Goal: Task Accomplishment & Management: Complete application form

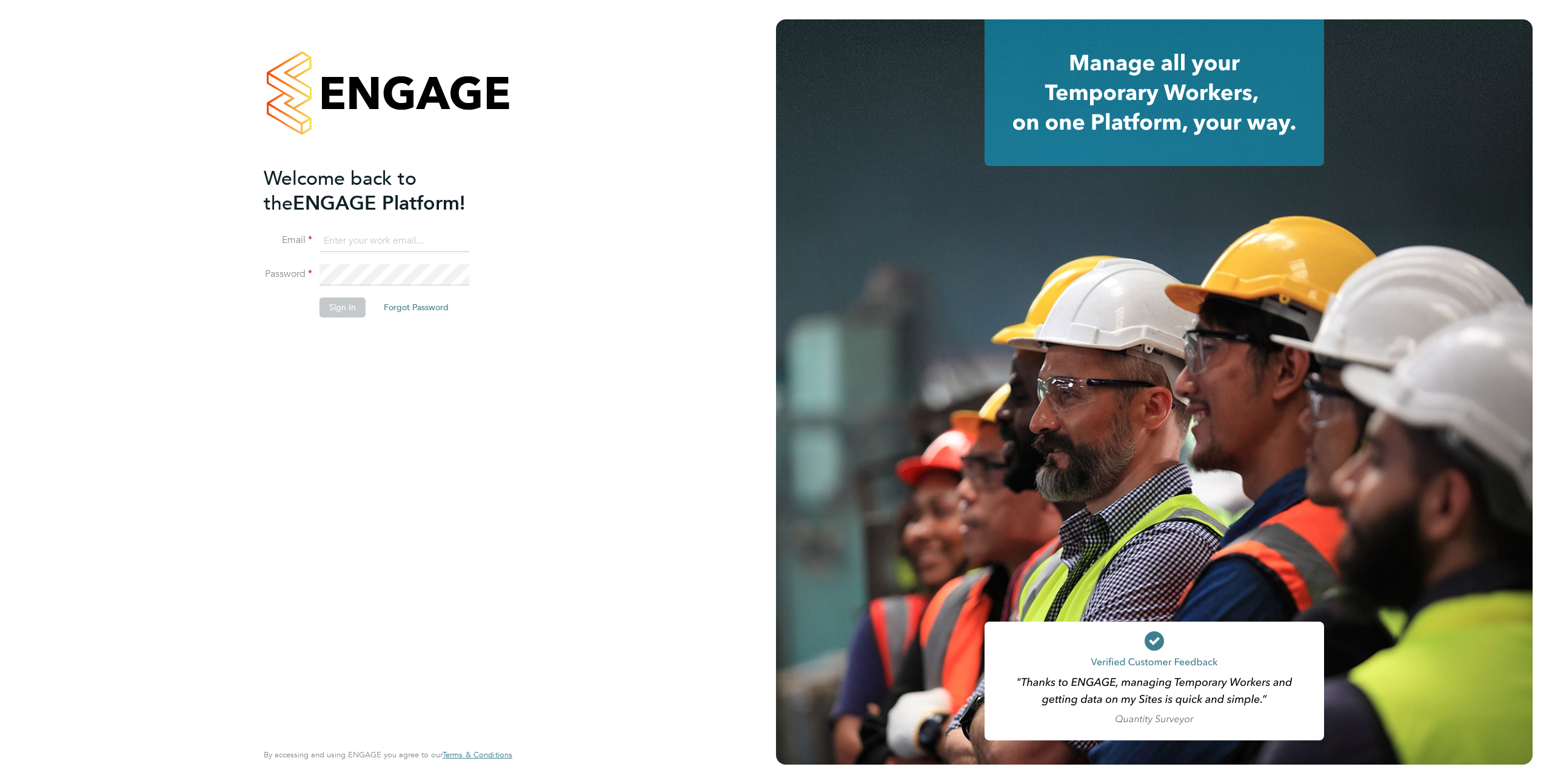
click at [383, 233] on input at bounding box center [395, 241] width 150 height 22
click at [345, 242] on input at bounding box center [395, 241] width 150 height 22
type input "support@engagelabs.io"
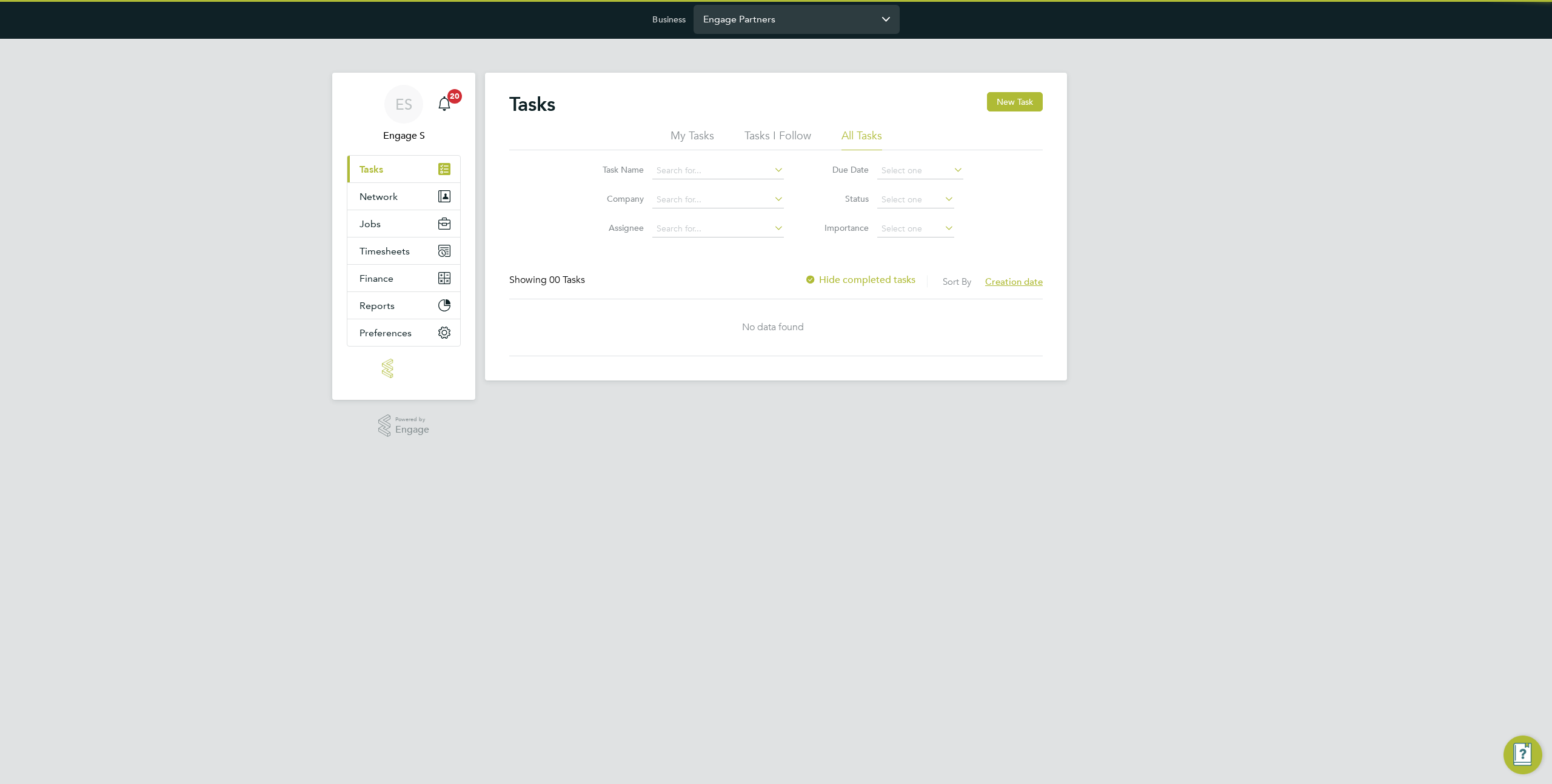
click at [741, 18] on input "Engage Partners" at bounding box center [796, 19] width 206 height 28
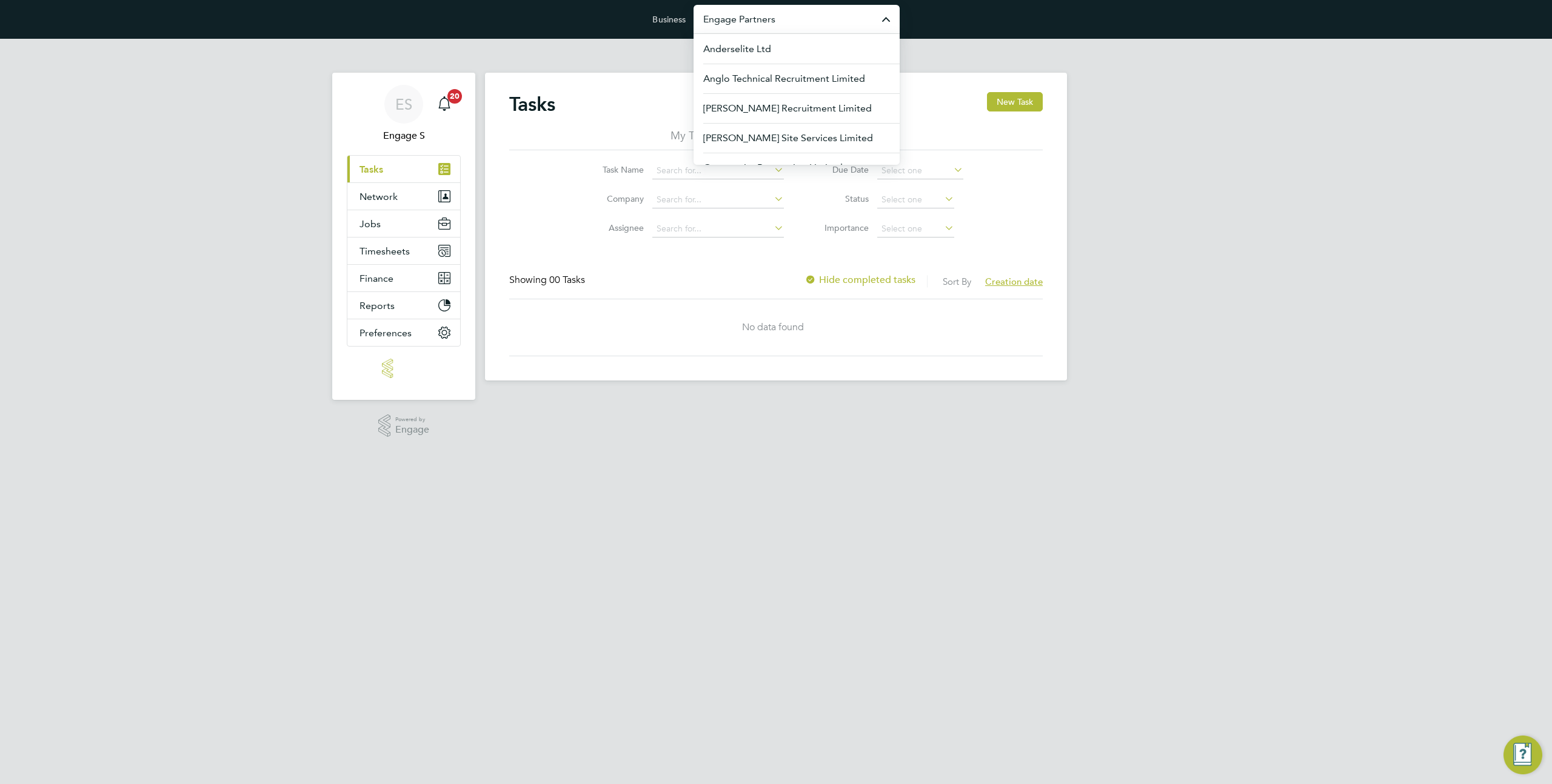
click at [741, 18] on input "Engage Partners" at bounding box center [796, 19] width 206 height 28
click at [759, 83] on span "Morgan Sindall Construction & Infrastructure Ltd" at bounding box center [796, 86] width 187 height 29
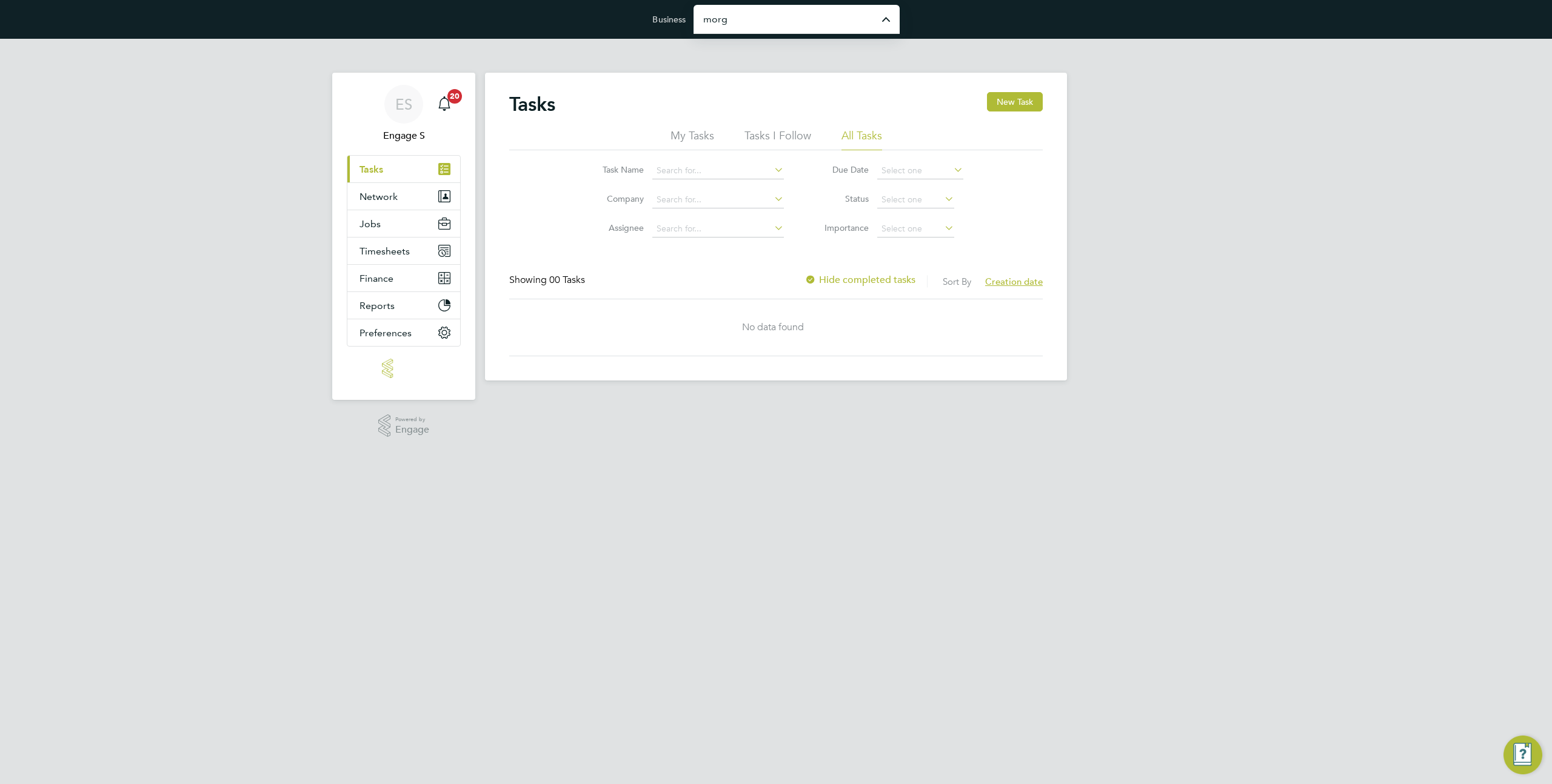
type input "Morgan Sindall Construction & Infrastructure Ltd"
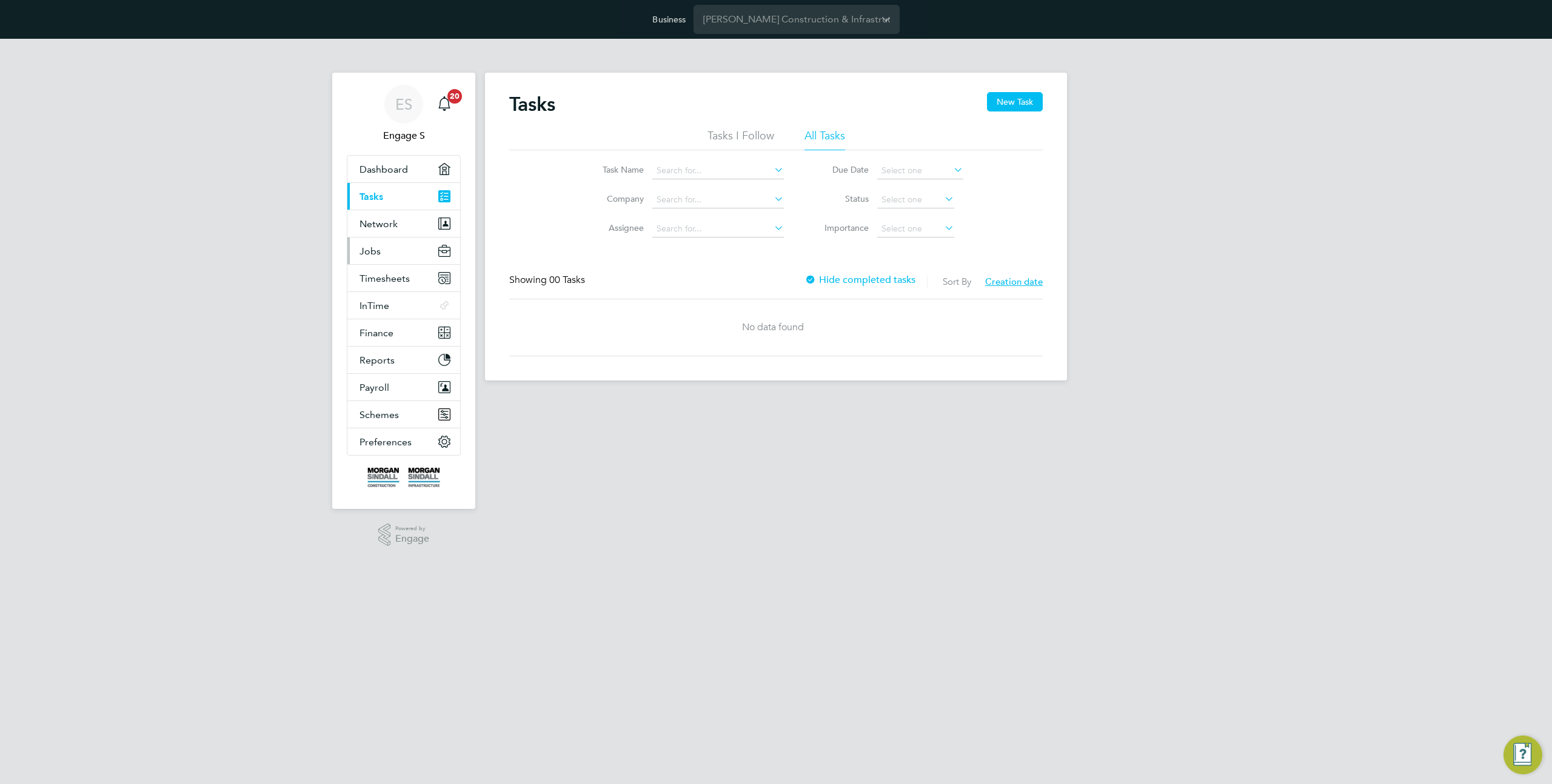
click at [399, 249] on button "Jobs" at bounding box center [404, 251] width 113 height 26
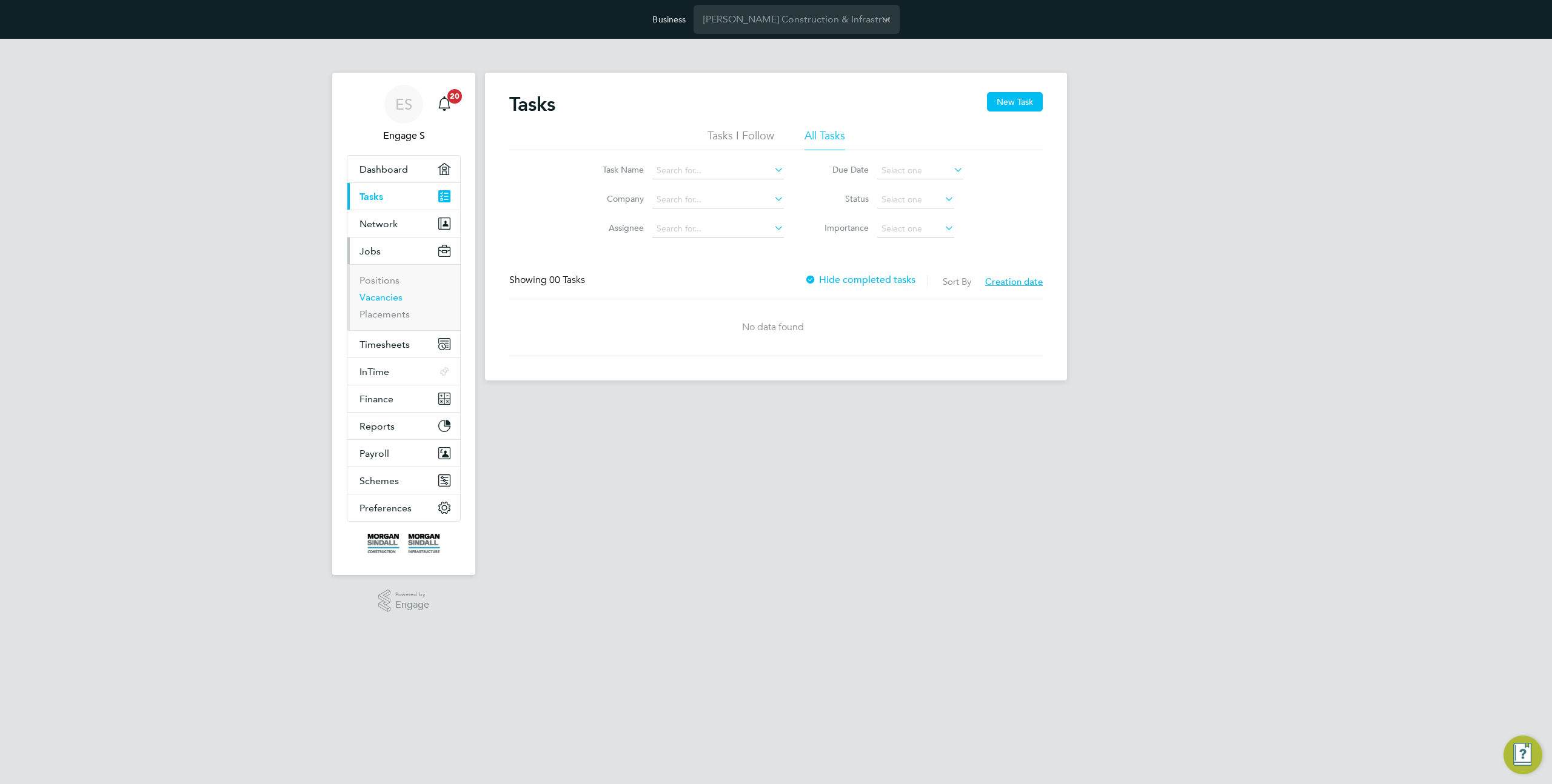
click at [387, 297] on link "Vacancies" at bounding box center [381, 297] width 43 height 11
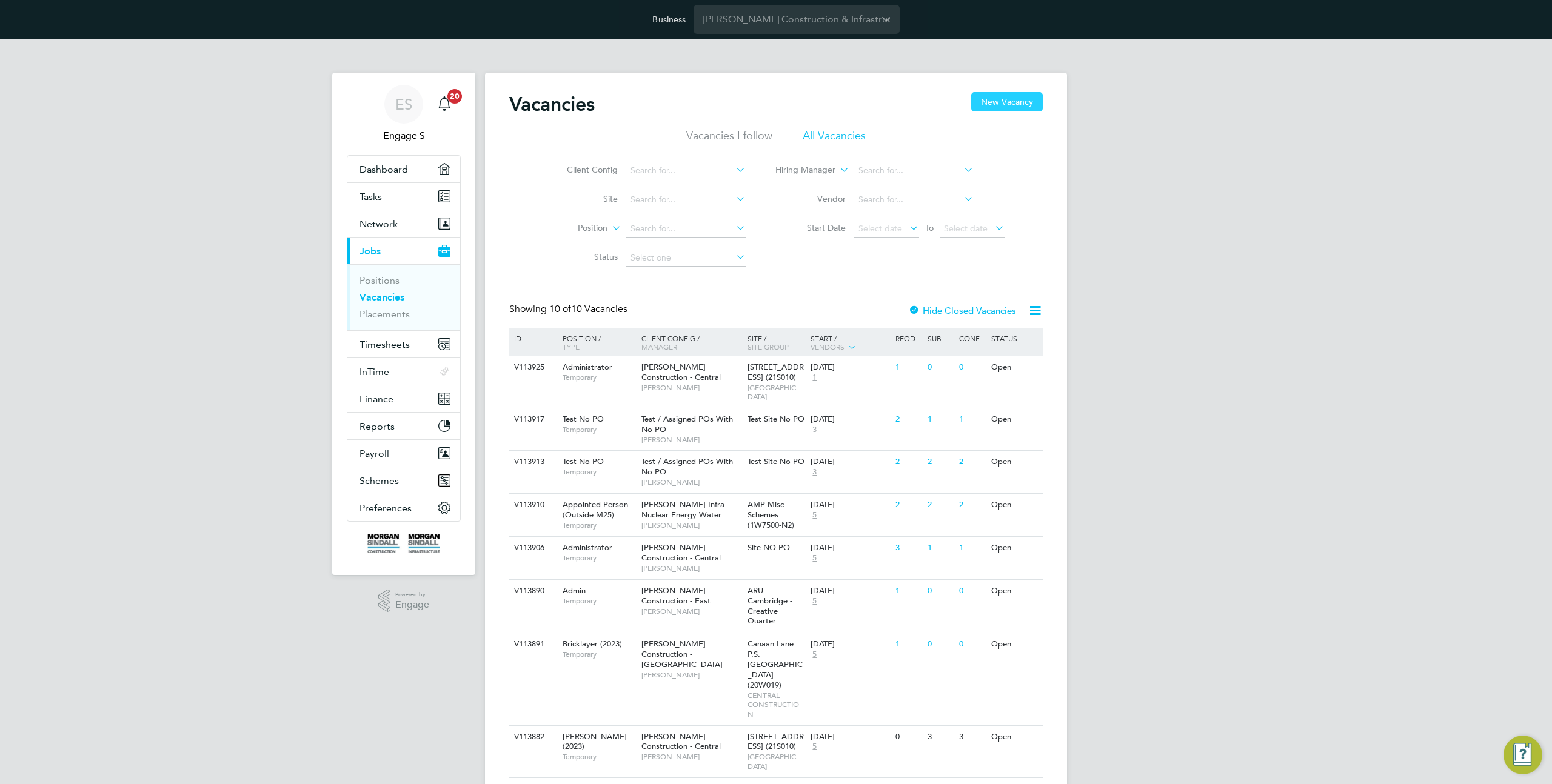
click at [978, 108] on button "New Vacancy" at bounding box center [1007, 101] width 72 height 20
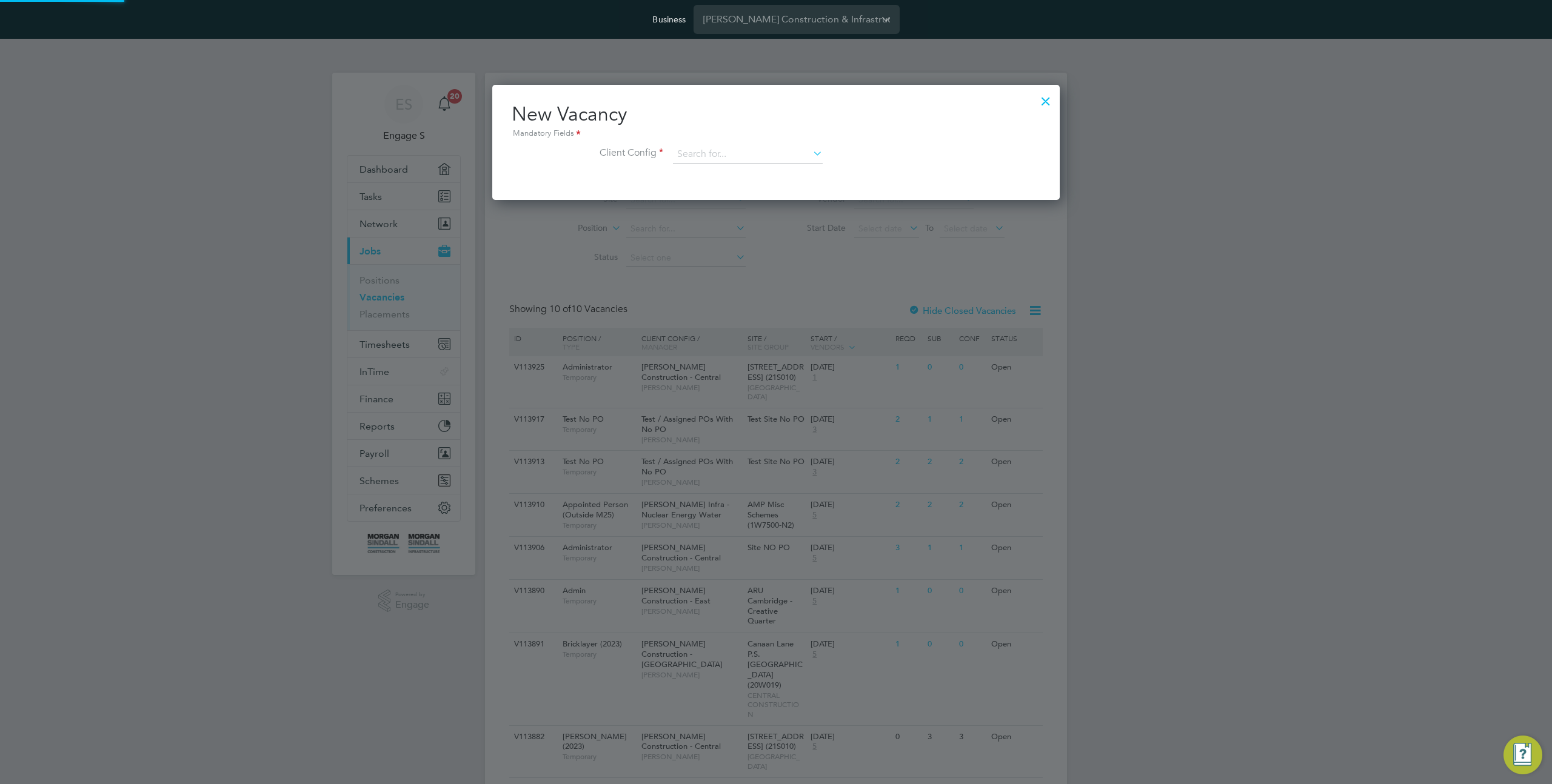
scroll to position [115, 568]
click at [765, 154] on input at bounding box center [748, 154] width 150 height 18
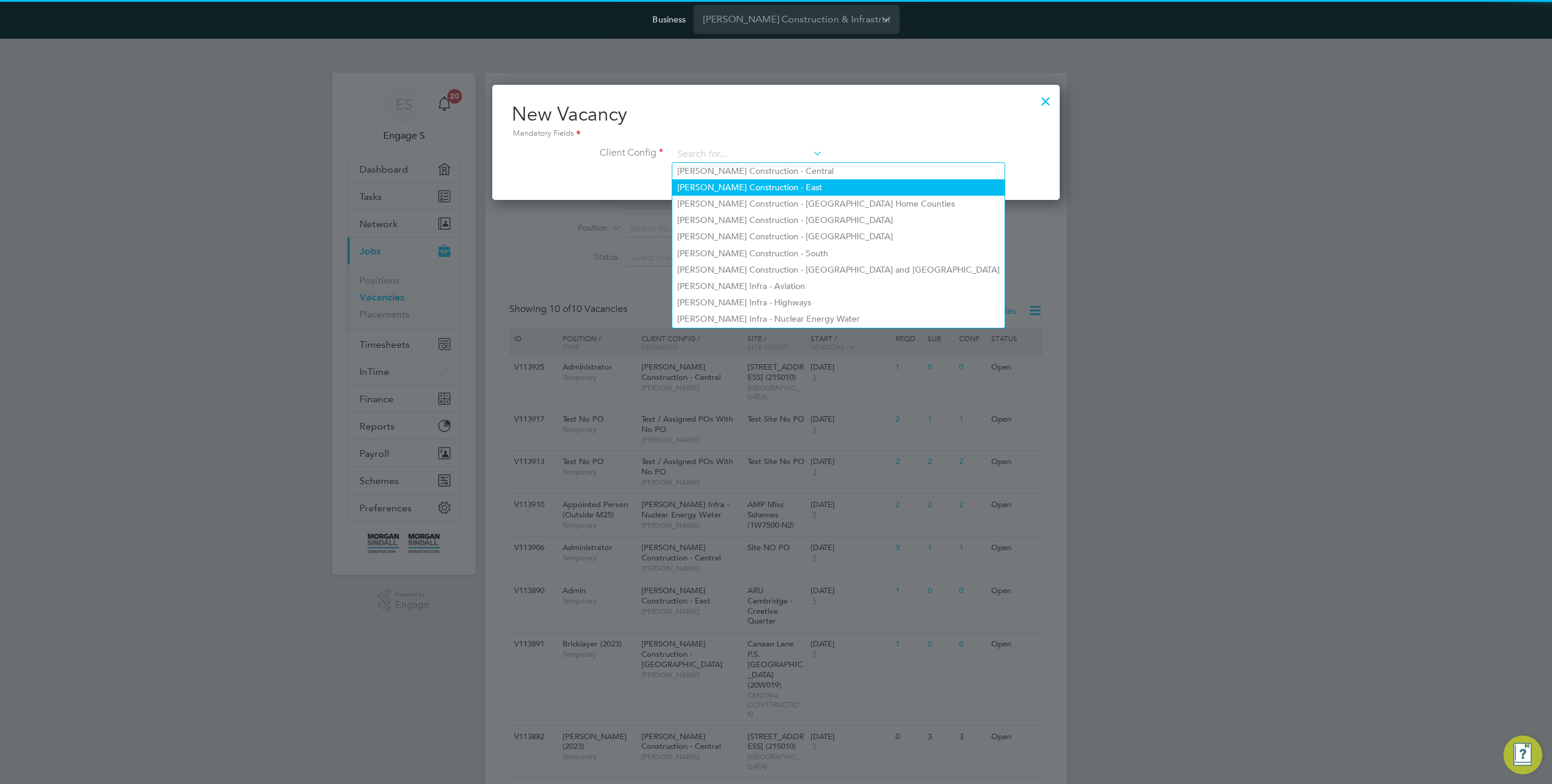
click at [741, 185] on li "[PERSON_NAME] Construction - East" at bounding box center [838, 187] width 332 height 16
type input "[PERSON_NAME] Construction - East"
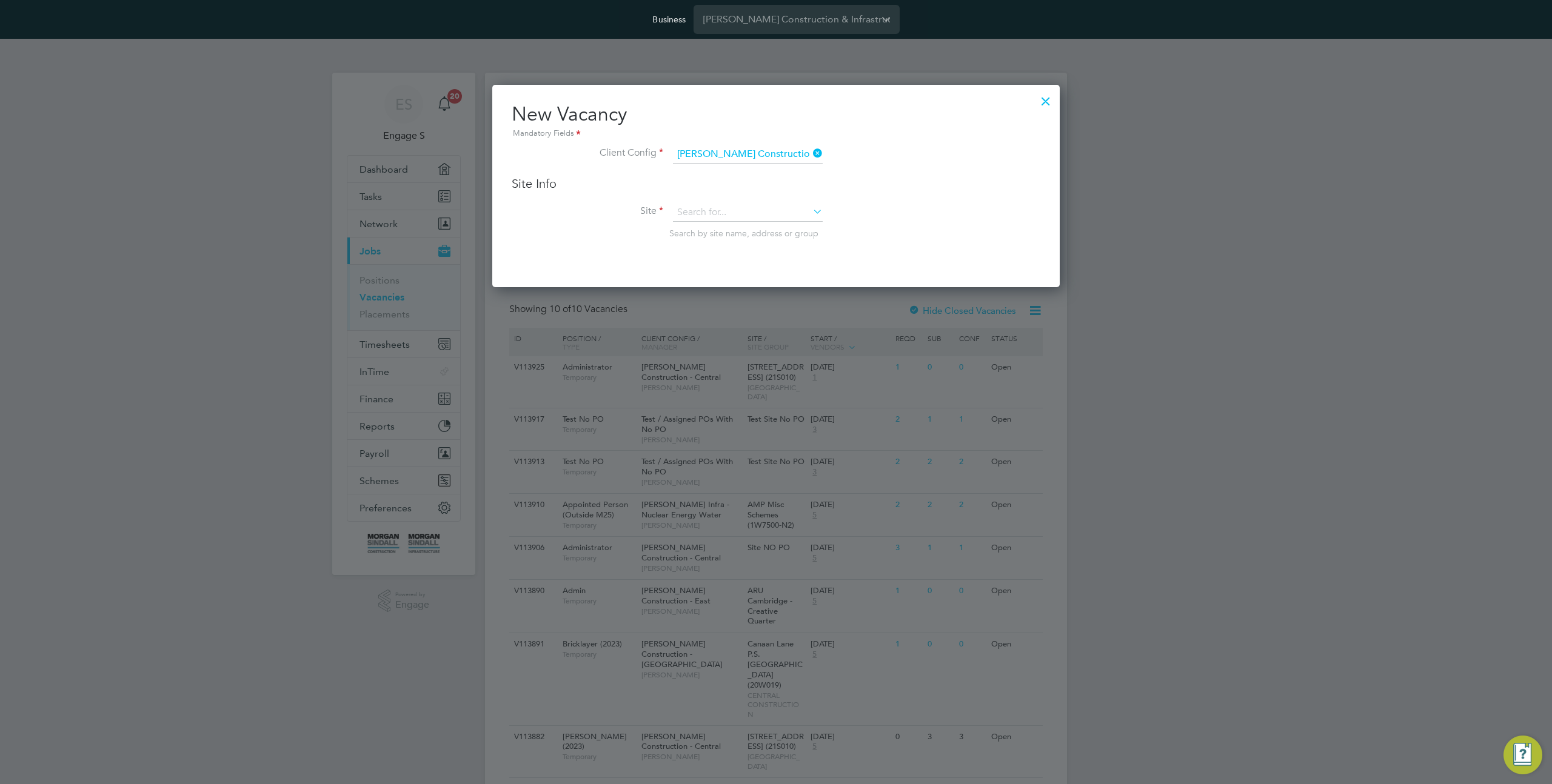
scroll to position [202, 568]
click at [730, 208] on input at bounding box center [748, 212] width 150 height 18
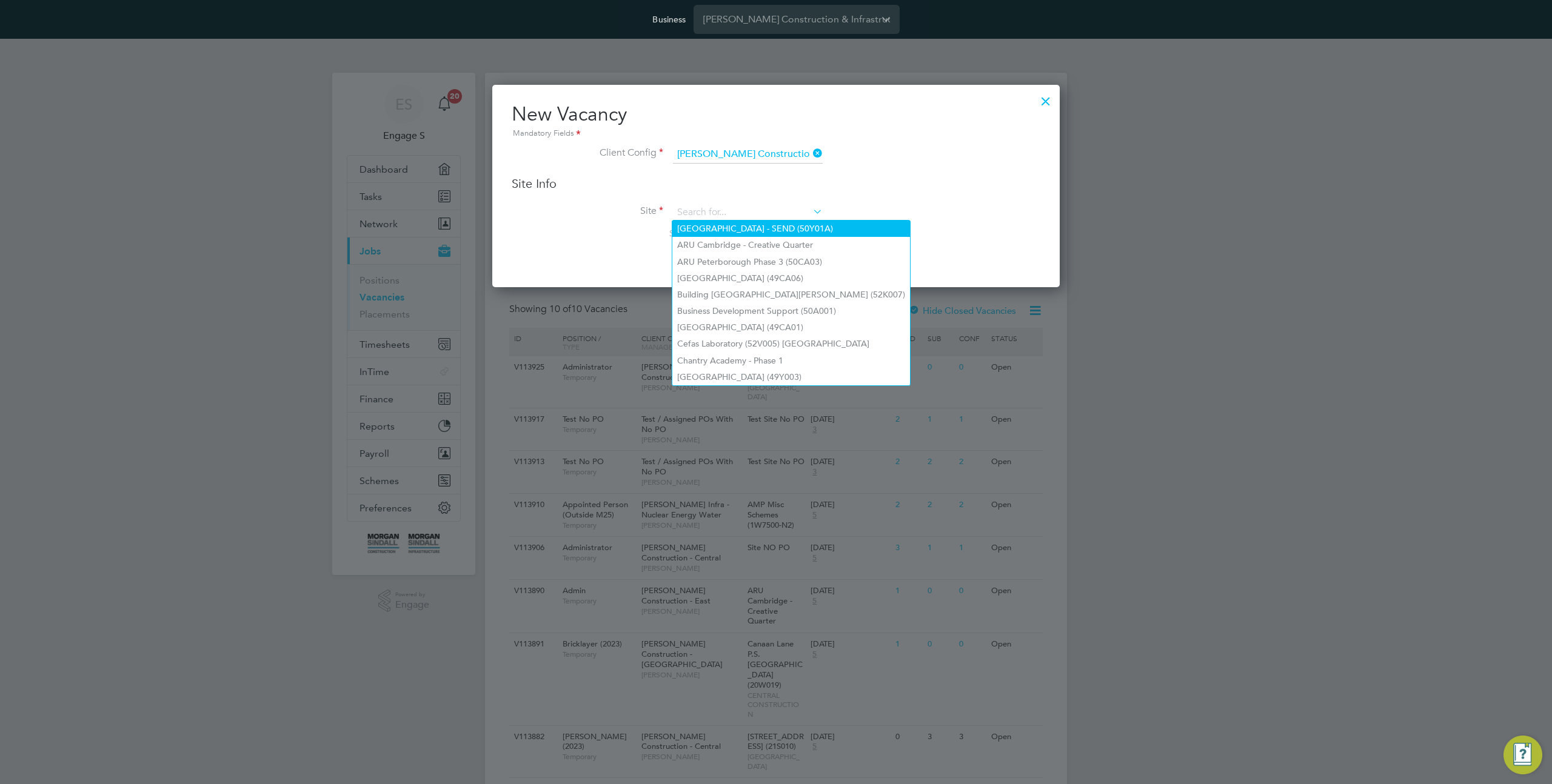
click at [714, 226] on li "Alconbury Weald Education Campus - SEND (50Y01A)" at bounding box center [792, 228] width 238 height 16
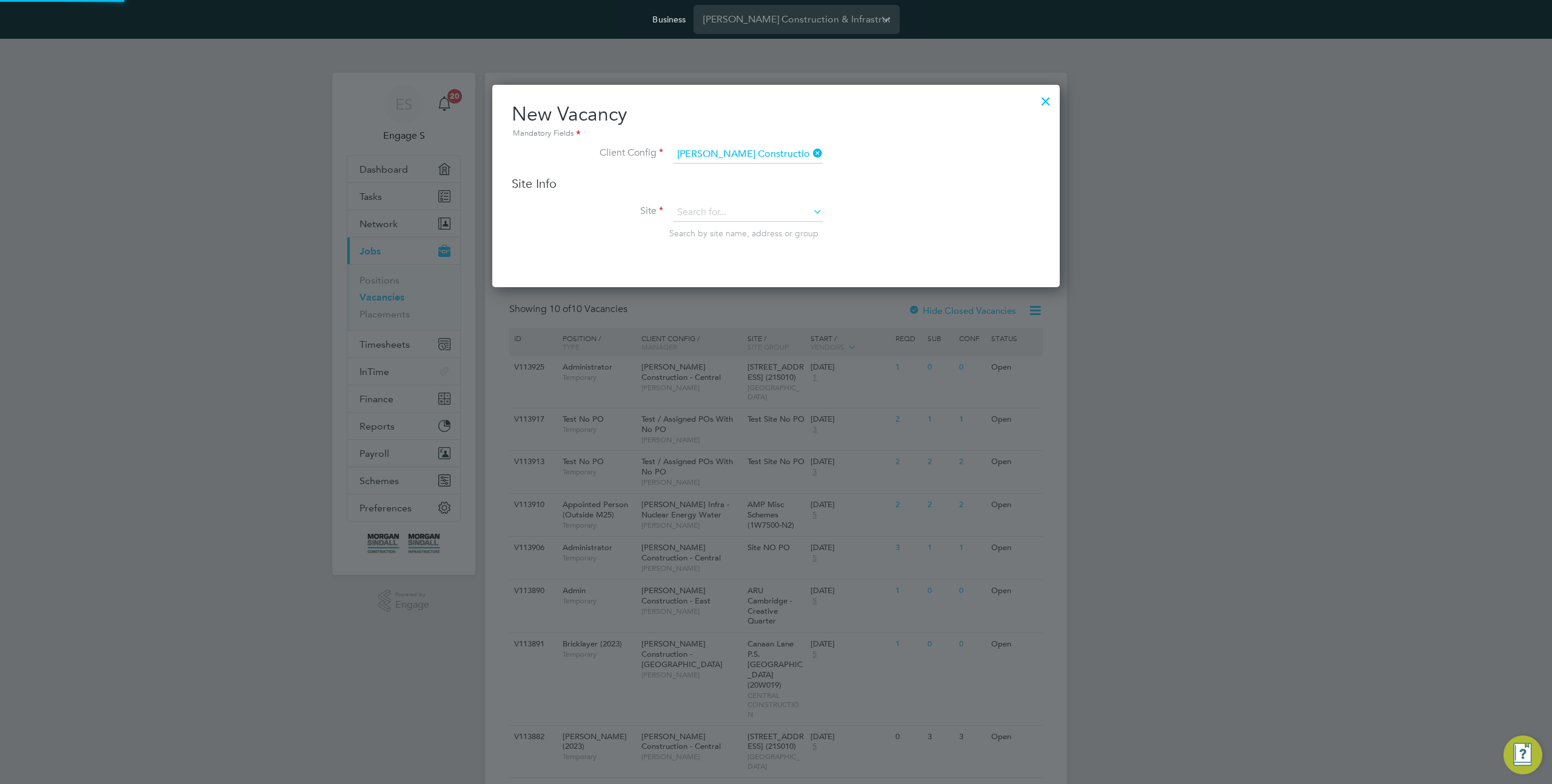
type input "Alconbury Weald Education Campus - SEND (50Y01A)"
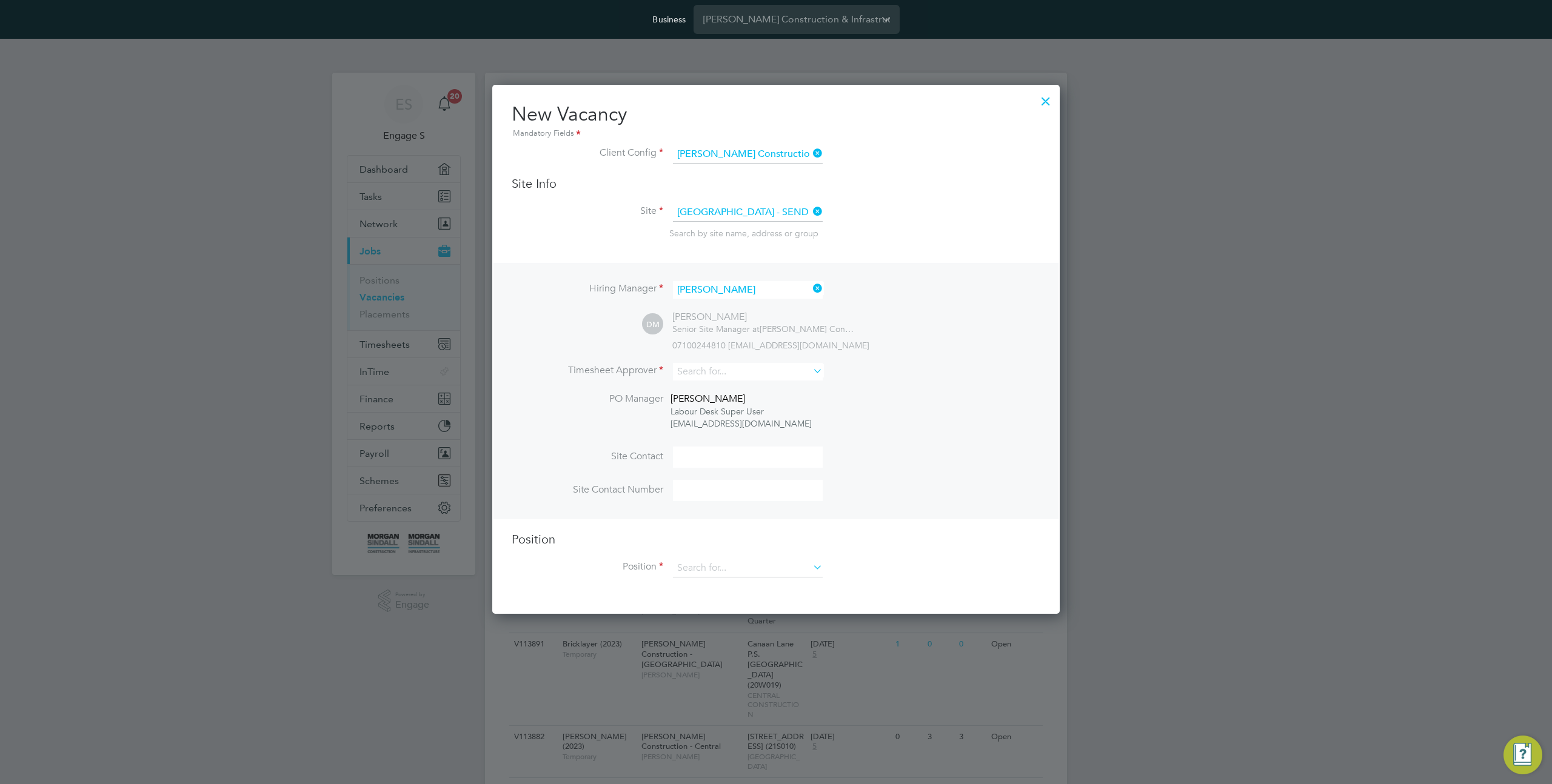
click at [699, 464] on input at bounding box center [748, 457] width 150 height 21
click at [689, 562] on input at bounding box center [748, 568] width 150 height 18
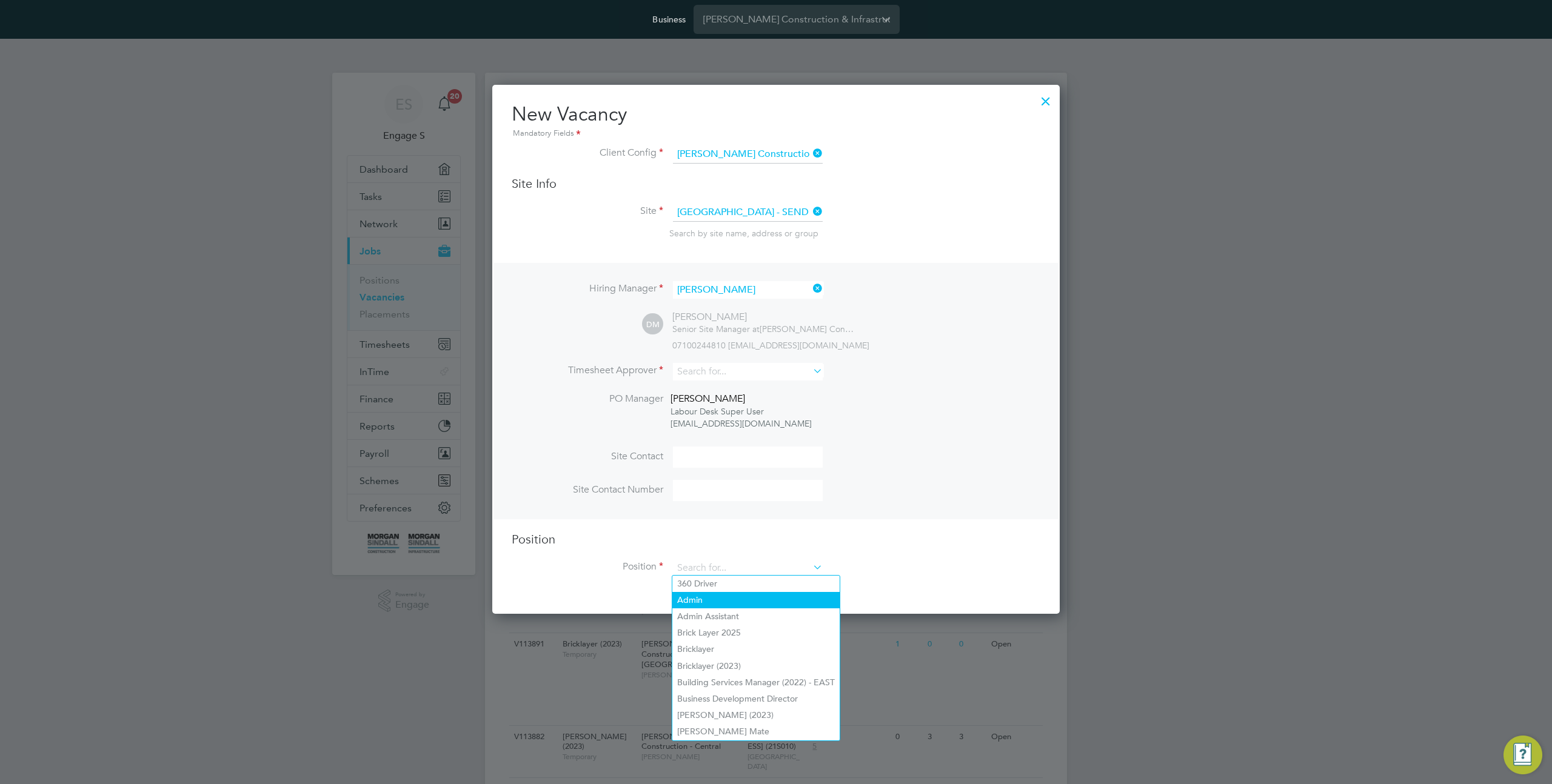
click at [727, 604] on li "Admin" at bounding box center [756, 600] width 168 height 16
type input "Admin"
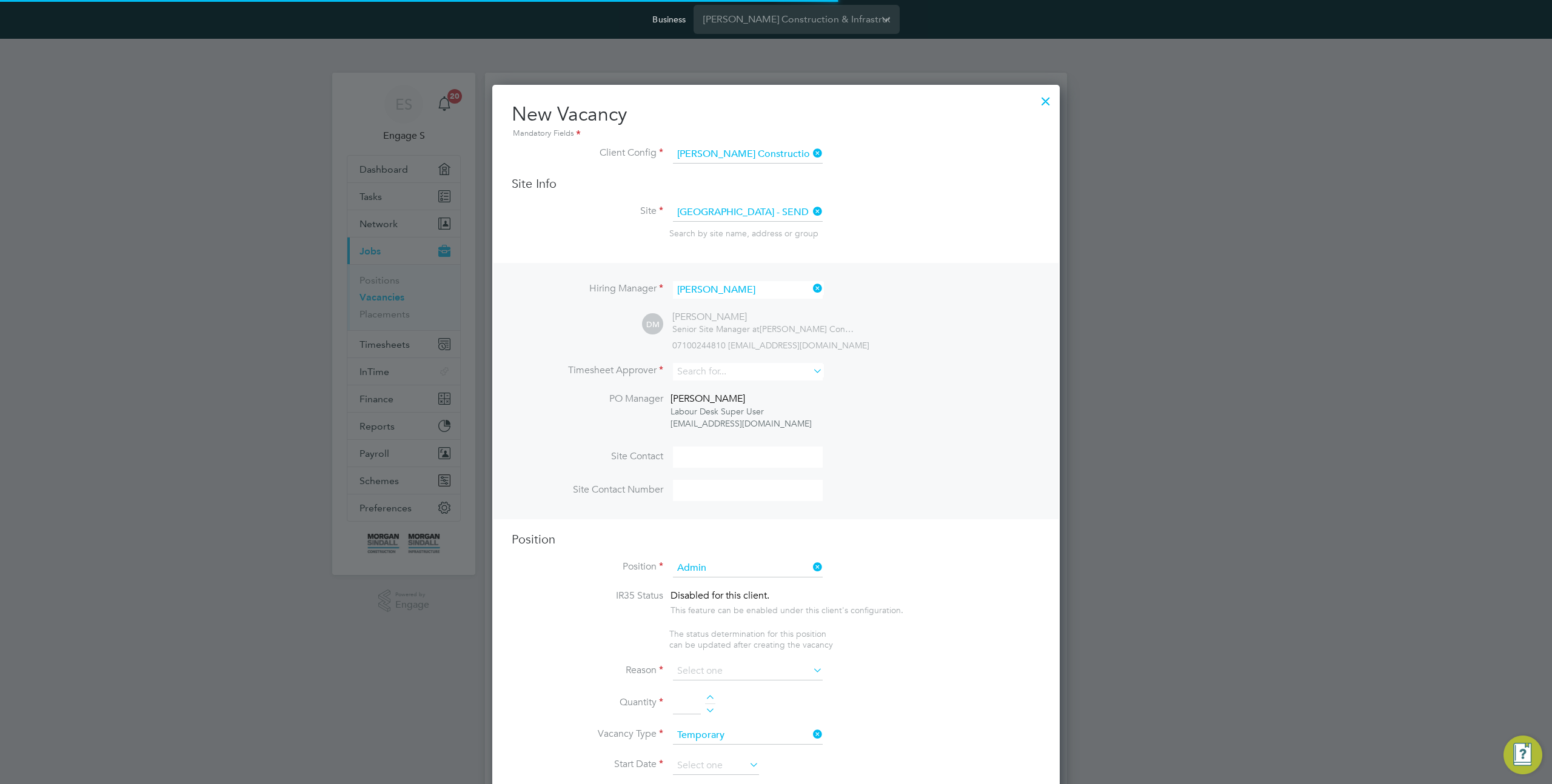
scroll to position [1684, 568]
type textarea "TBC"
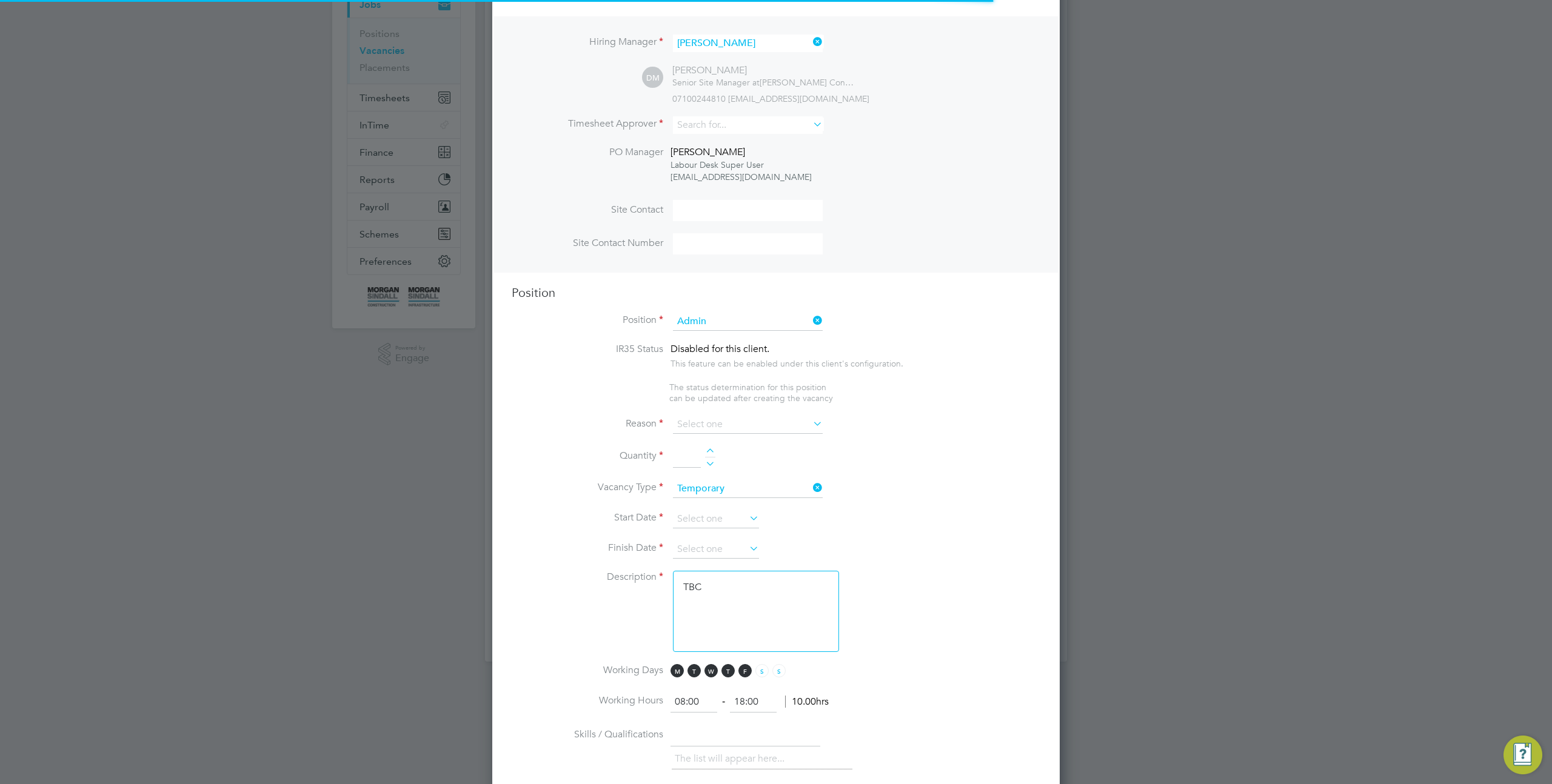
scroll to position [36, 63]
click at [721, 428] on input at bounding box center [748, 424] width 150 height 18
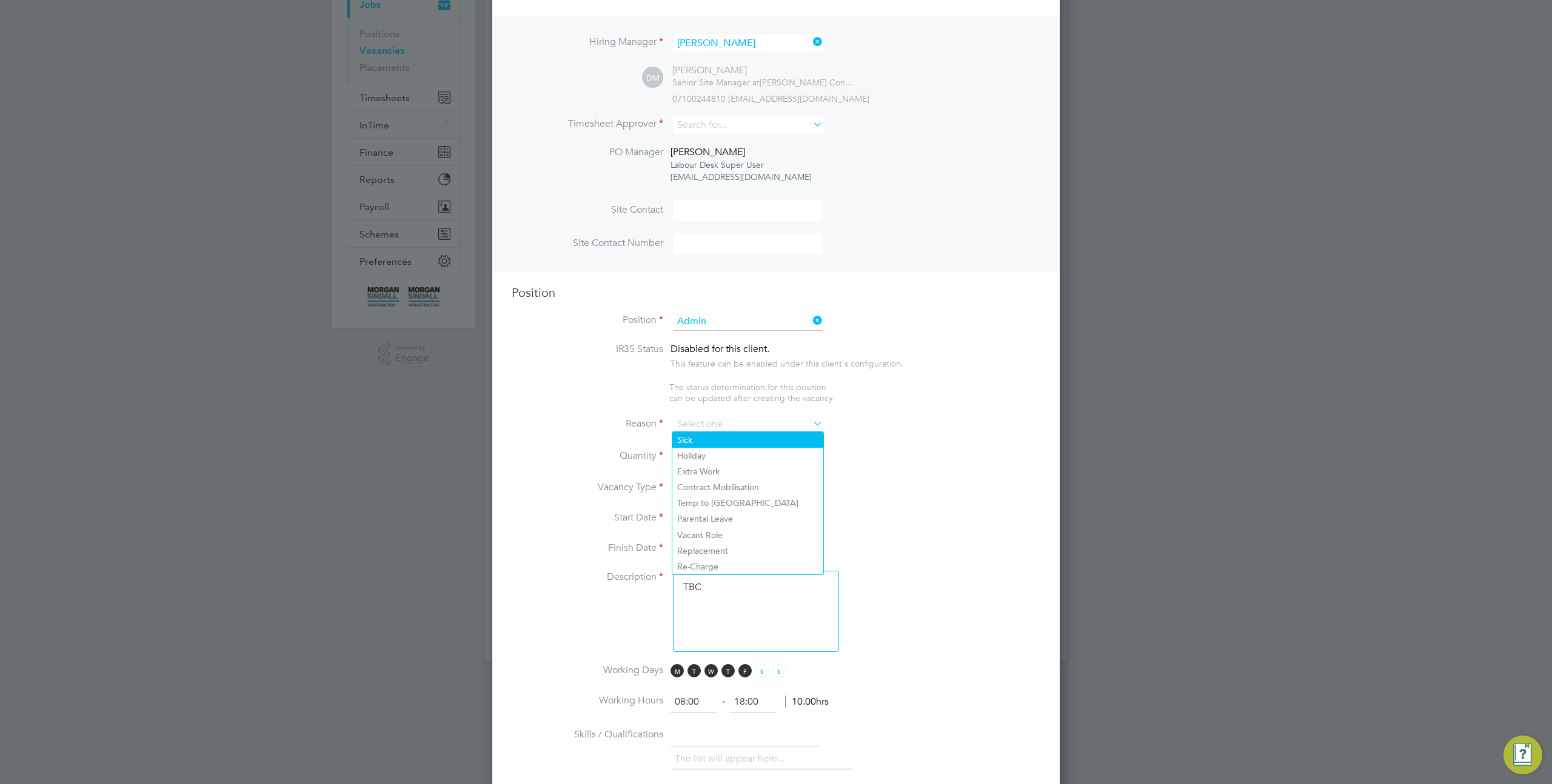
click at [712, 440] on li "Sick" at bounding box center [748, 439] width 151 height 16
type input "Sick"
click at [696, 459] on input at bounding box center [686, 457] width 28 height 22
click at [709, 449] on div at bounding box center [710, 453] width 10 height 9
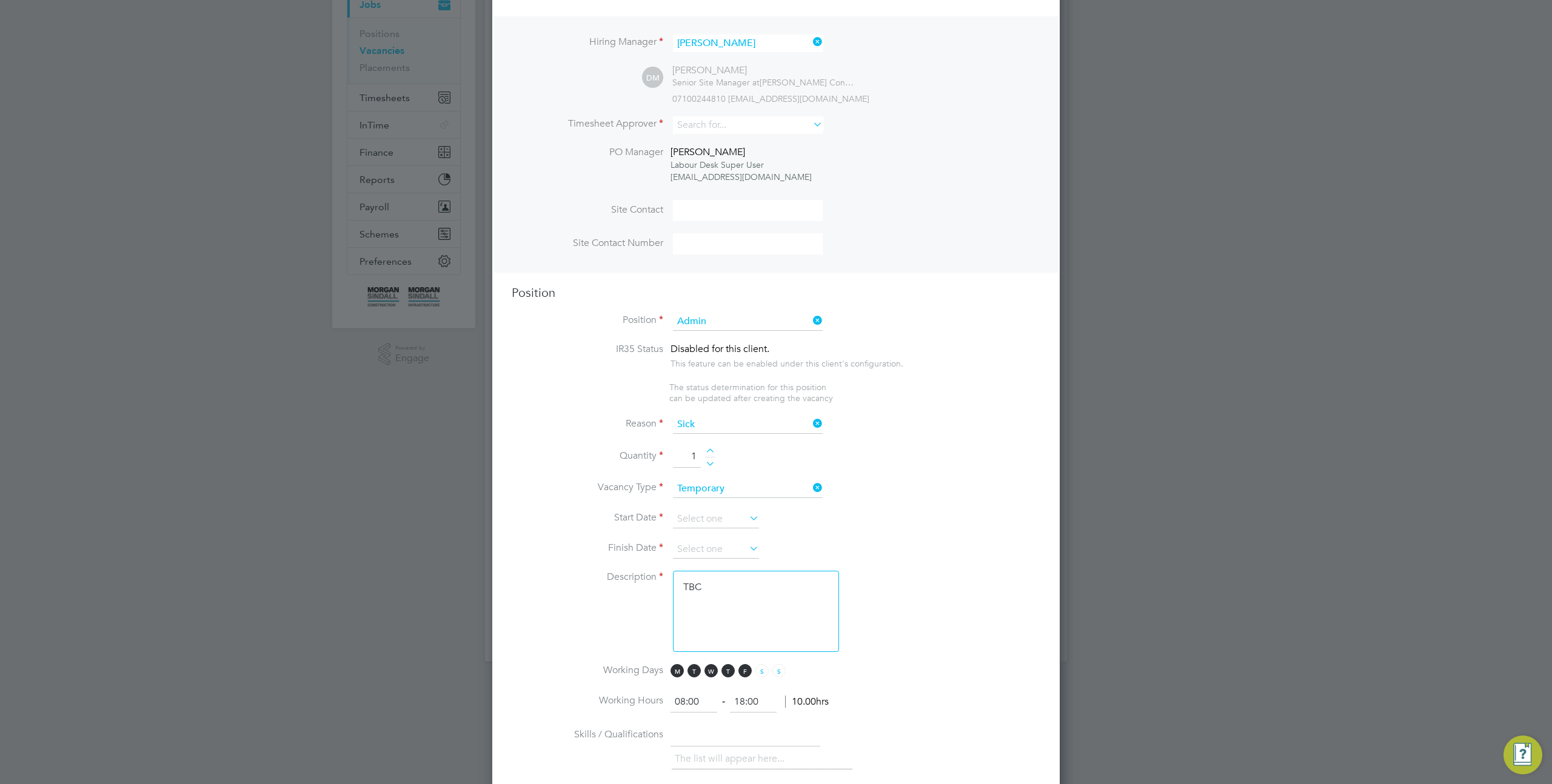
type input "2"
click at [718, 511] on input at bounding box center [715, 519] width 86 height 18
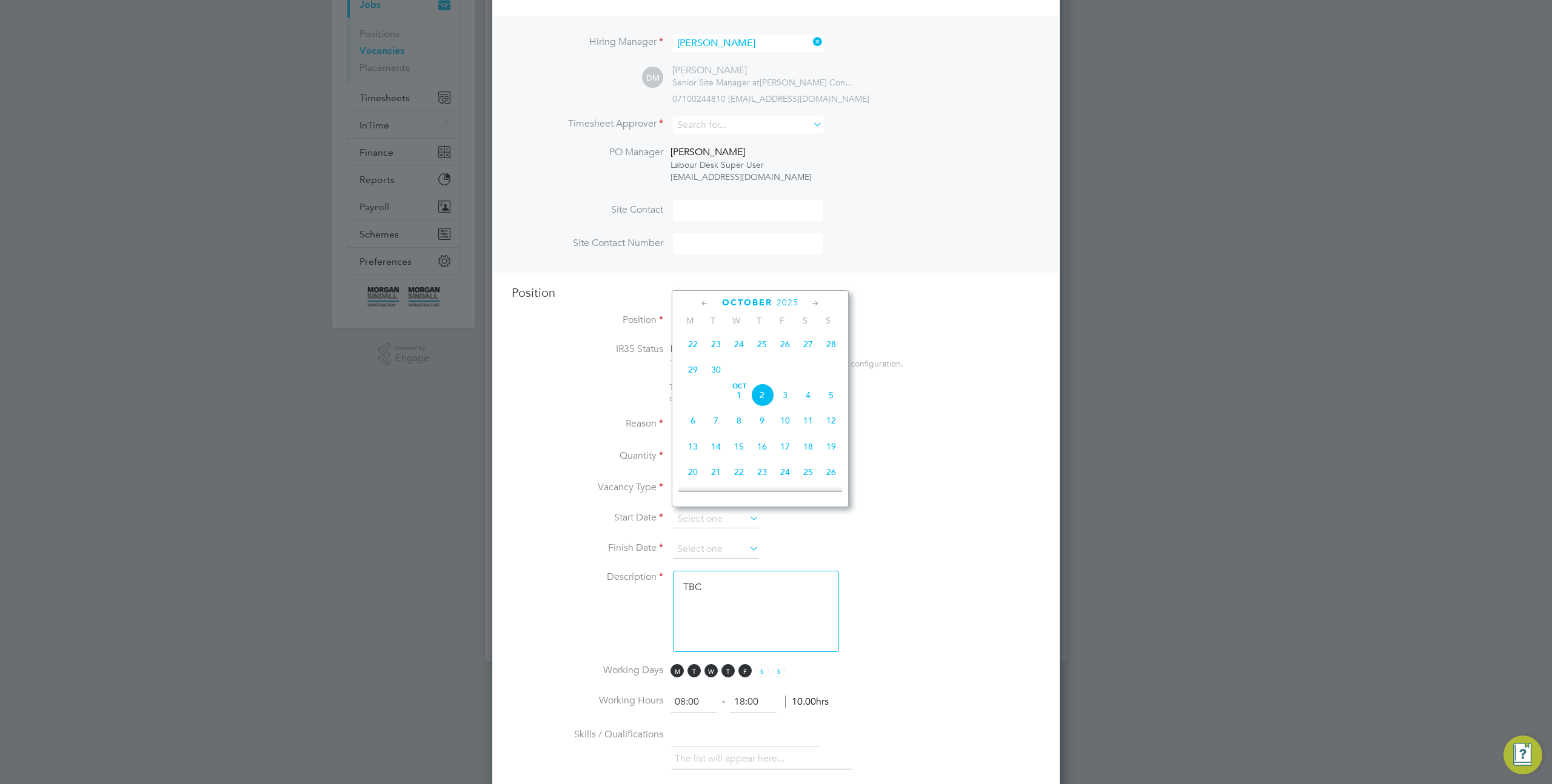
click at [721, 432] on span "7" at bounding box center [716, 420] width 23 height 23
type input "[DATE]"
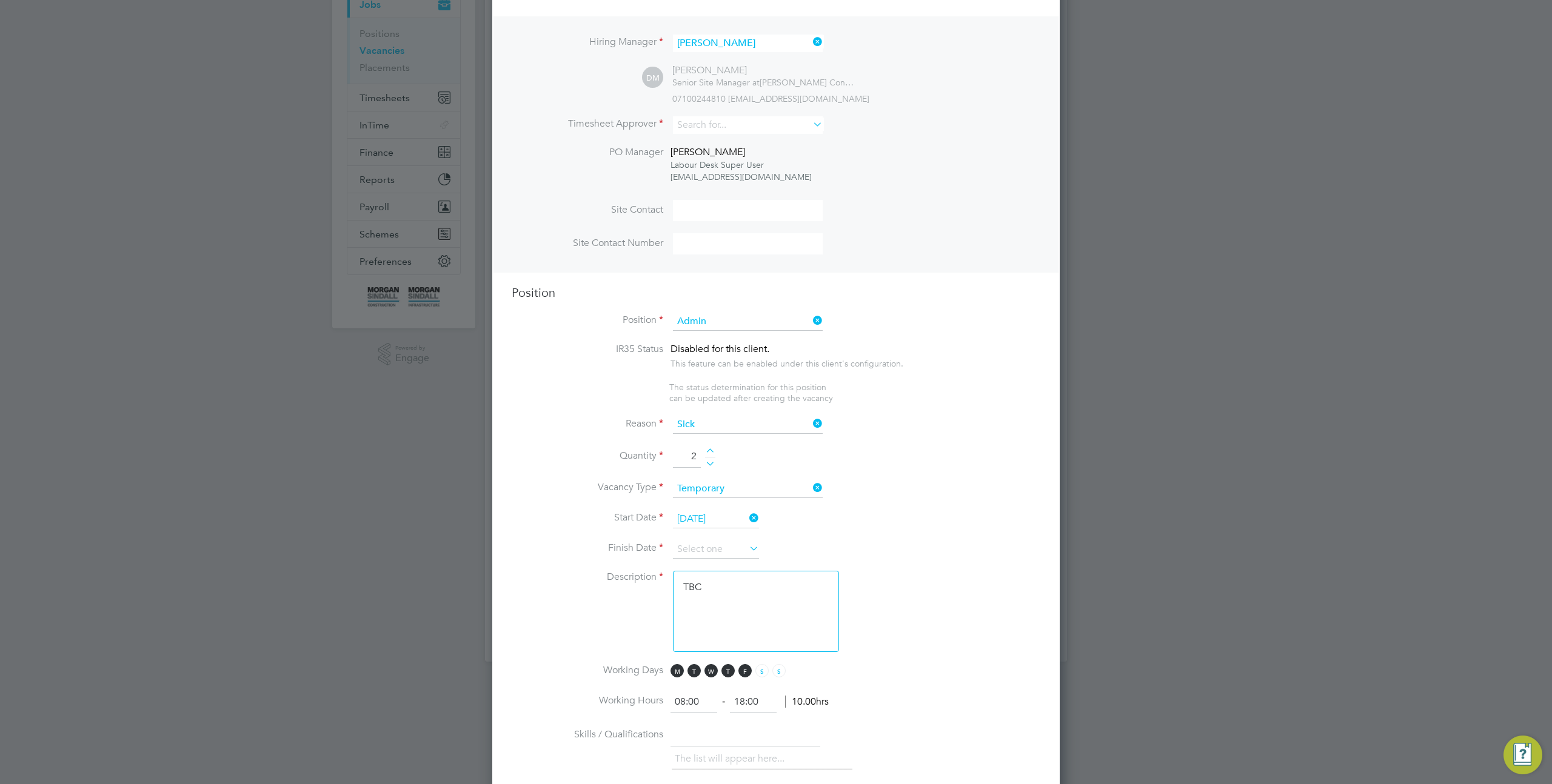
click at [709, 562] on li "Finish Date" at bounding box center [776, 556] width 529 height 30
click at [701, 549] on input at bounding box center [715, 549] width 86 height 18
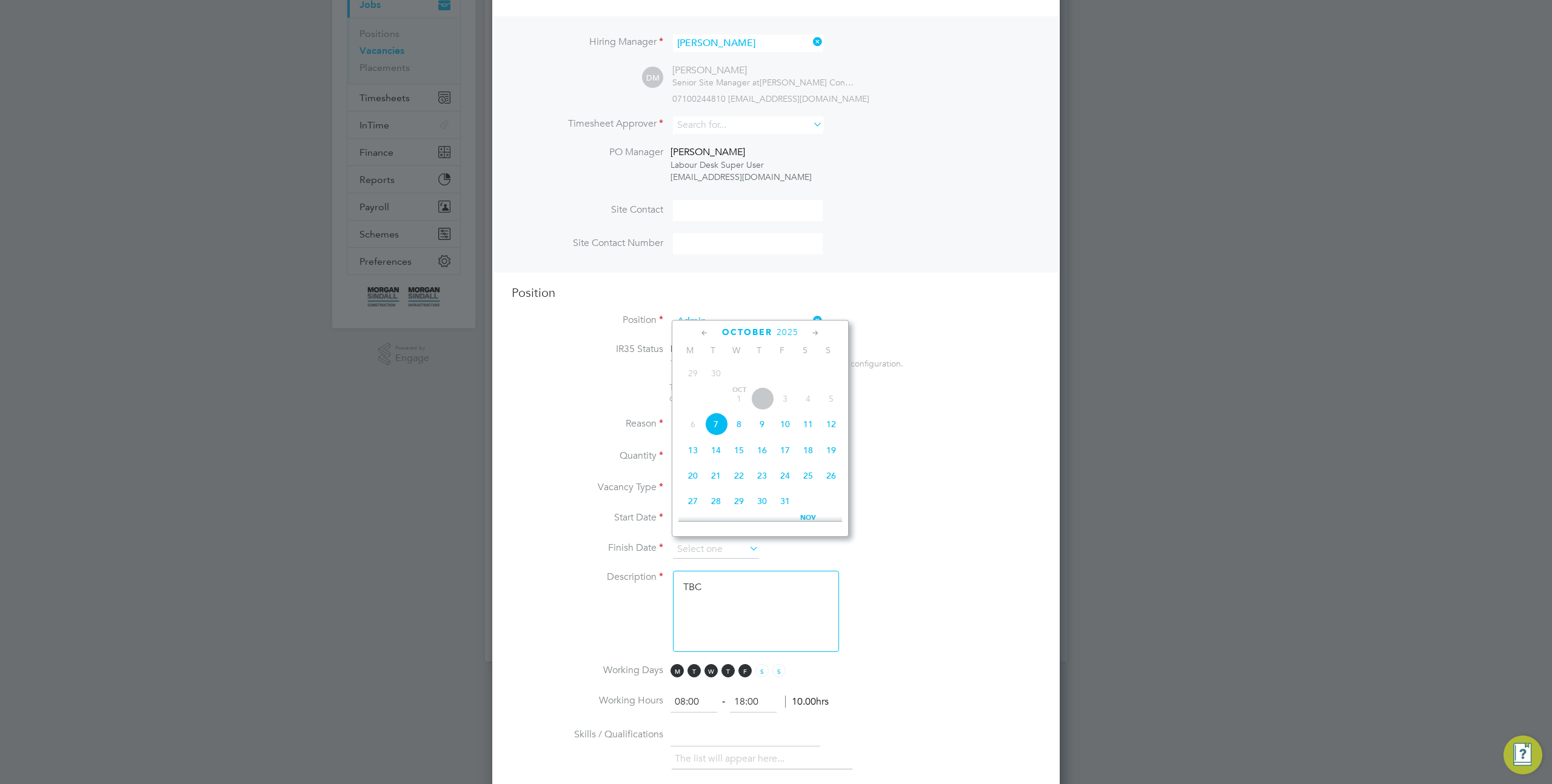
click at [719, 479] on span "21" at bounding box center [716, 476] width 23 height 23
type input "[DATE]"
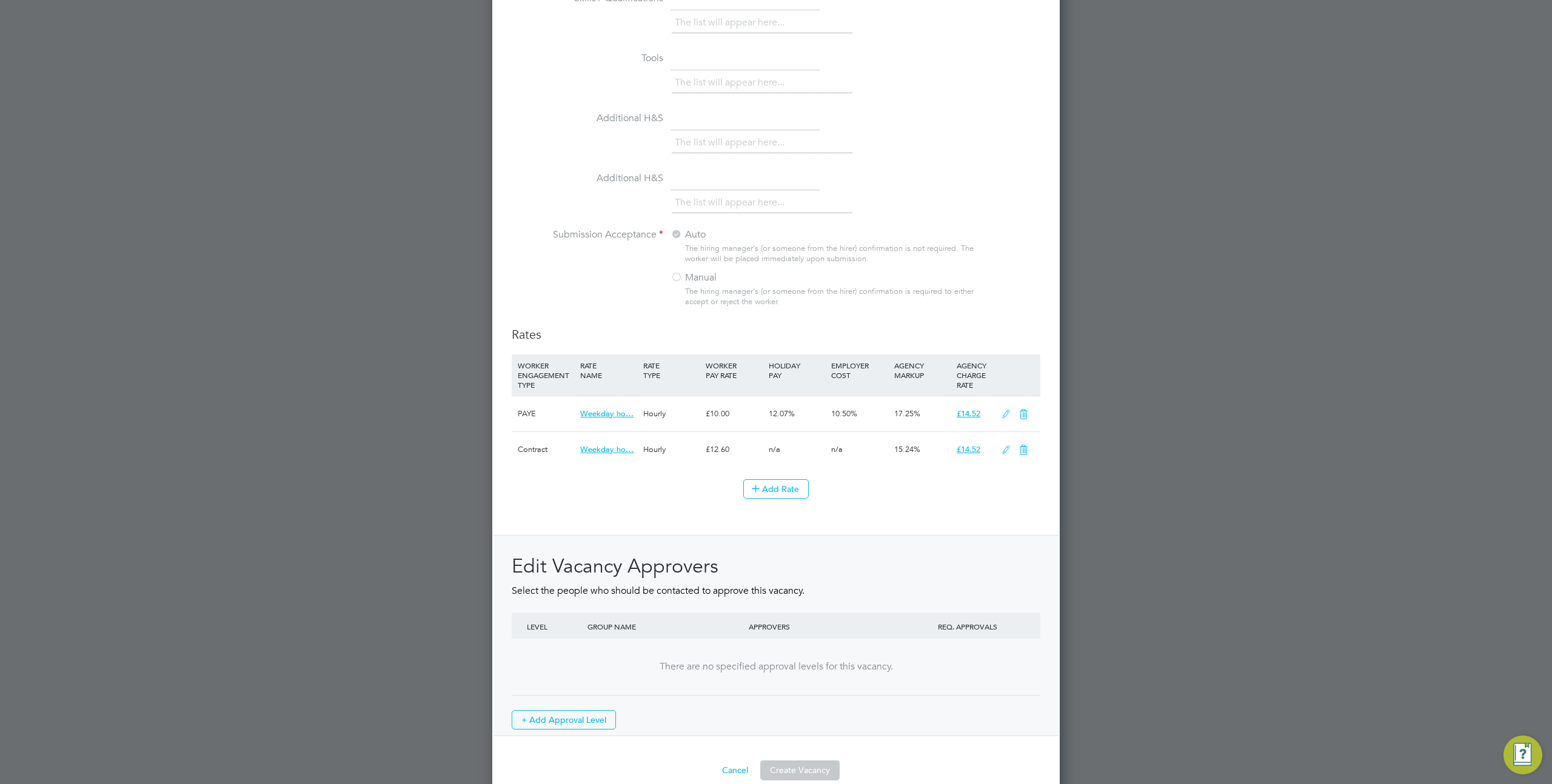
scroll to position [1000, 0]
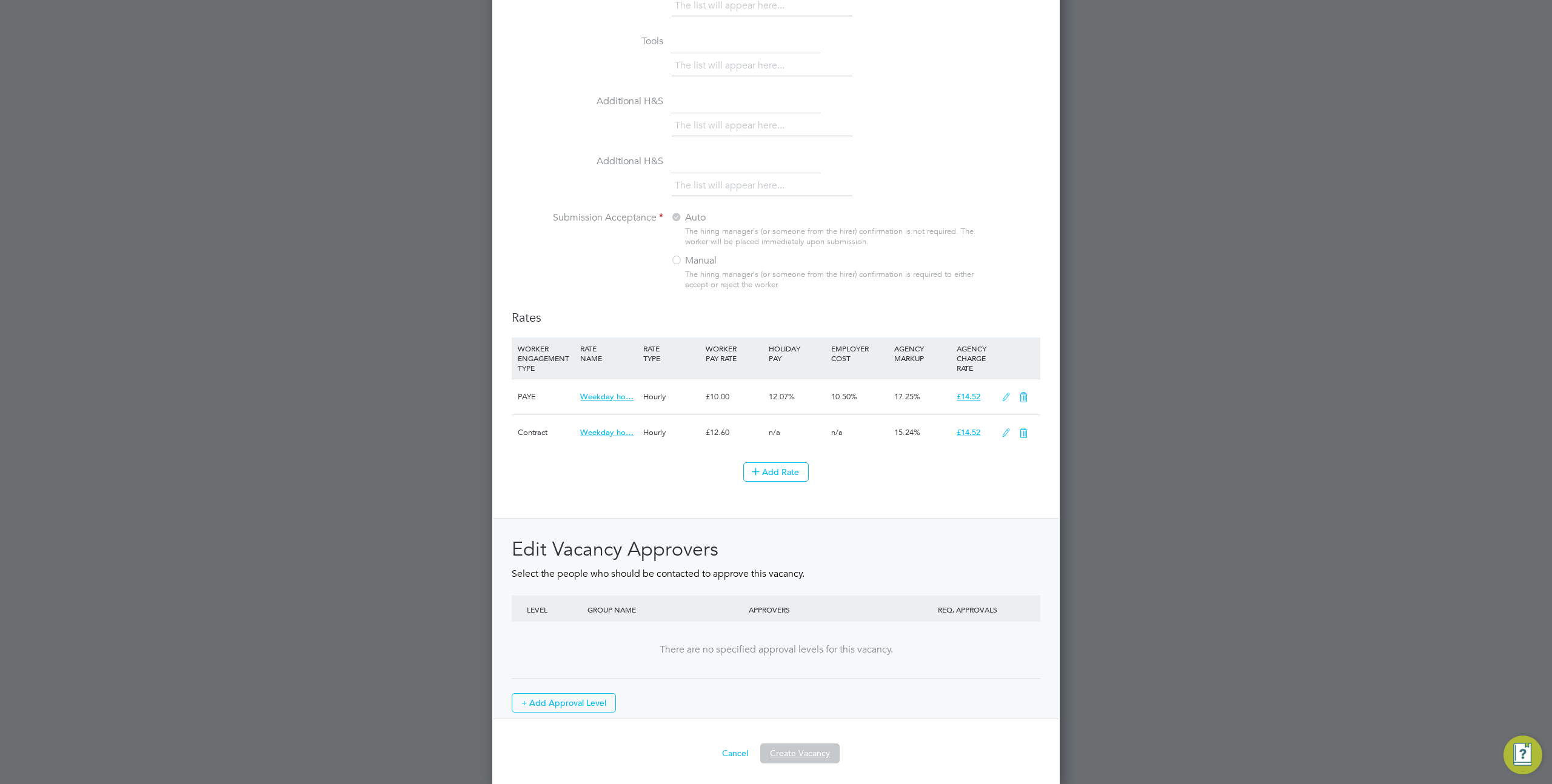
click at [802, 746] on button "Create Vacancy" at bounding box center [800, 753] width 79 height 20
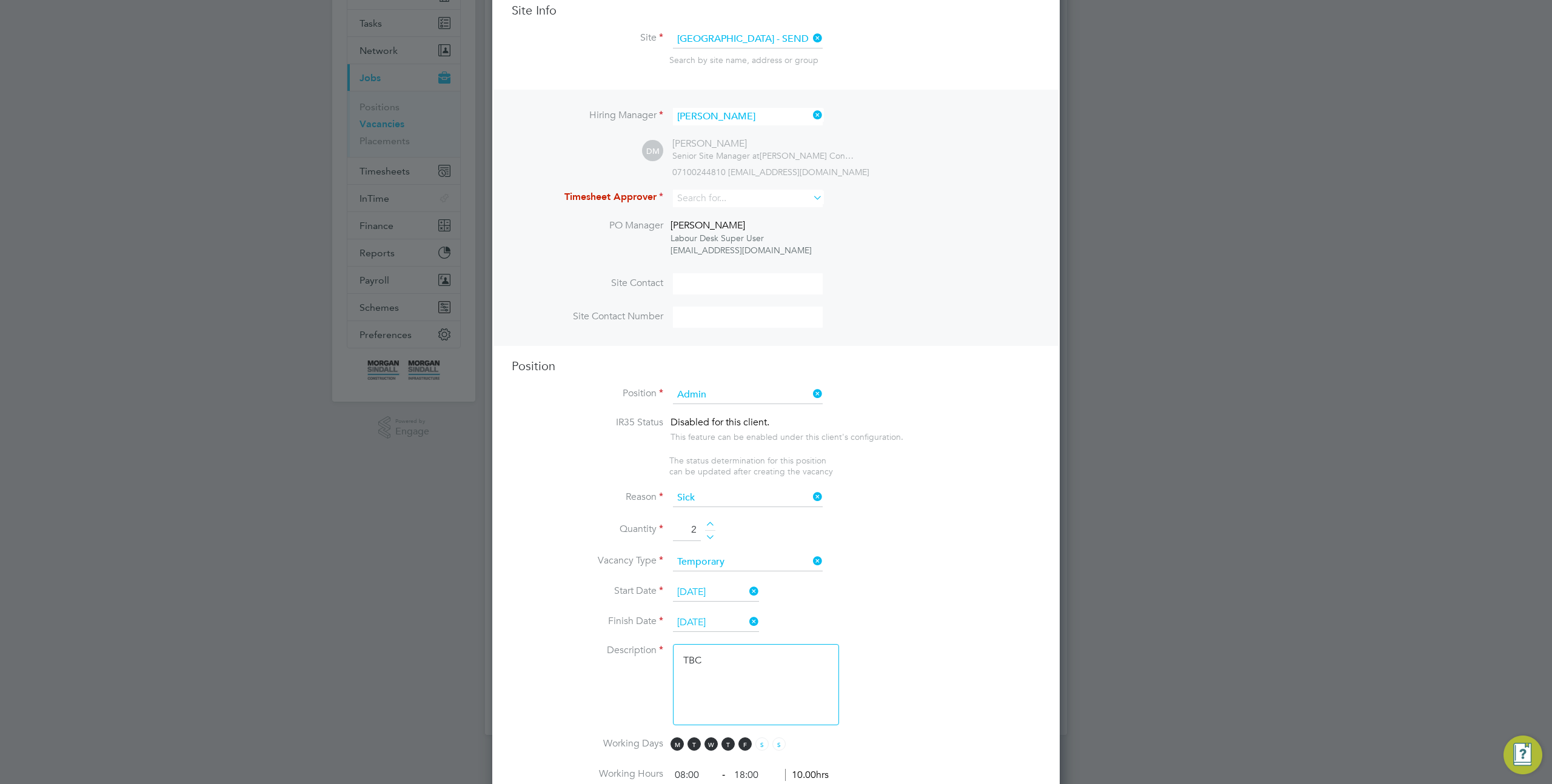
scroll to position [140, 0]
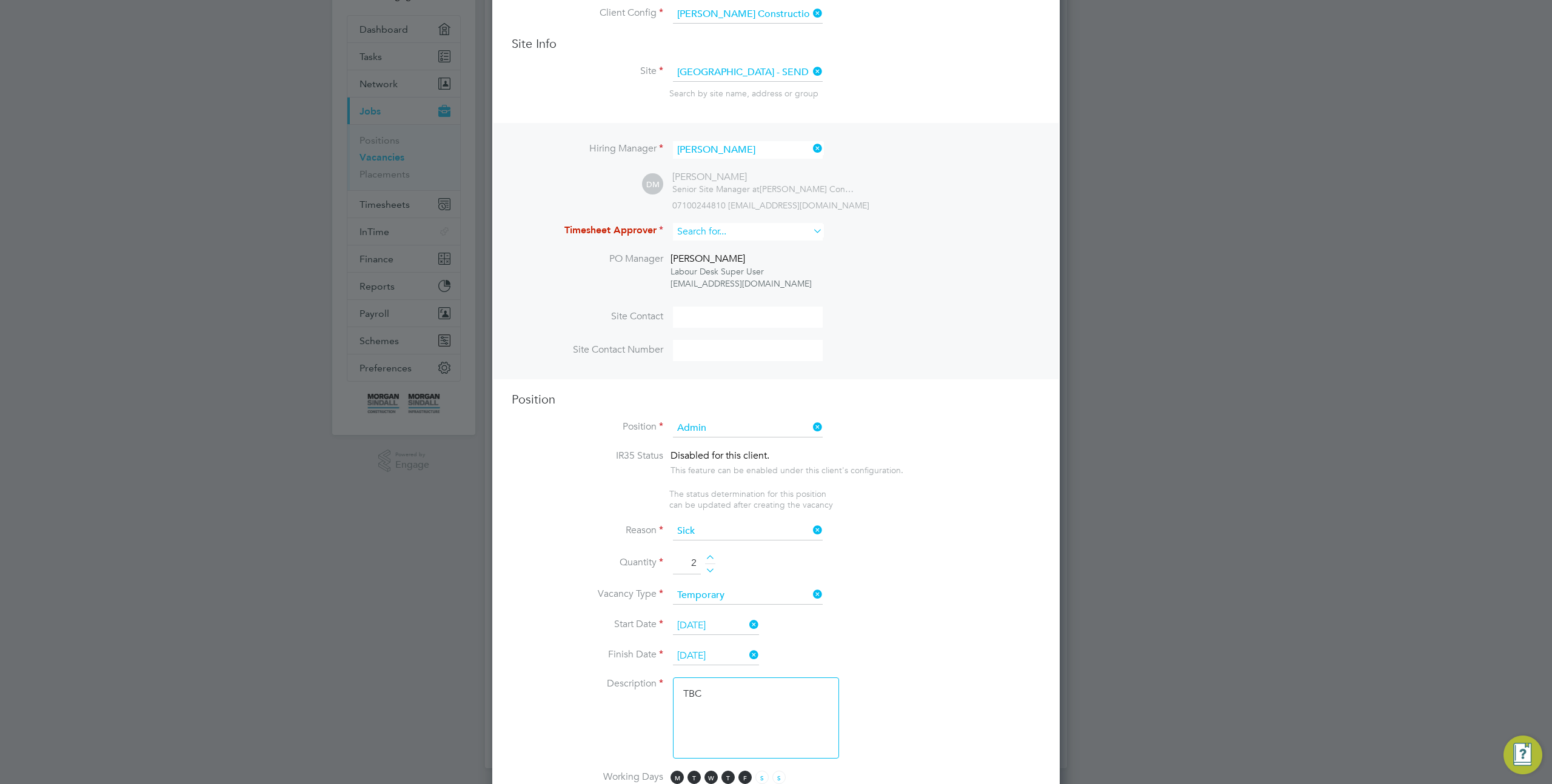
click at [746, 229] on input at bounding box center [748, 232] width 150 height 18
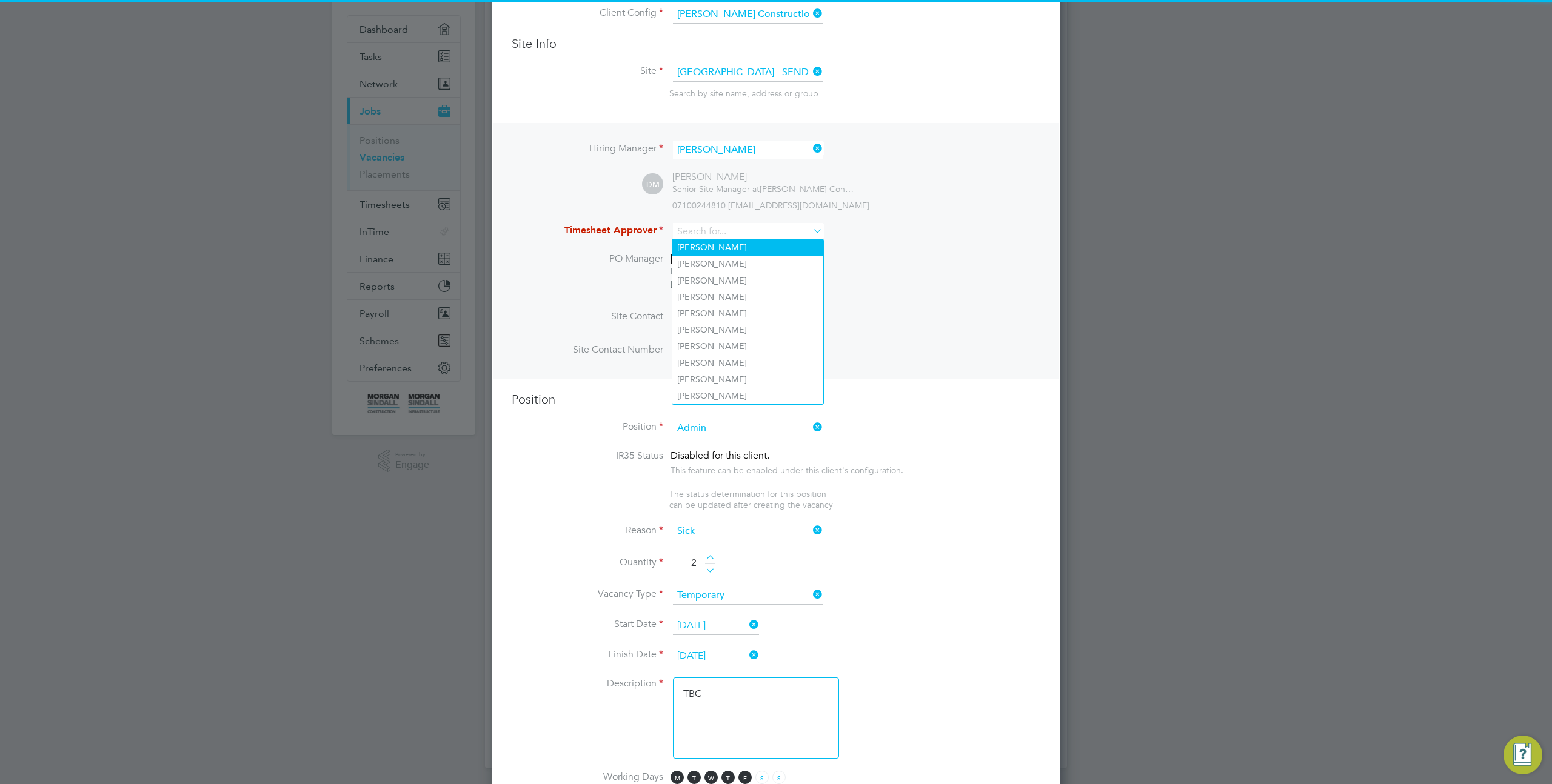
click at [764, 245] on li "[PERSON_NAME]" at bounding box center [748, 247] width 151 height 16
type input "[PERSON_NAME]"
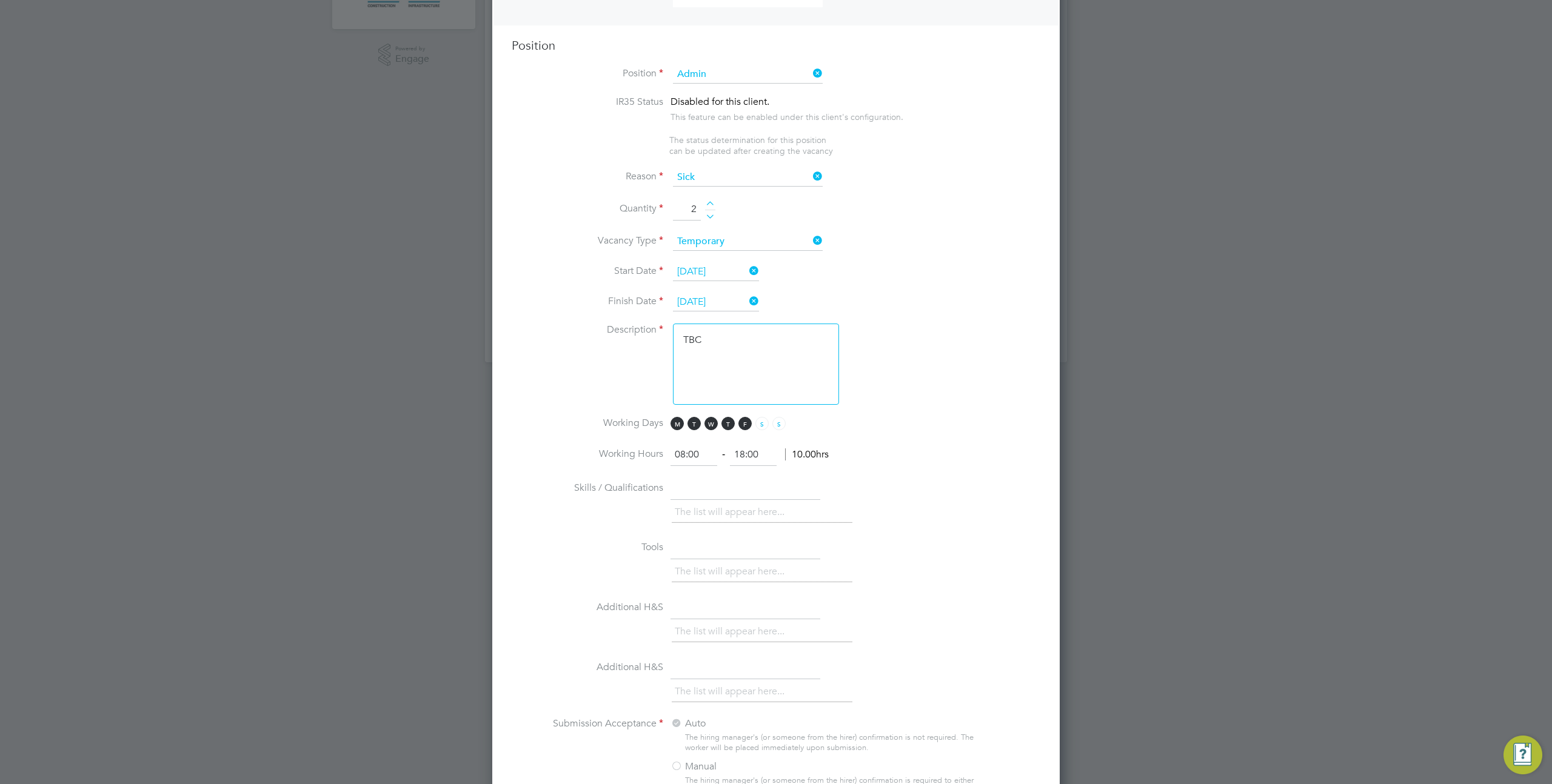
scroll to position [1053, 0]
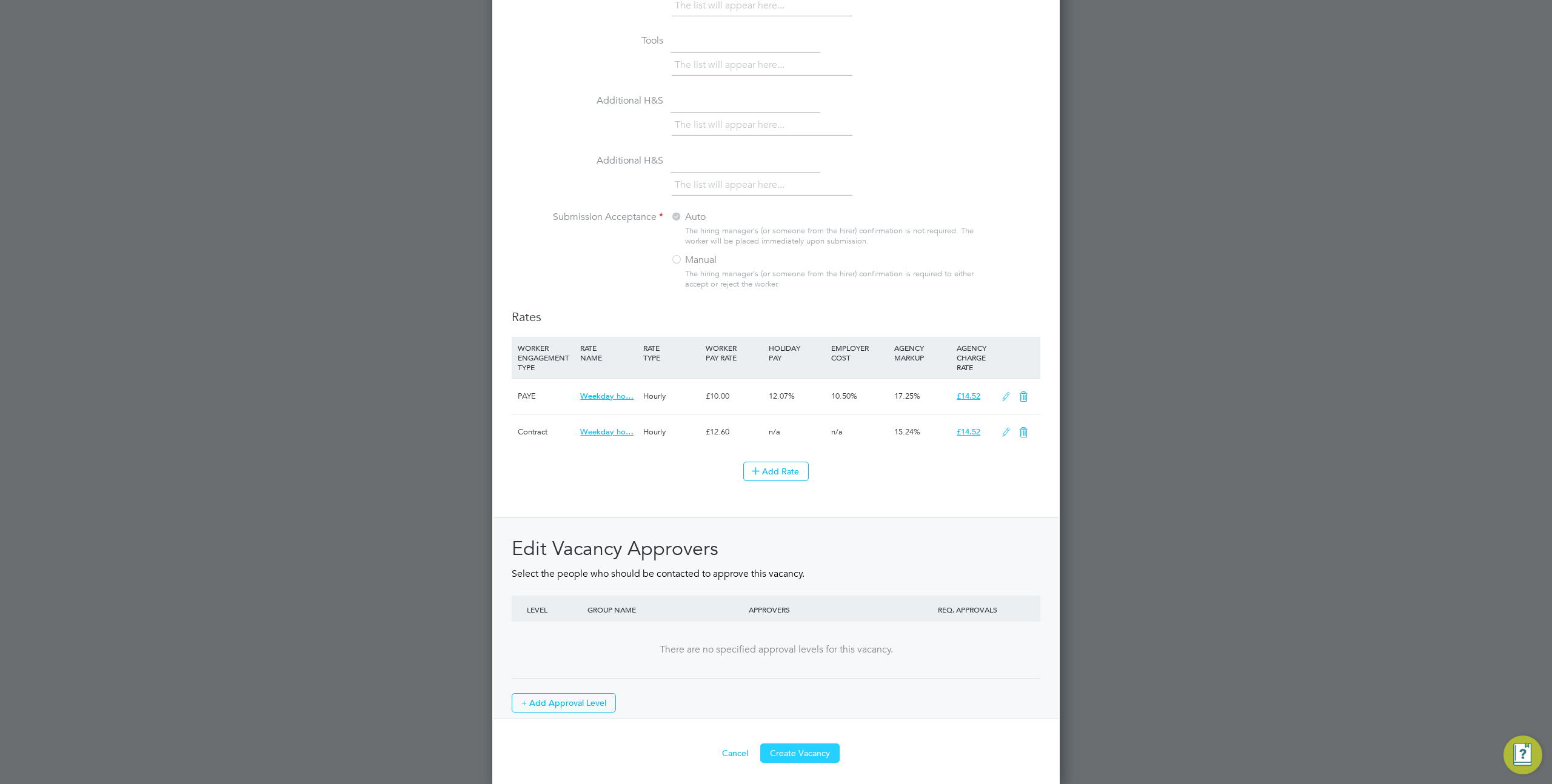
click at [794, 753] on button "Create Vacancy" at bounding box center [800, 753] width 79 height 20
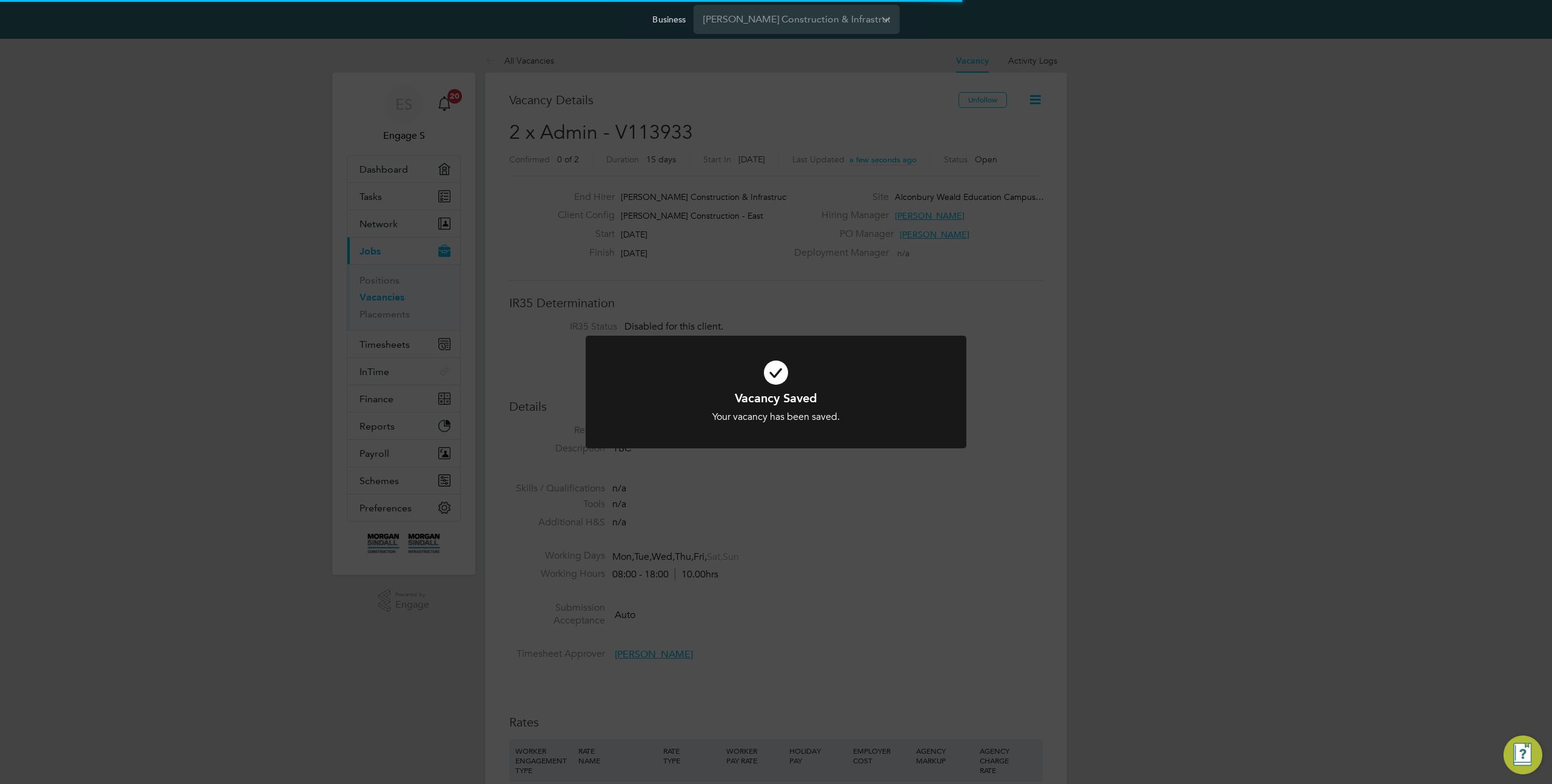
click at [1082, 274] on div "Vacancy Saved Your vacancy has been saved. Cancel Okay" at bounding box center [776, 392] width 1552 height 784
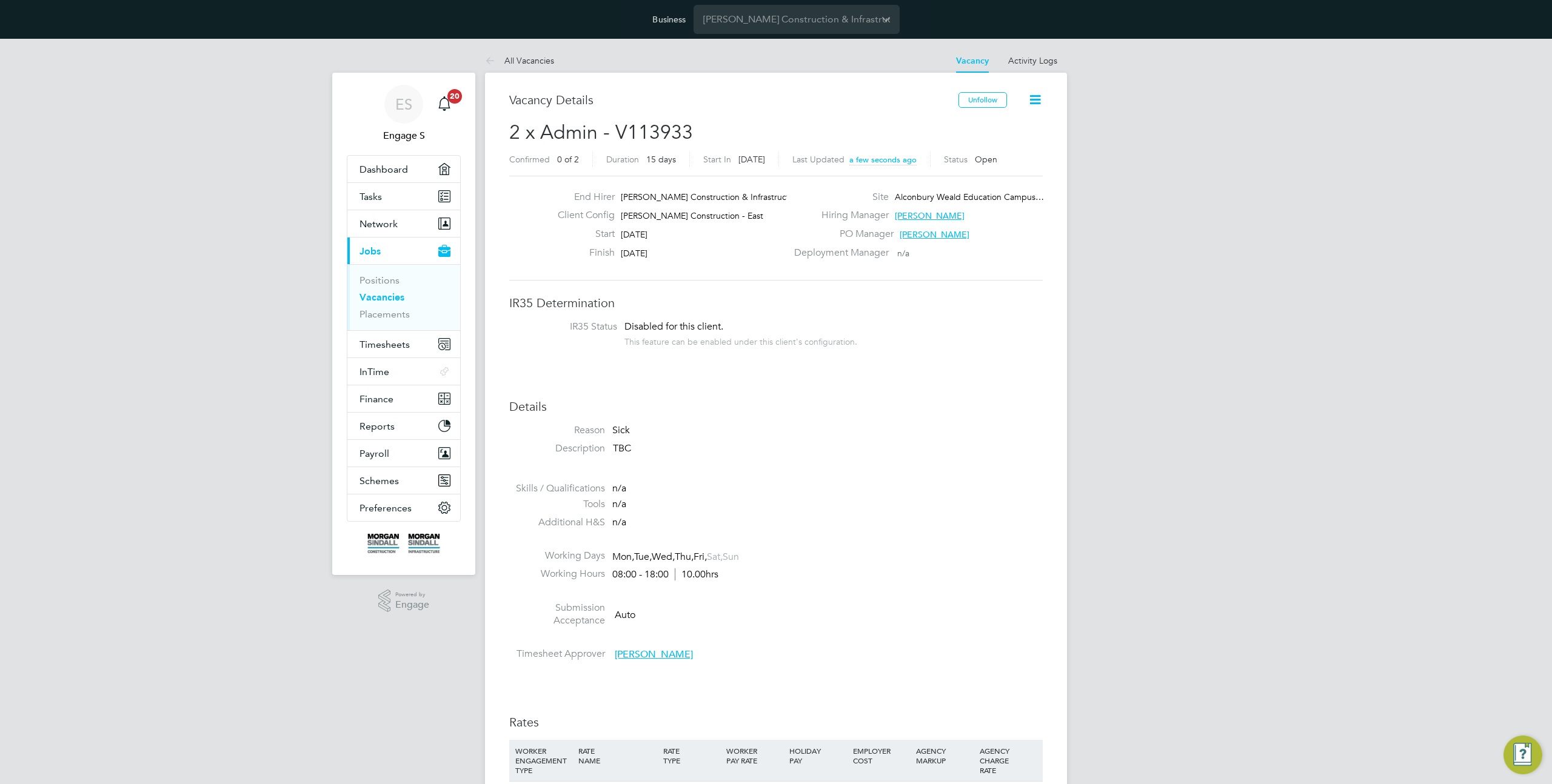
click at [1030, 101] on icon at bounding box center [1035, 99] width 15 height 15
click at [392, 515] on button "Preferences" at bounding box center [404, 508] width 113 height 26
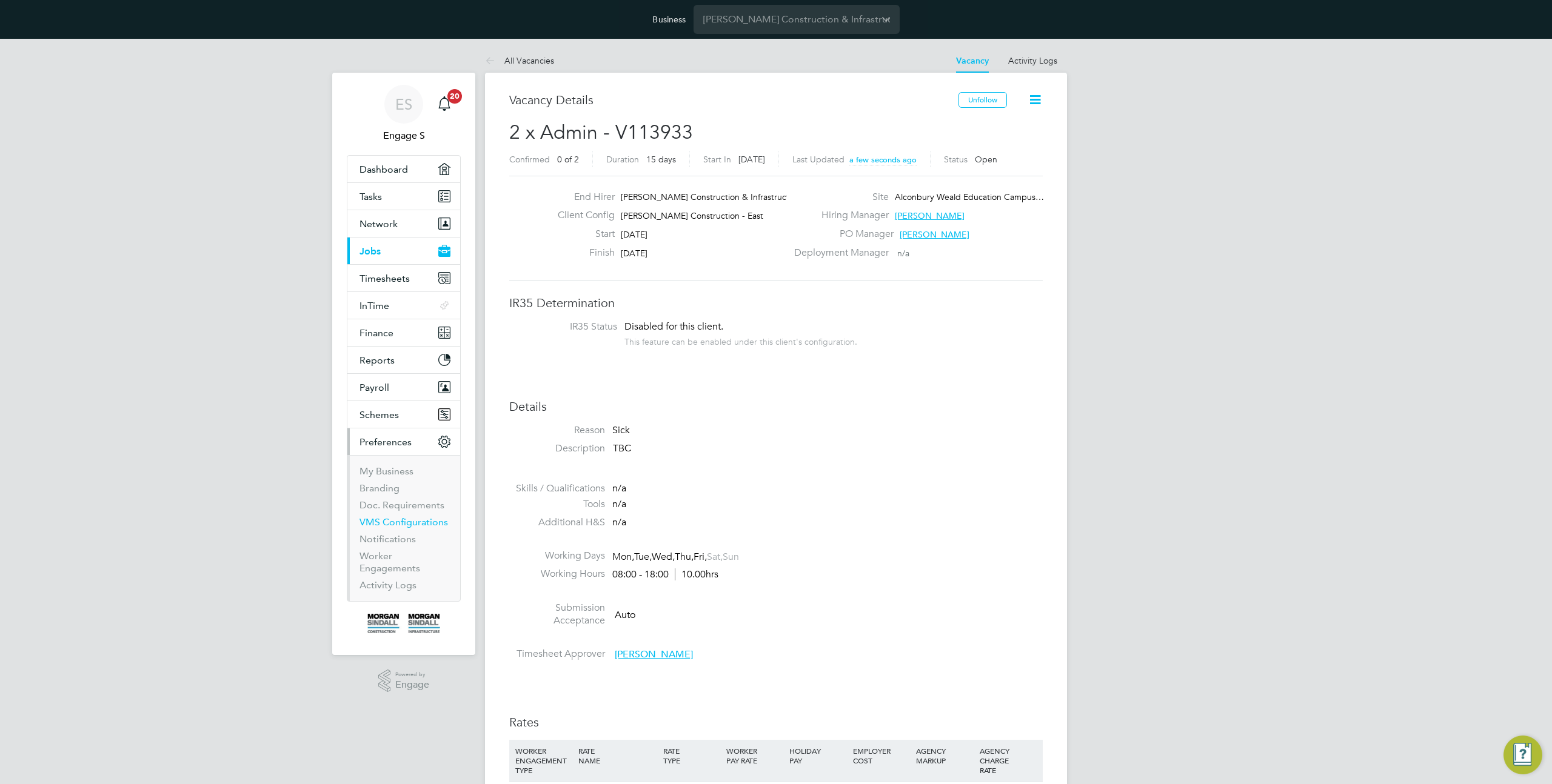
click at [396, 524] on link "VMS Configurations" at bounding box center [404, 522] width 89 height 11
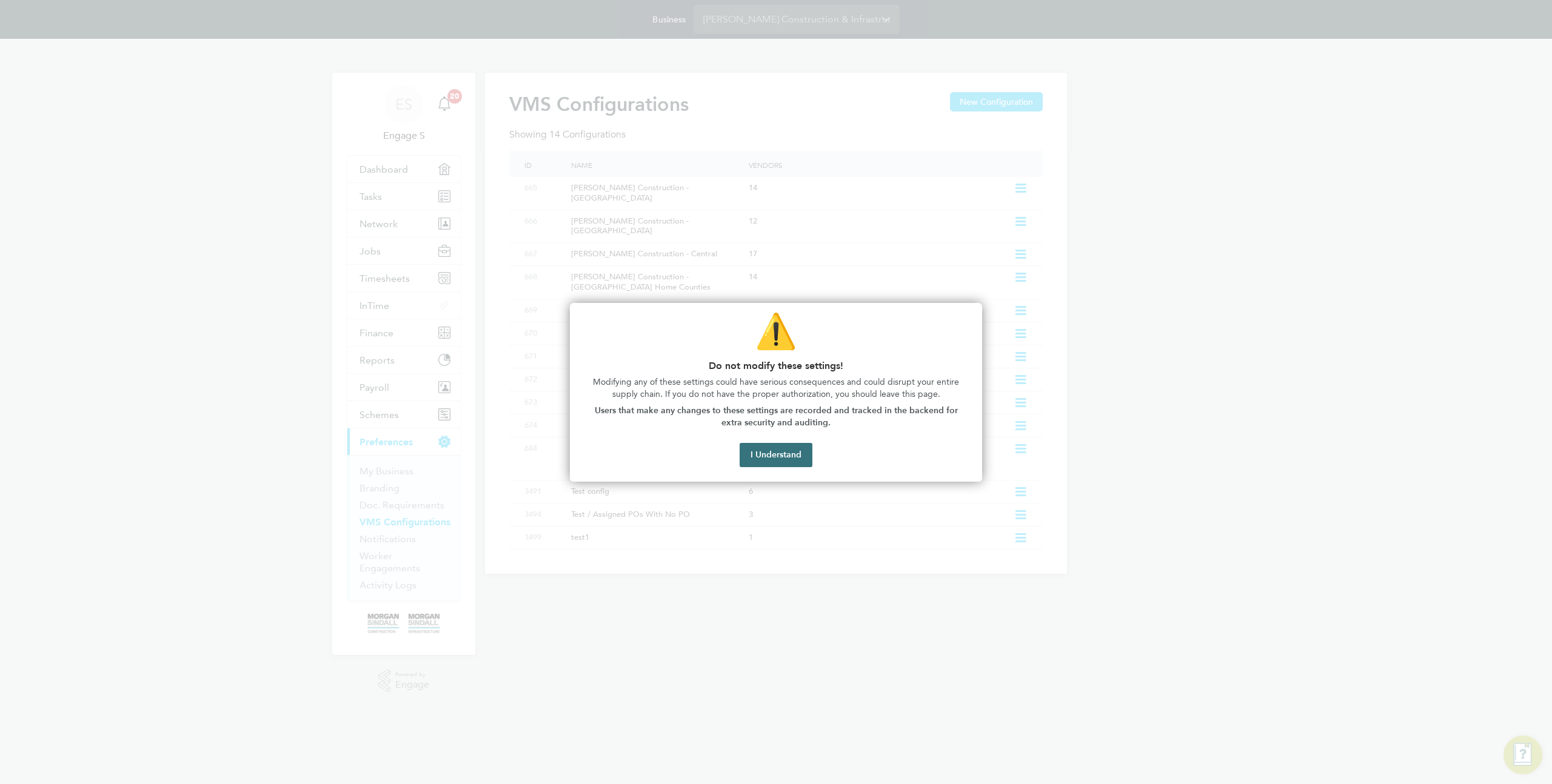
click at [760, 456] on button "I Understand" at bounding box center [776, 456] width 73 height 24
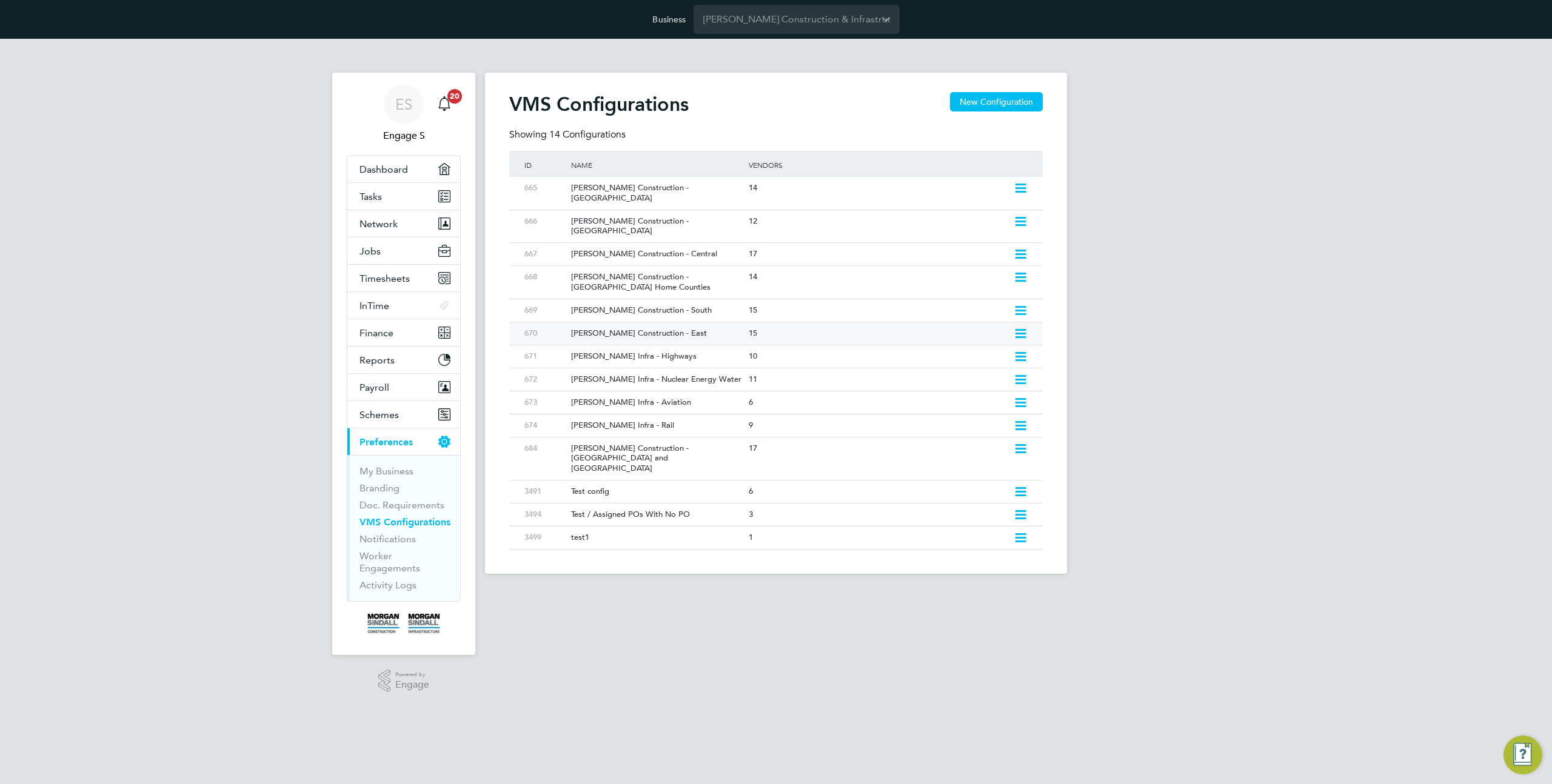
click at [714, 322] on div "[PERSON_NAME] Construction - East" at bounding box center [653, 333] width 183 height 22
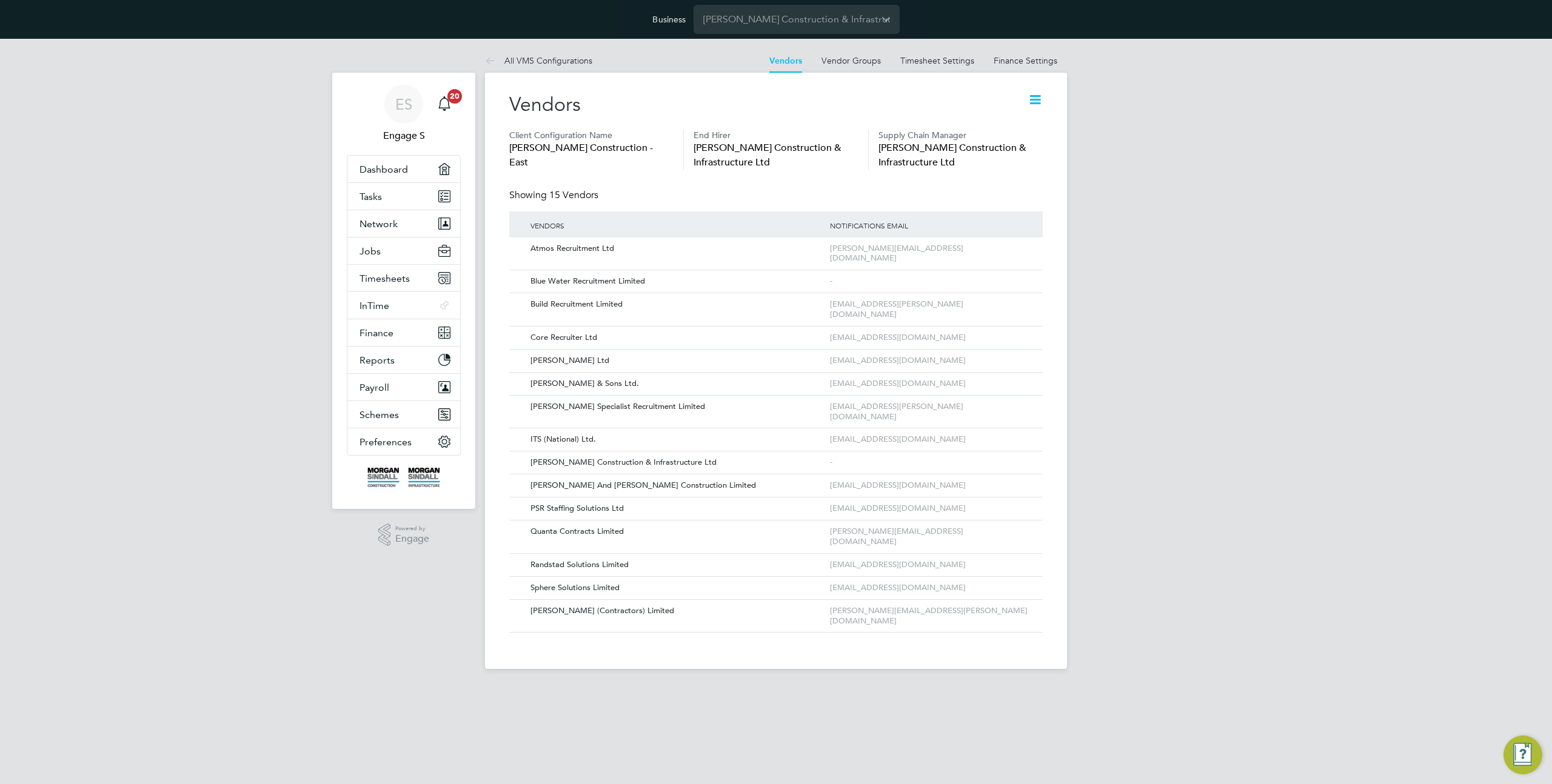
click at [1033, 97] on icon at bounding box center [1035, 99] width 15 height 15
click at [1135, 242] on div "ES Engage S Notifications 20 Applications: Dashboard Tasks Network Team Members…" at bounding box center [776, 363] width 1552 height 650
click at [1013, 456] on icon at bounding box center [1016, 463] width 12 height 15
click at [971, 458] on li "Edit Vendor" at bounding box center [985, 460] width 77 height 17
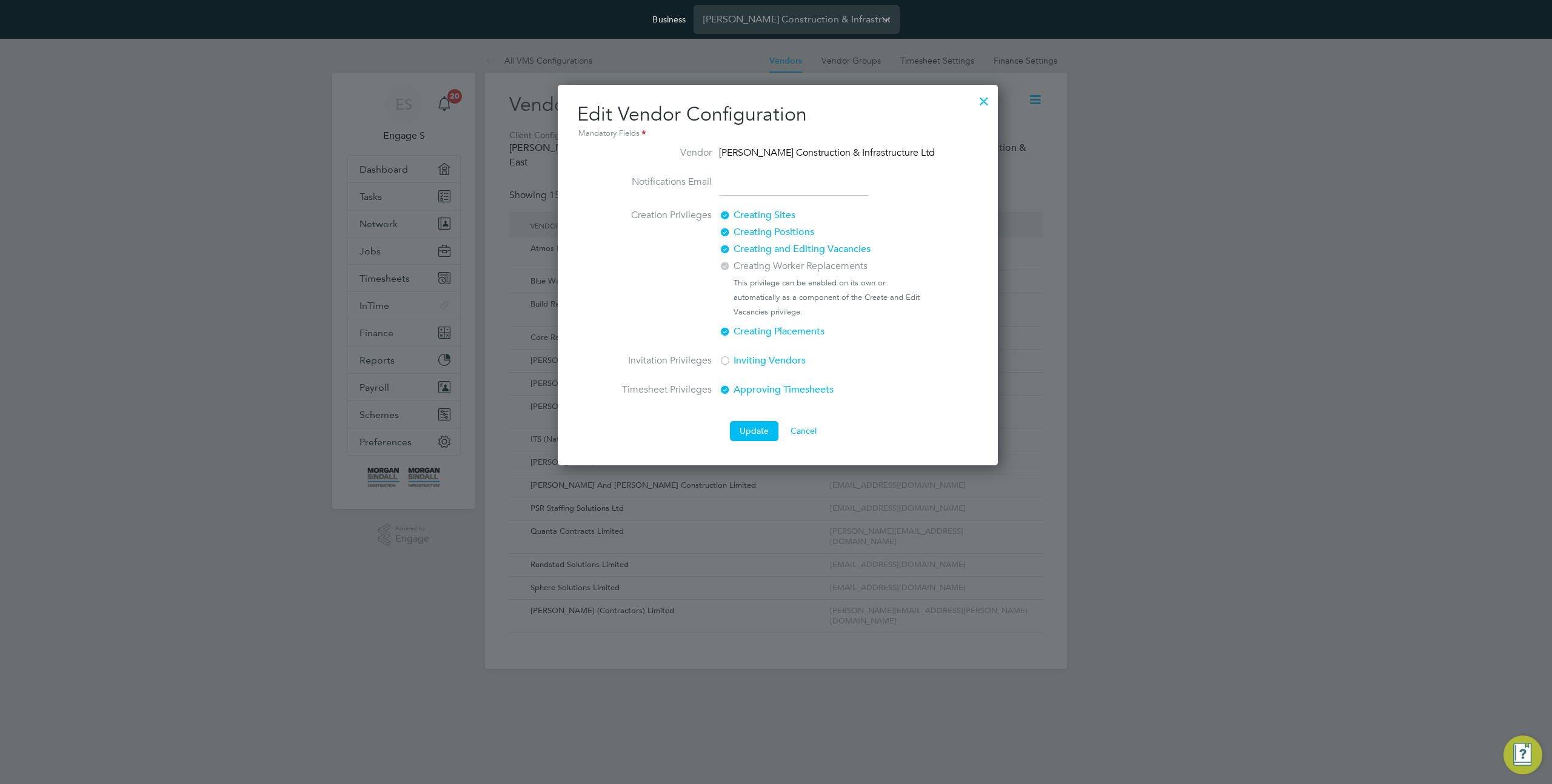
click at [747, 356] on label "Inviting Vendors" at bounding box center [821, 361] width 203 height 15
click at [748, 426] on button "Update" at bounding box center [754, 431] width 49 height 20
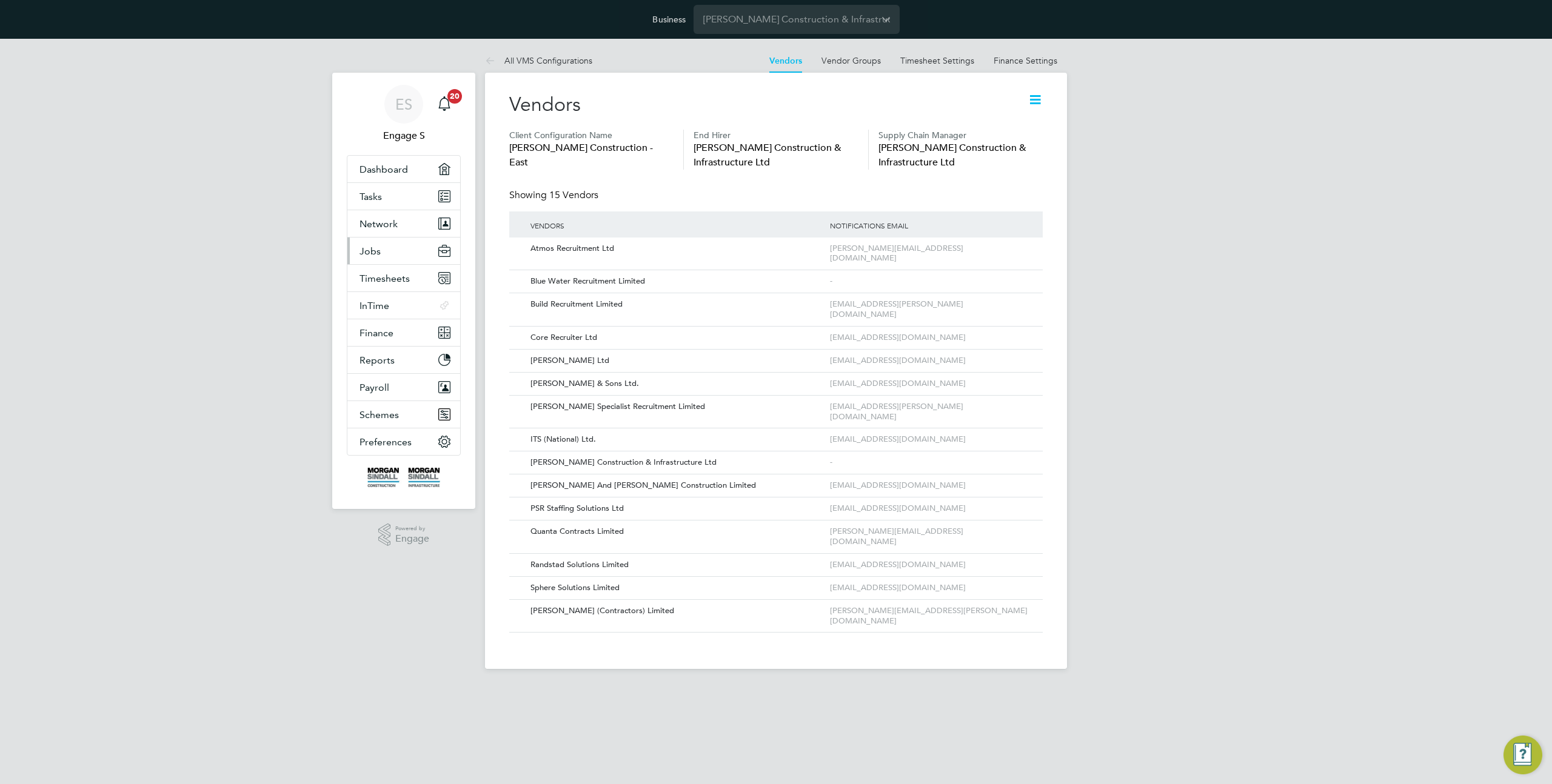
click at [397, 256] on button "Jobs" at bounding box center [404, 251] width 113 height 26
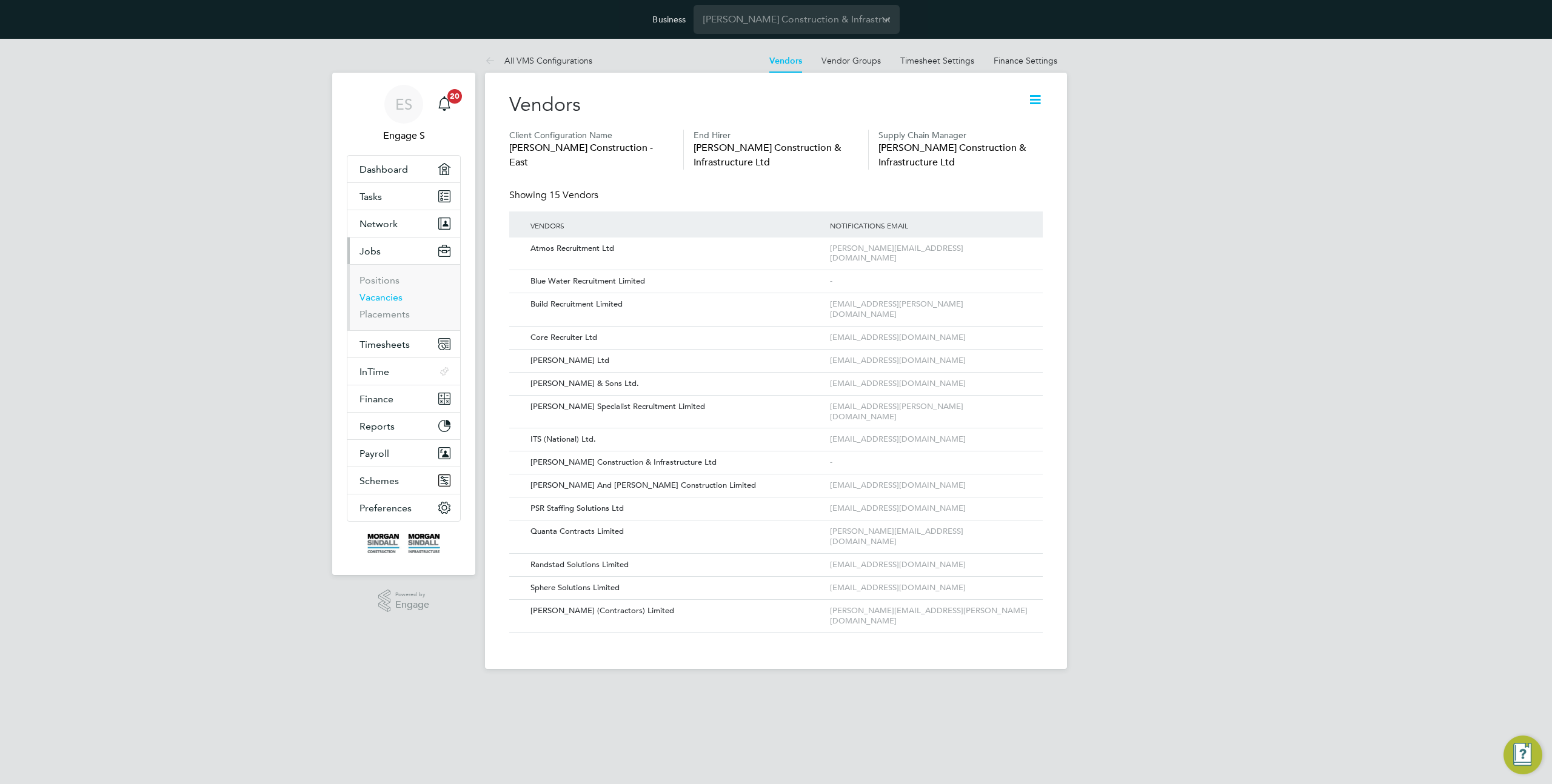
click at [379, 295] on link "Vacancies" at bounding box center [381, 297] width 43 height 11
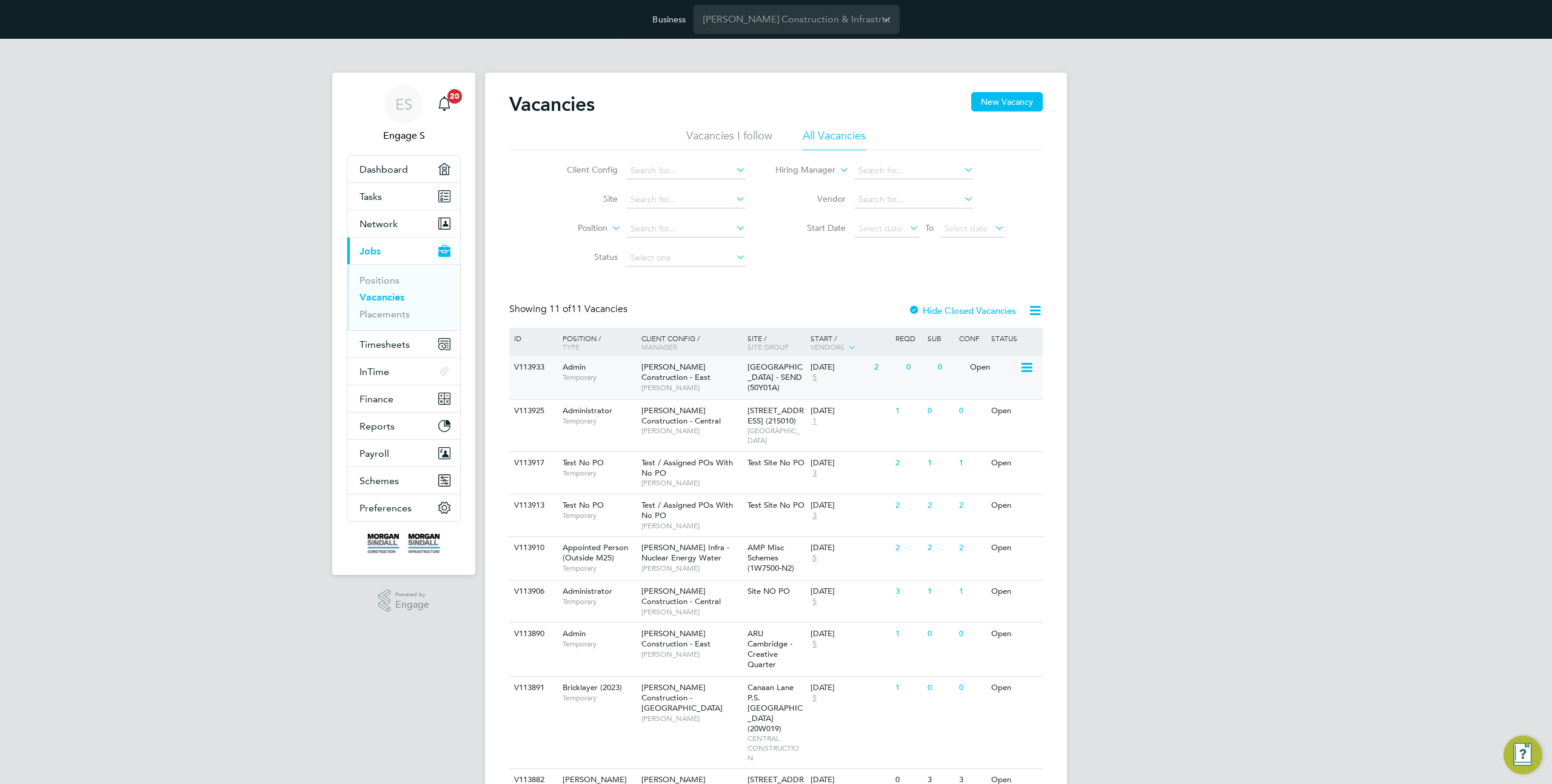
click at [688, 383] on span "Darren M" at bounding box center [692, 388] width 100 height 9
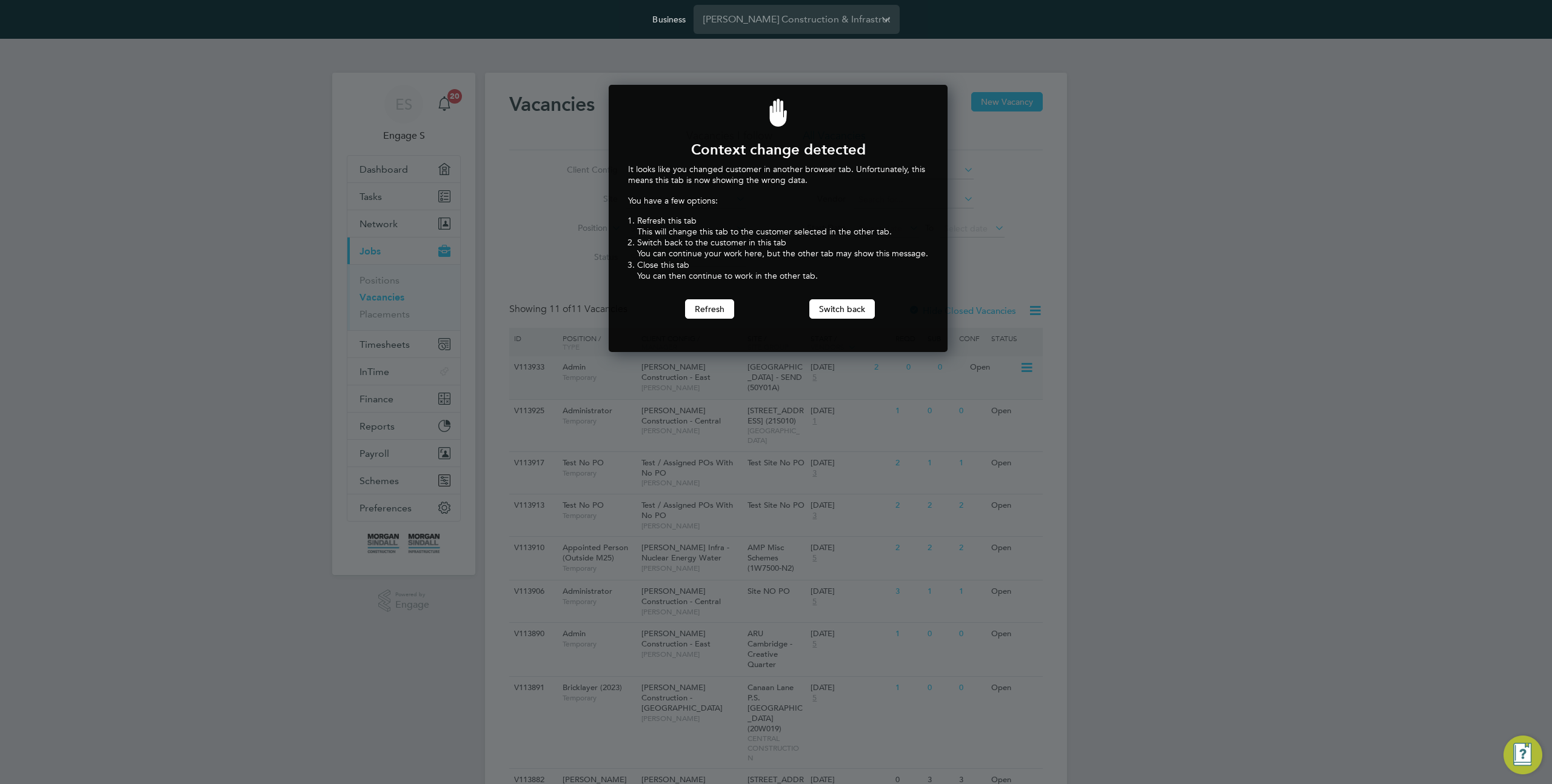
scroll to position [268, 335]
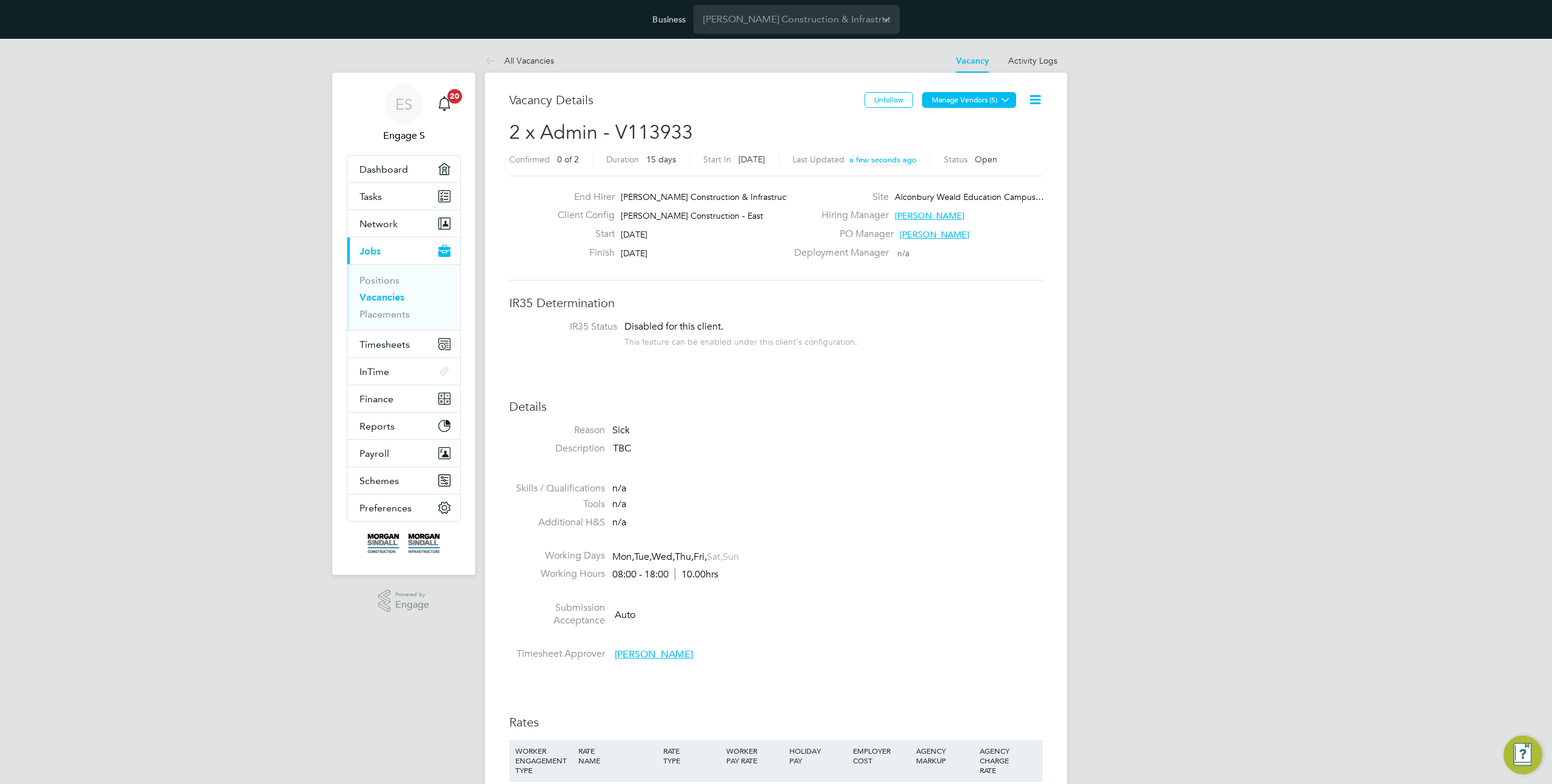
scroll to position [19, 262]
click at [980, 104] on button "Manage Vendors (5)" at bounding box center [969, 99] width 94 height 16
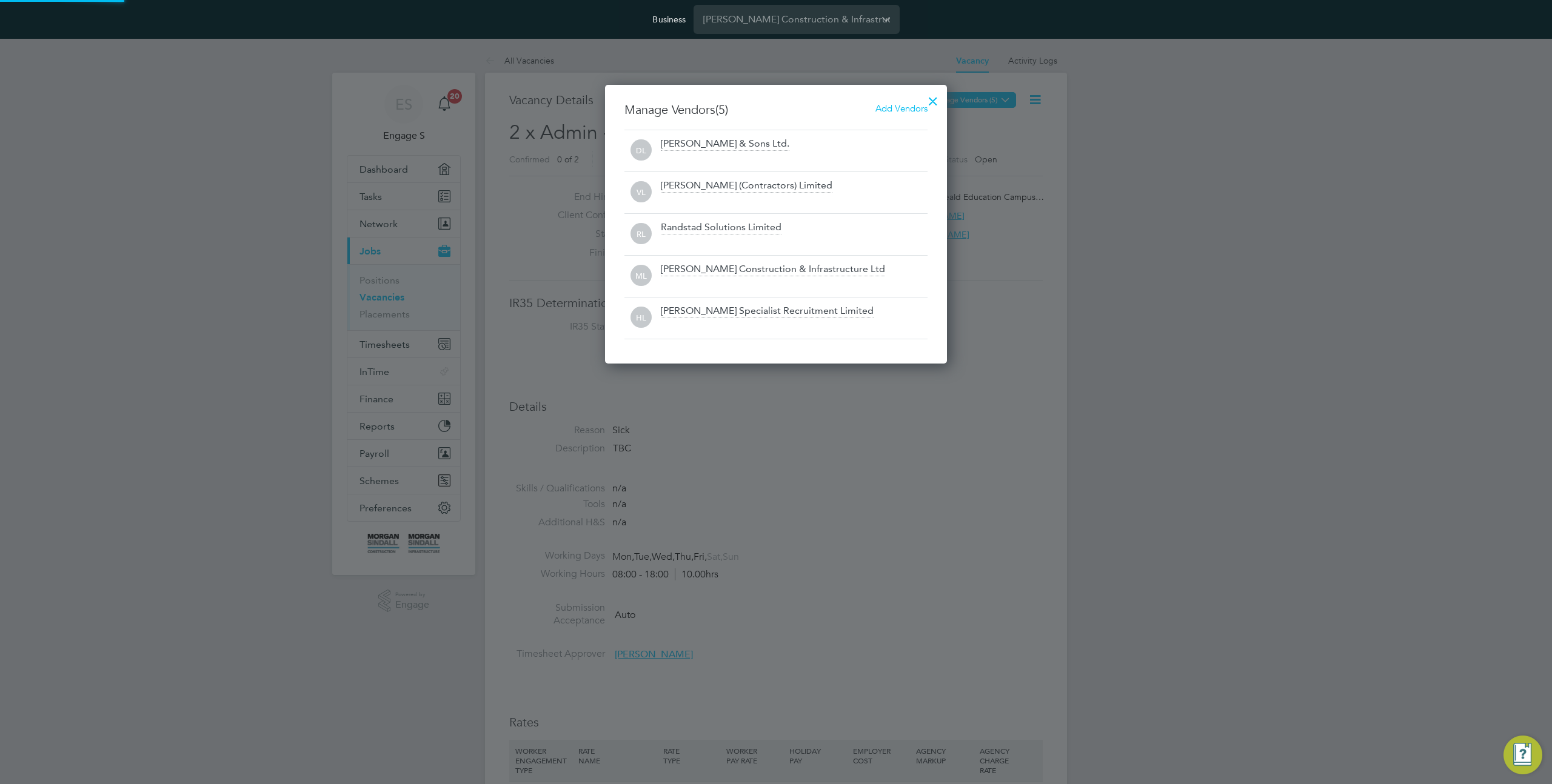
scroll to position [279, 343]
click at [1004, 302] on div at bounding box center [776, 392] width 1552 height 784
click at [1024, 368] on div at bounding box center [776, 392] width 1552 height 784
click at [932, 95] on div at bounding box center [933, 98] width 22 height 22
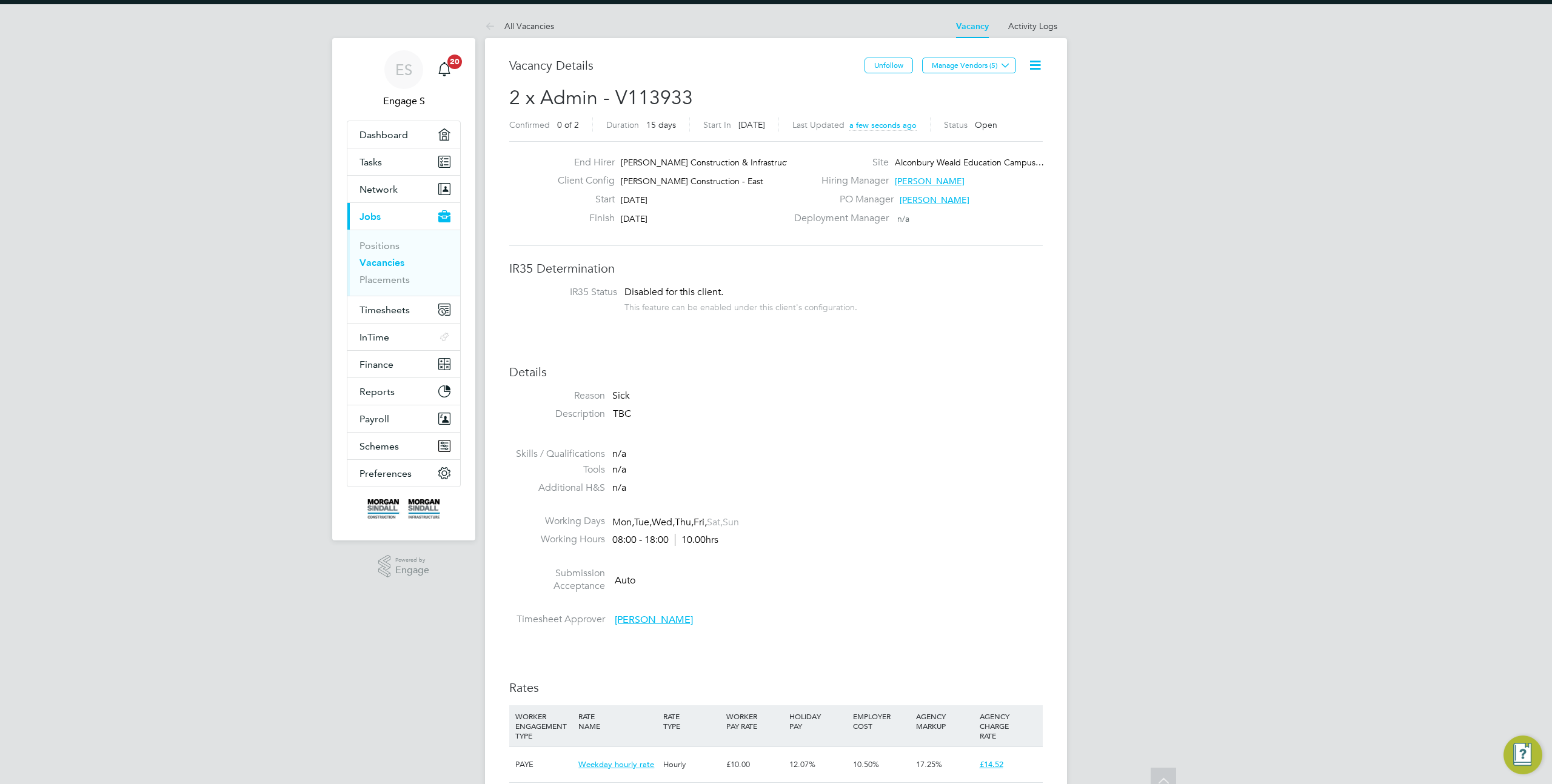
scroll to position [0, 0]
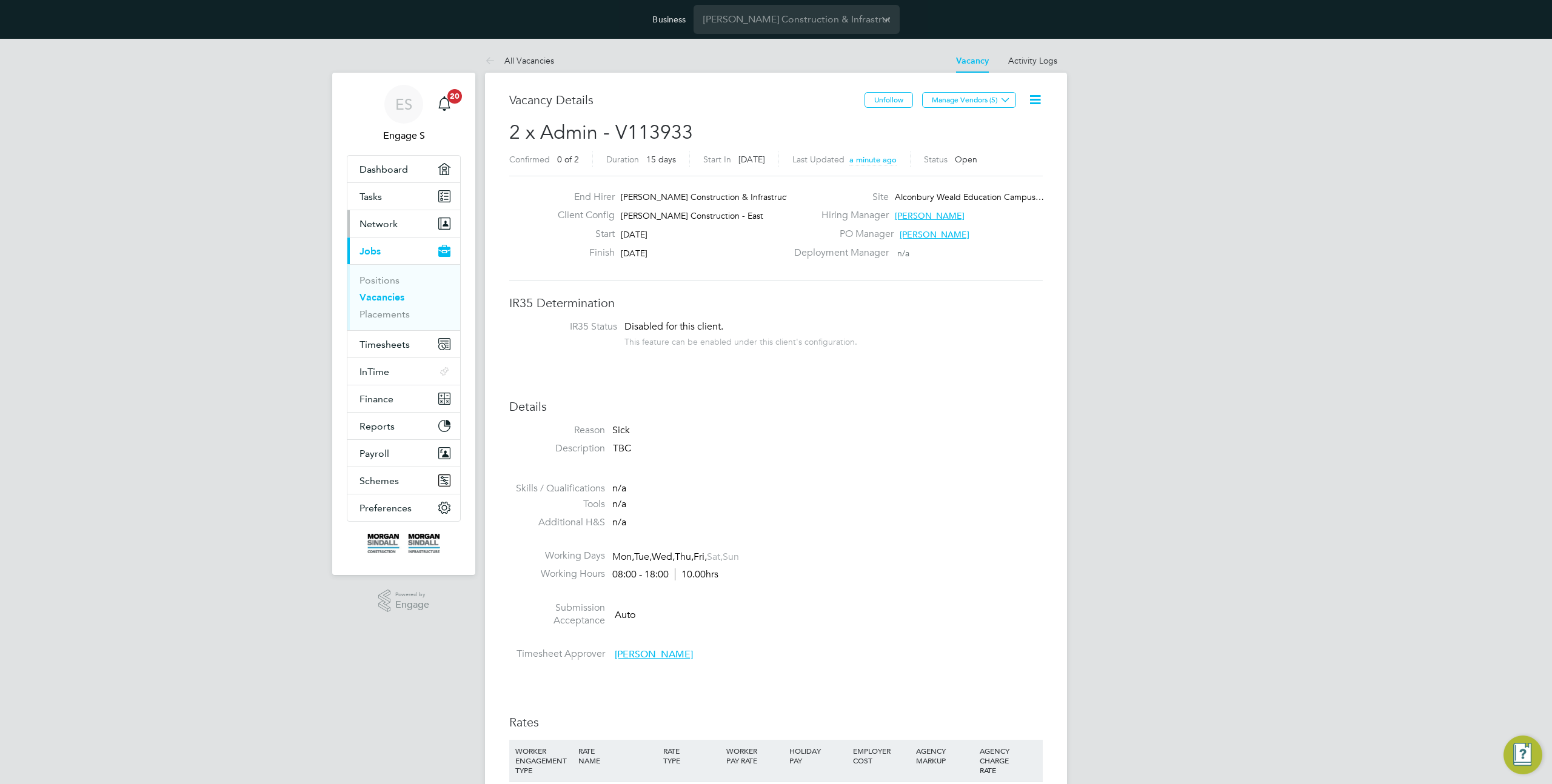
click at [402, 218] on button "Network" at bounding box center [404, 223] width 113 height 26
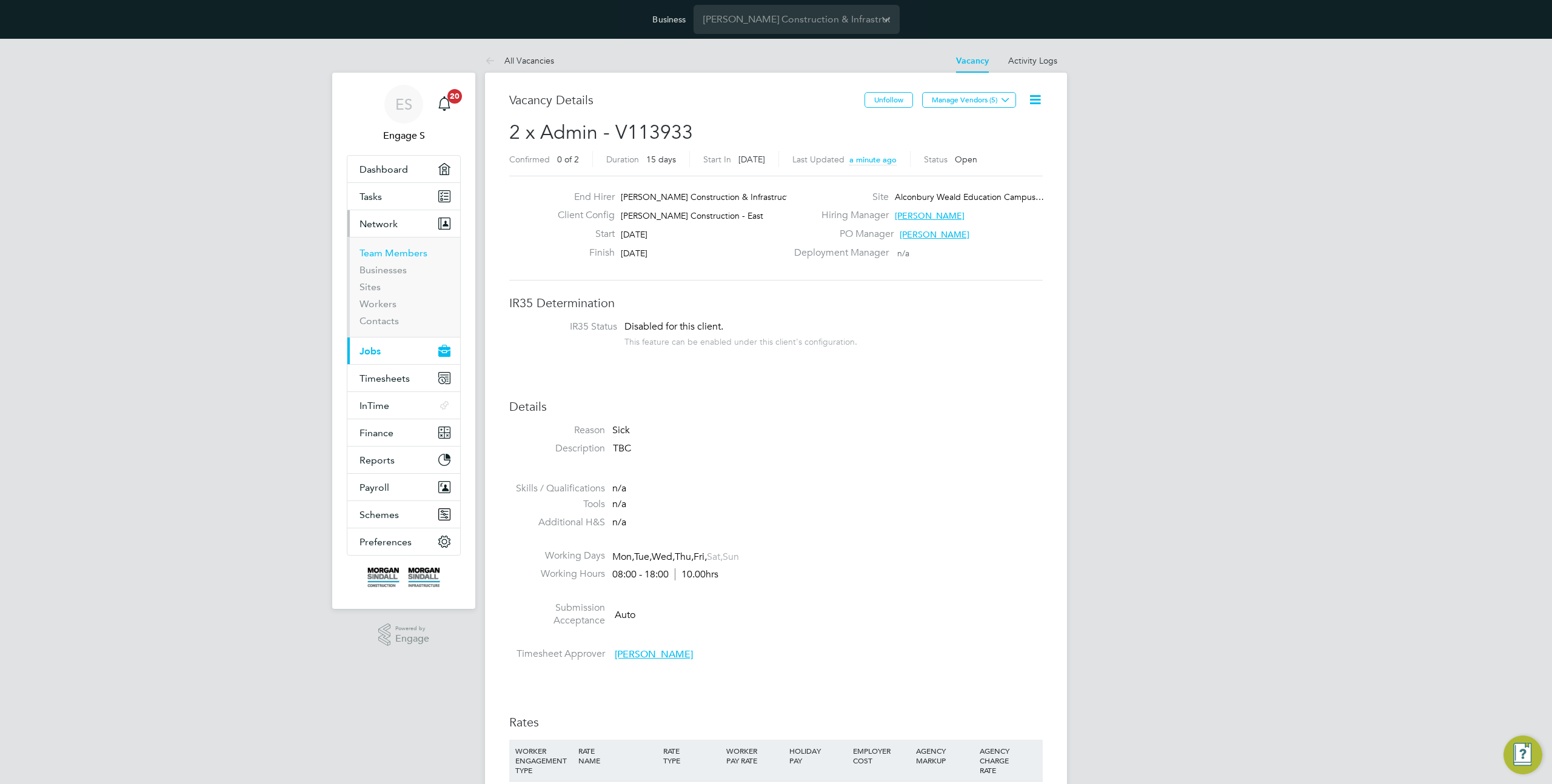
click at [401, 252] on link "Team Members" at bounding box center [393, 253] width 68 height 11
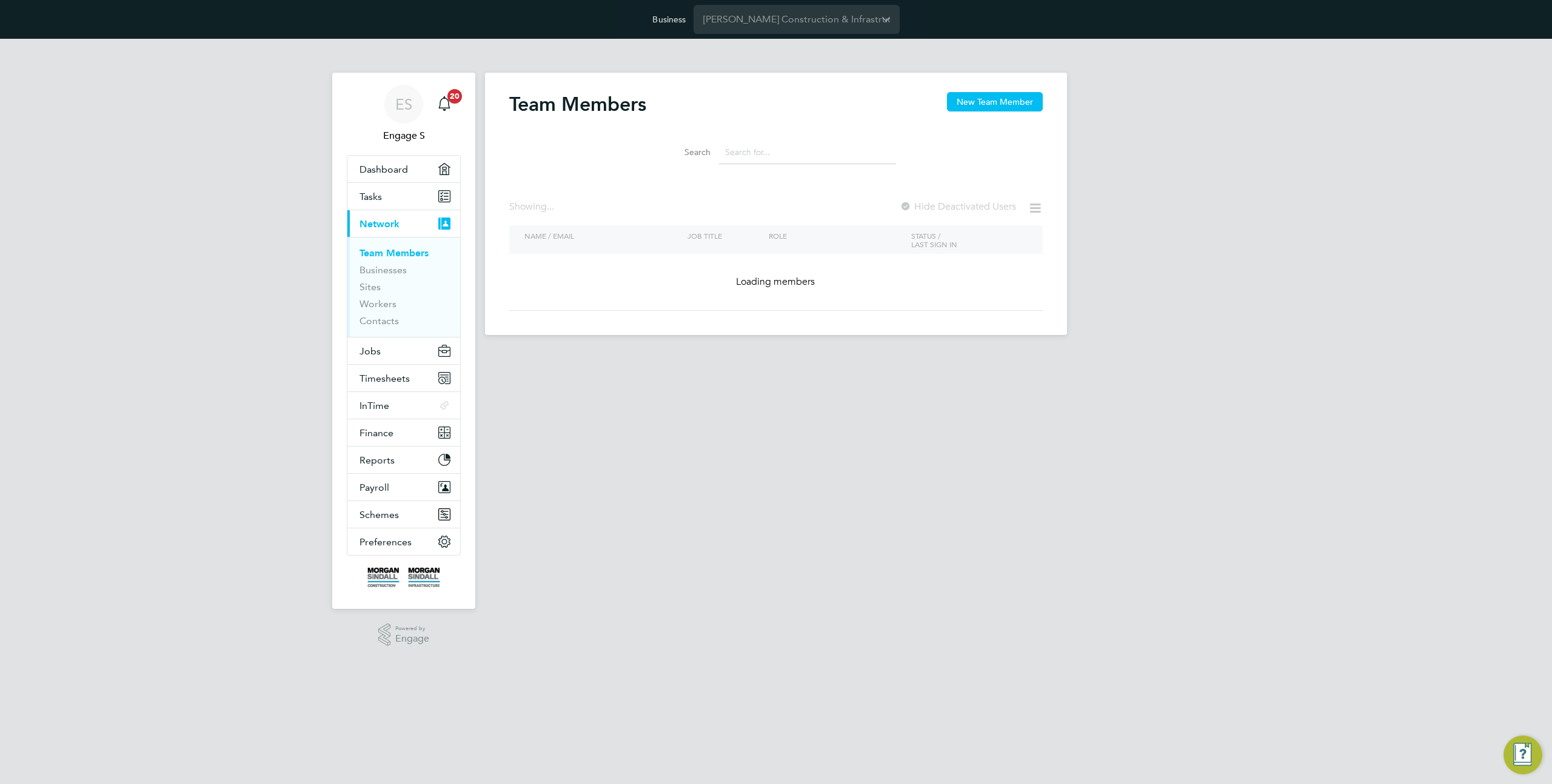
click at [749, 155] on input at bounding box center [808, 152] width 177 height 24
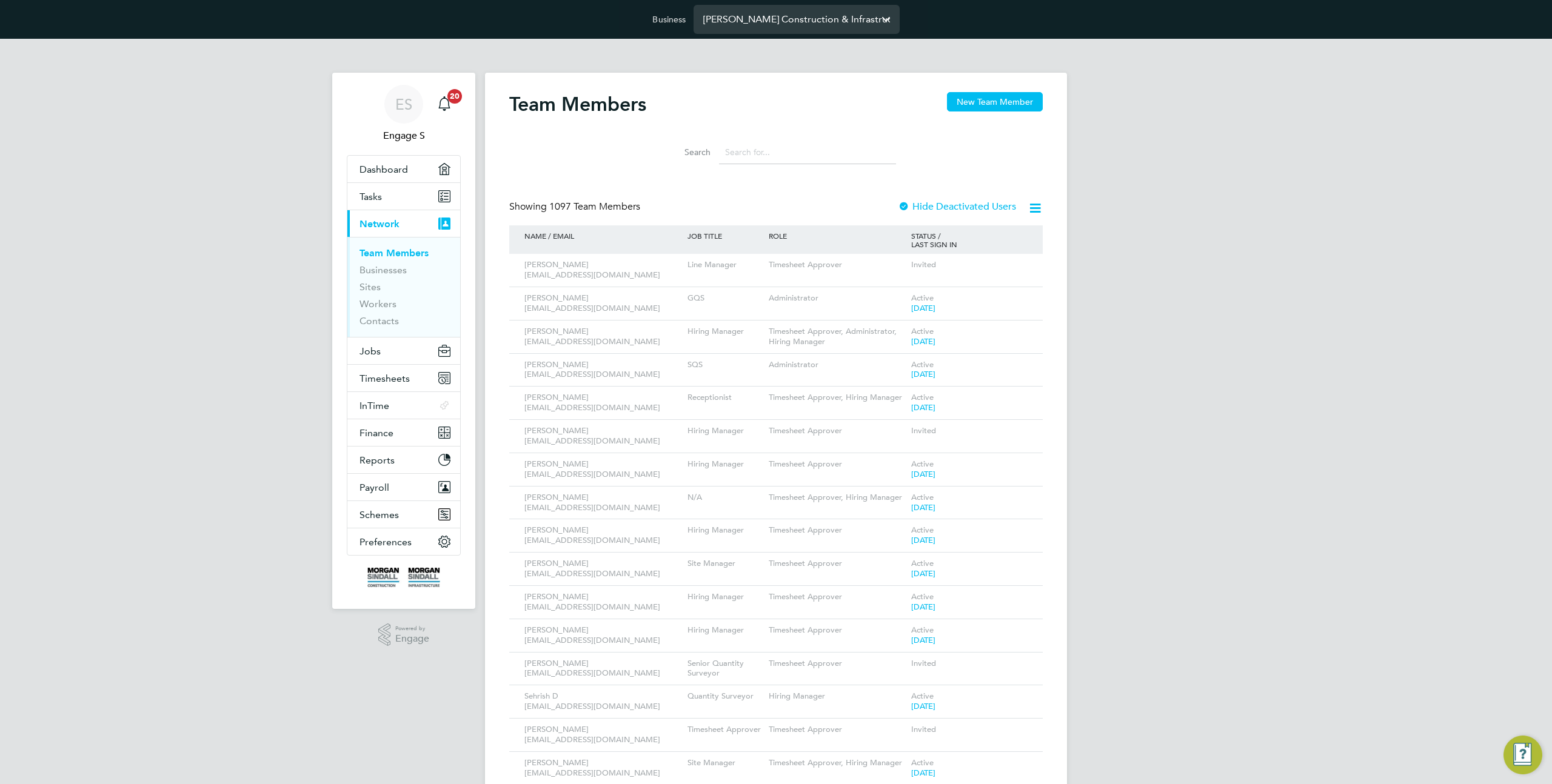
click at [784, 16] on input "Morgan Sindall Construction & Infrastructure Ltd" at bounding box center [796, 19] width 206 height 28
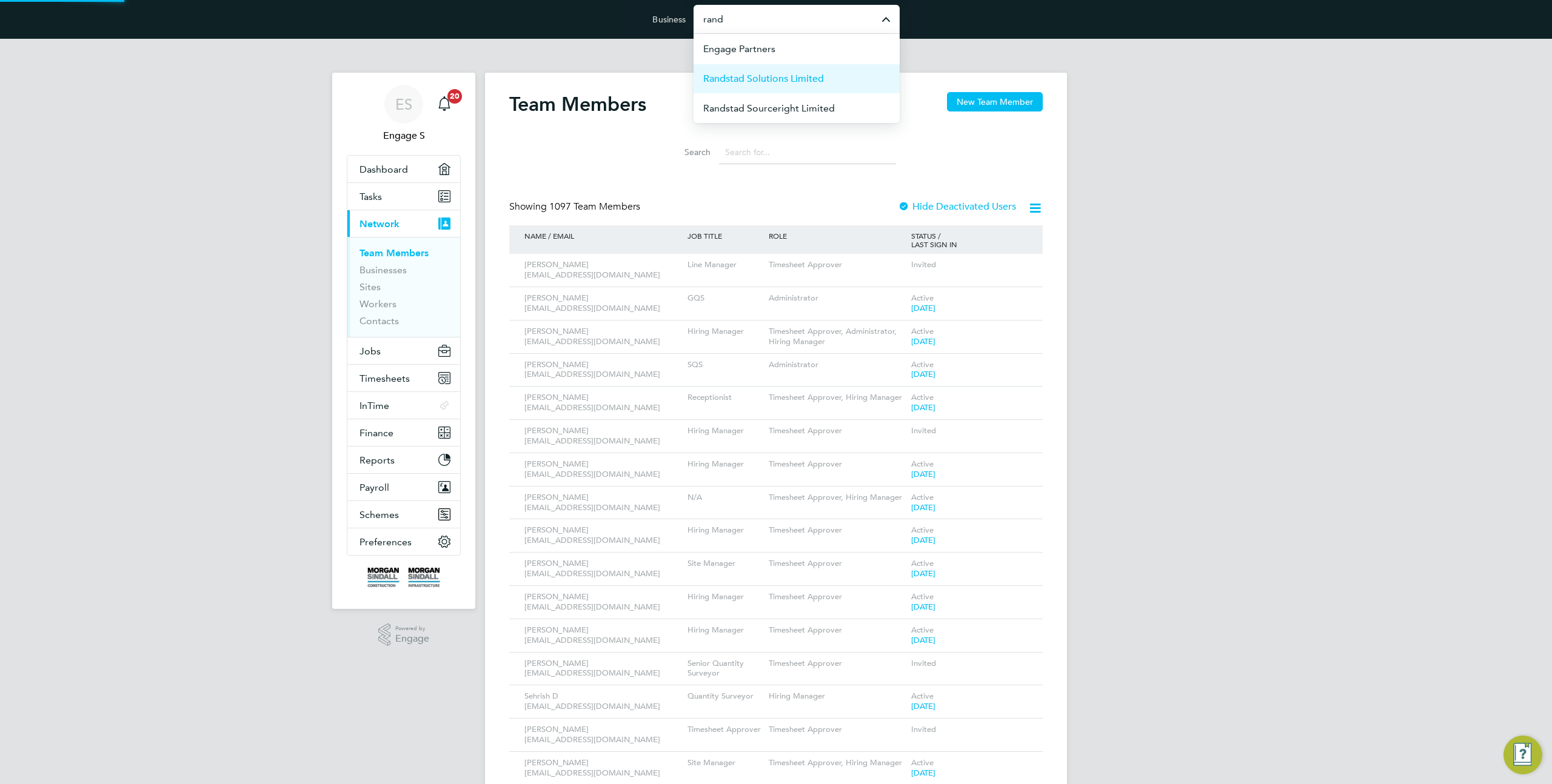
click at [792, 76] on span "Randstad Solutions Limited" at bounding box center [763, 79] width 120 height 15
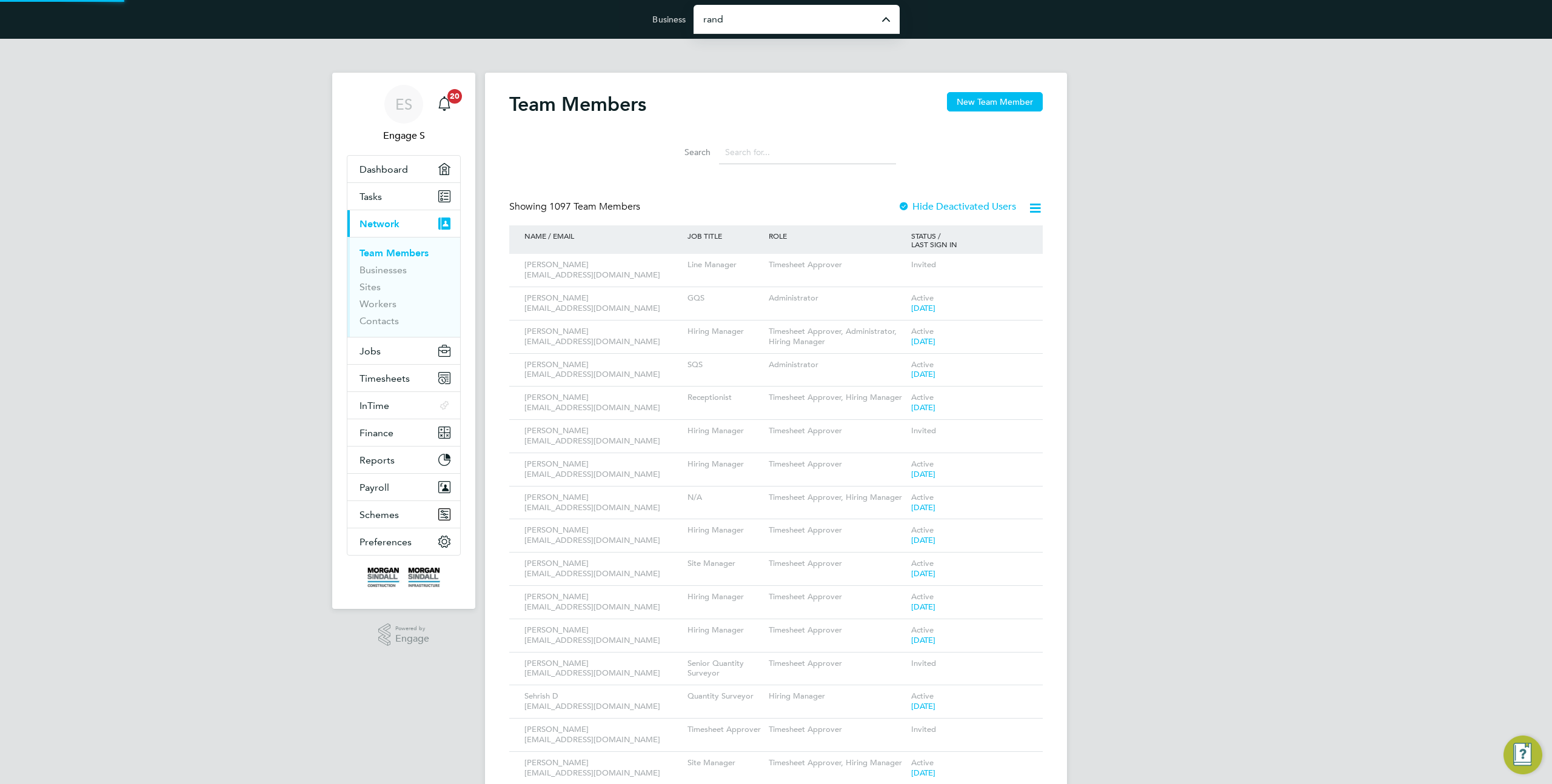
type input "Randstad Solutions Limited"
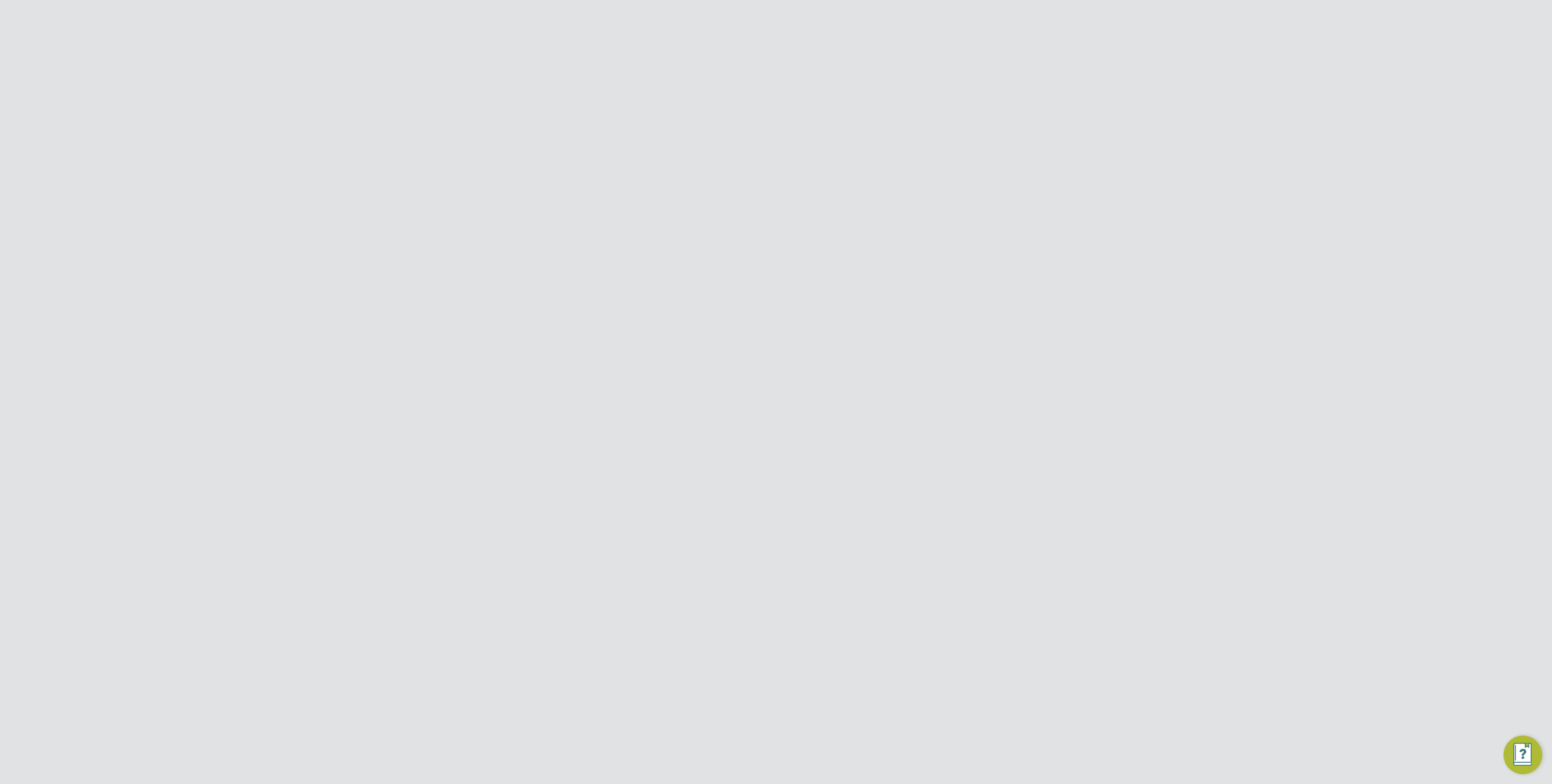
click at [752, 150] on input at bounding box center [808, 152] width 177 height 24
type input "admin"
click at [741, 3] on div "Business Randstad Solutions Limited" at bounding box center [776, 19] width 1552 height 39
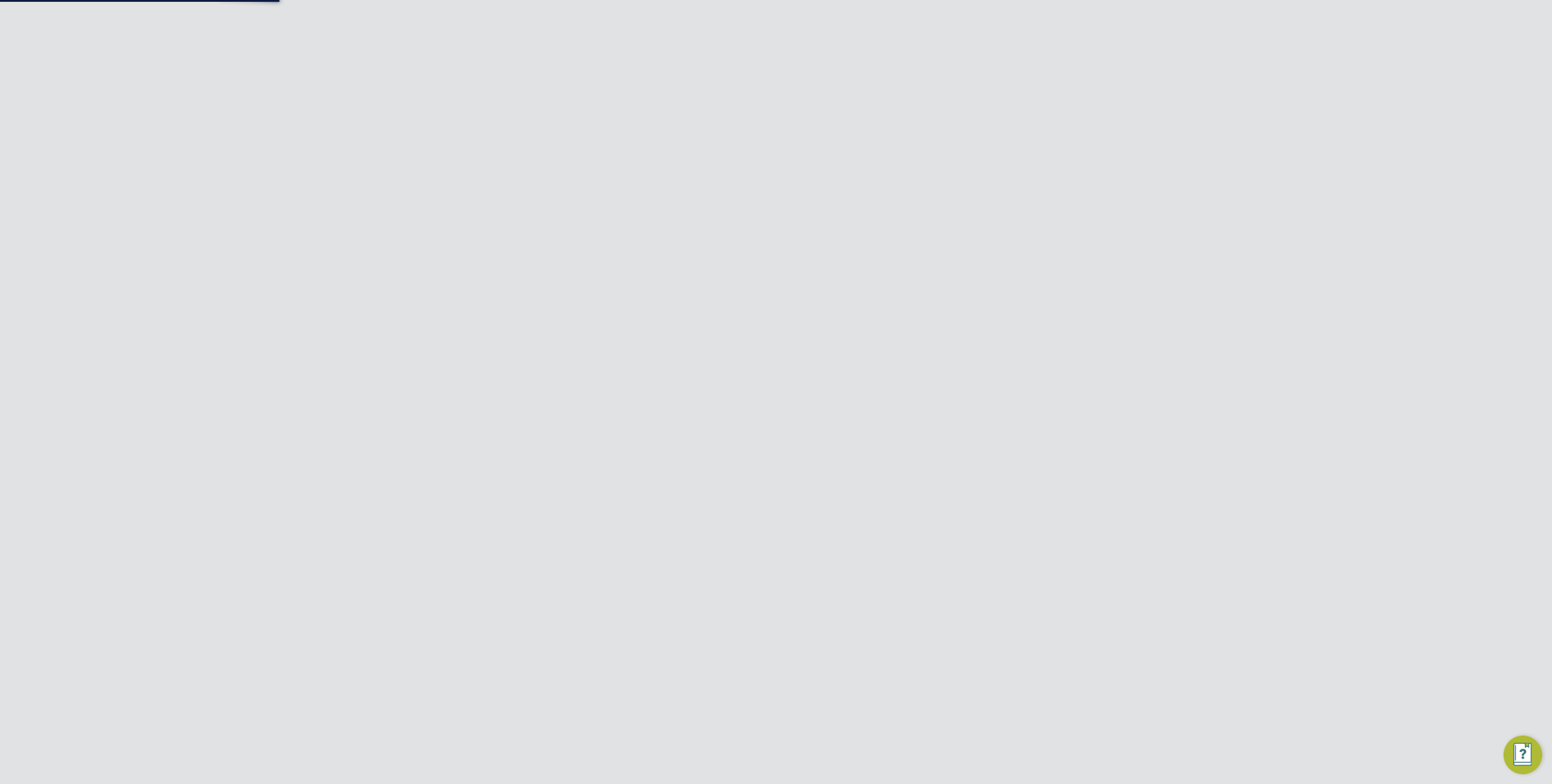
click at [741, 20] on input "Randstad Solutions Limited" at bounding box center [796, 19] width 206 height 28
click at [782, 120] on span "Morgan Sindall Construction & Infrastructure Ltd" at bounding box center [796, 116] width 187 height 29
type input "Morgan Sindall Construction & Infrastructure Ltd"
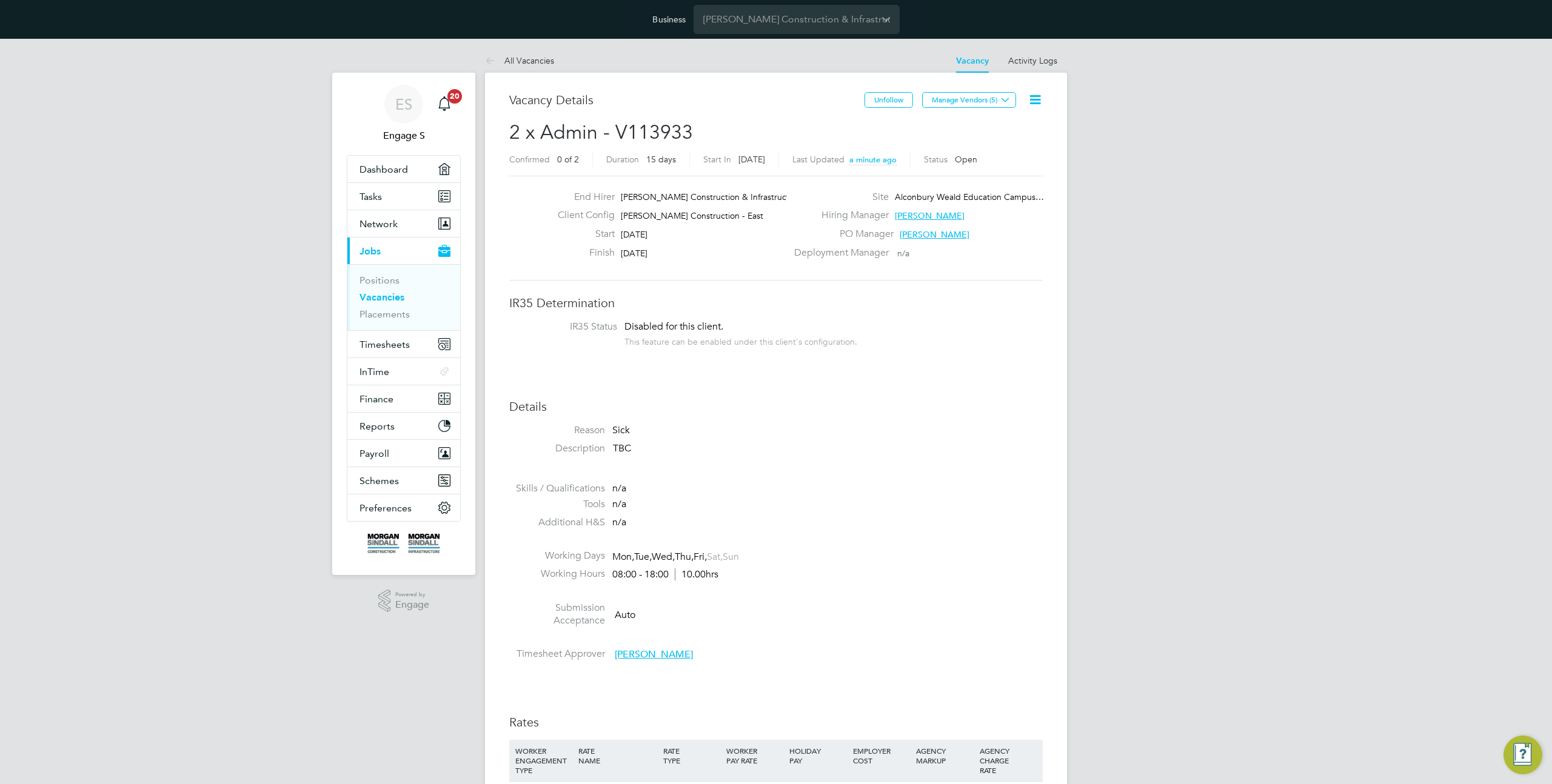
scroll to position [19, 262]
click at [1025, 56] on link "Activity Logs" at bounding box center [1032, 61] width 49 height 11
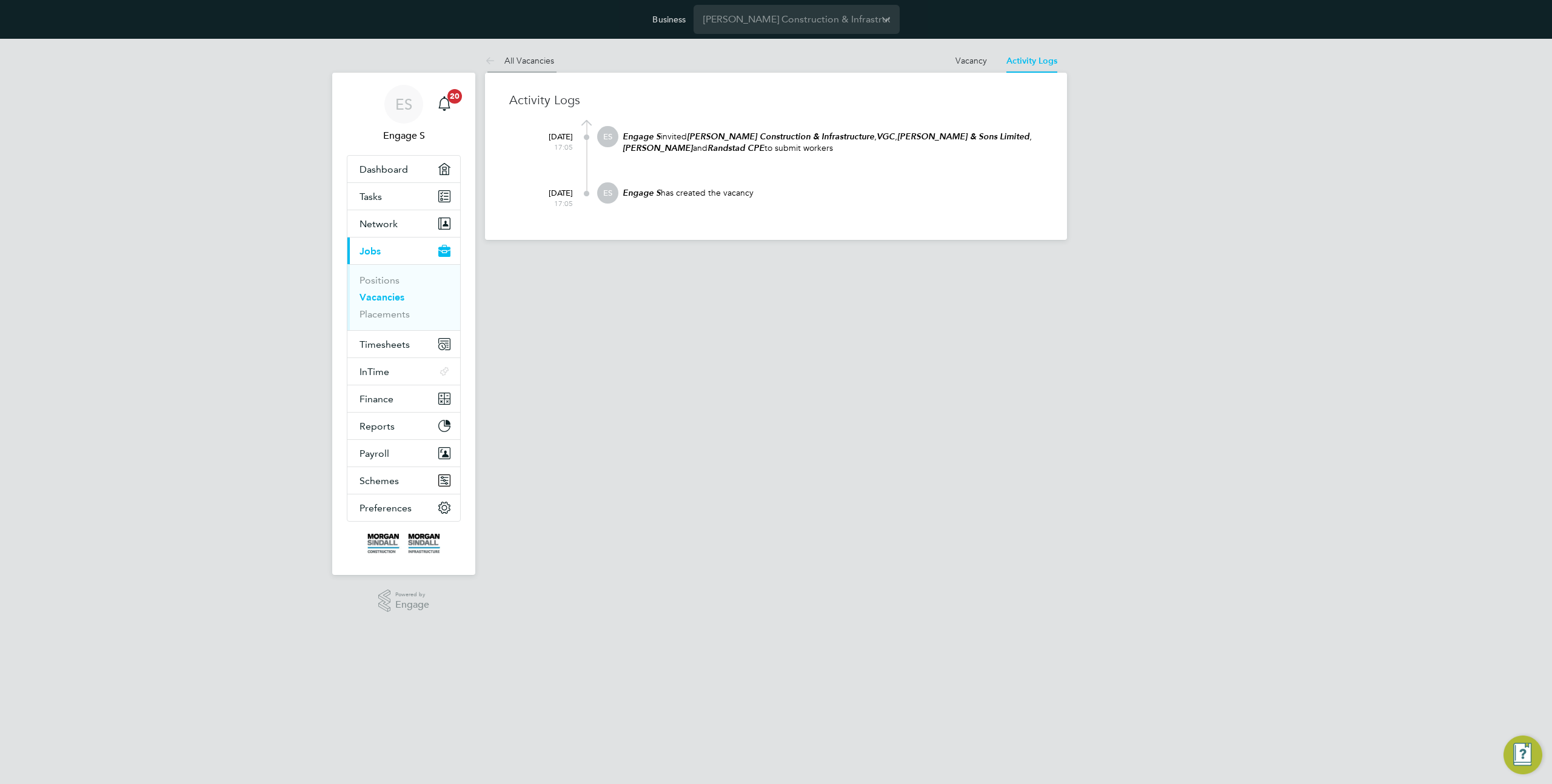
click at [535, 62] on link "All Vacancies" at bounding box center [519, 61] width 69 height 11
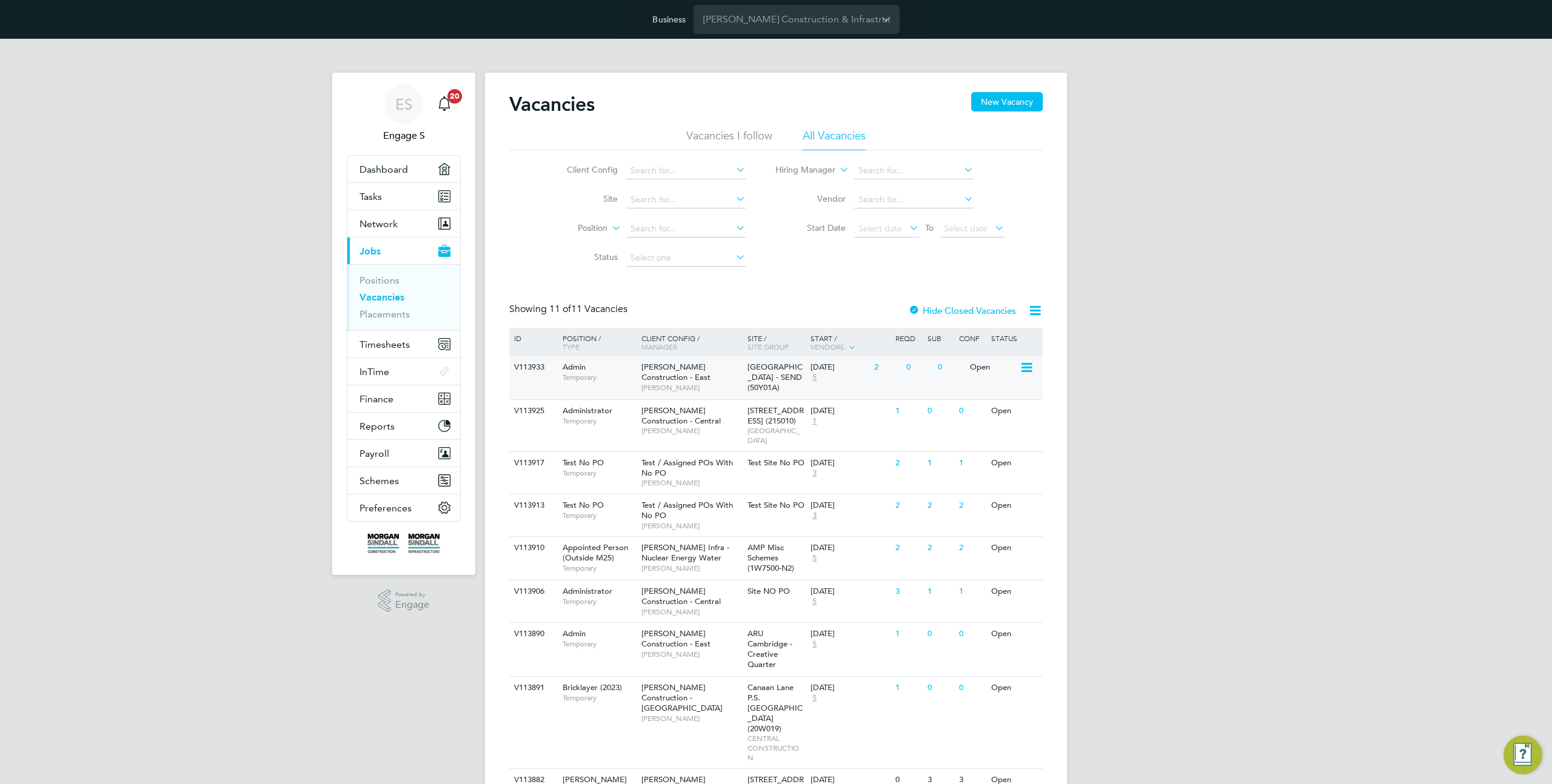
click at [729, 397] on div "Morgan Sindall Construction - East Darren M" at bounding box center [691, 377] width 106 height 42
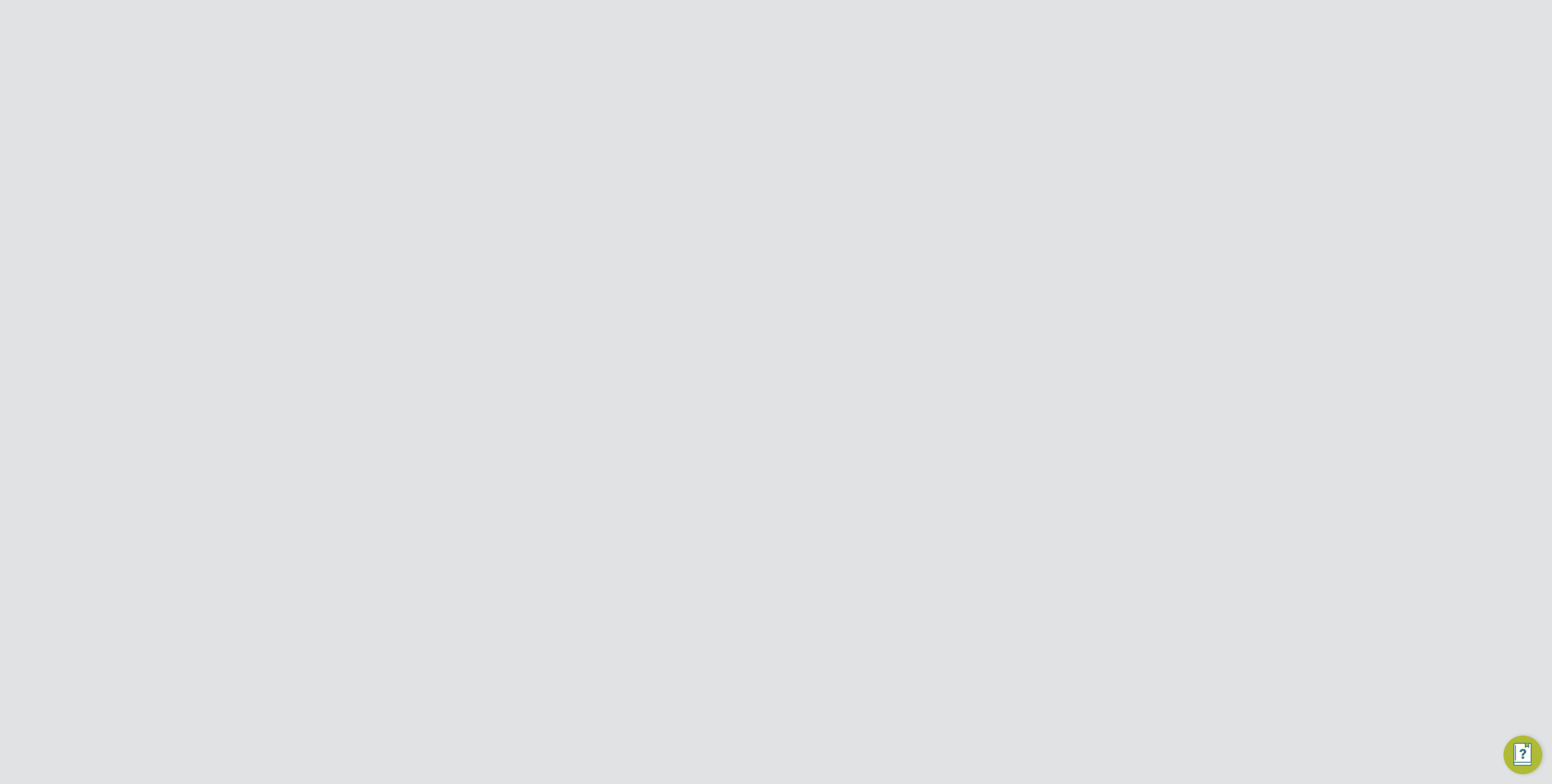
scroll to position [802, 0]
click at [677, 654] on div at bounding box center [784, 660] width 308 height 52
click at [714, 568] on div "[PERSON_NAME]" at bounding box center [725, 573] width 121 height 11
click at [924, 716] on button "Post" at bounding box center [927, 713] width 36 height 20
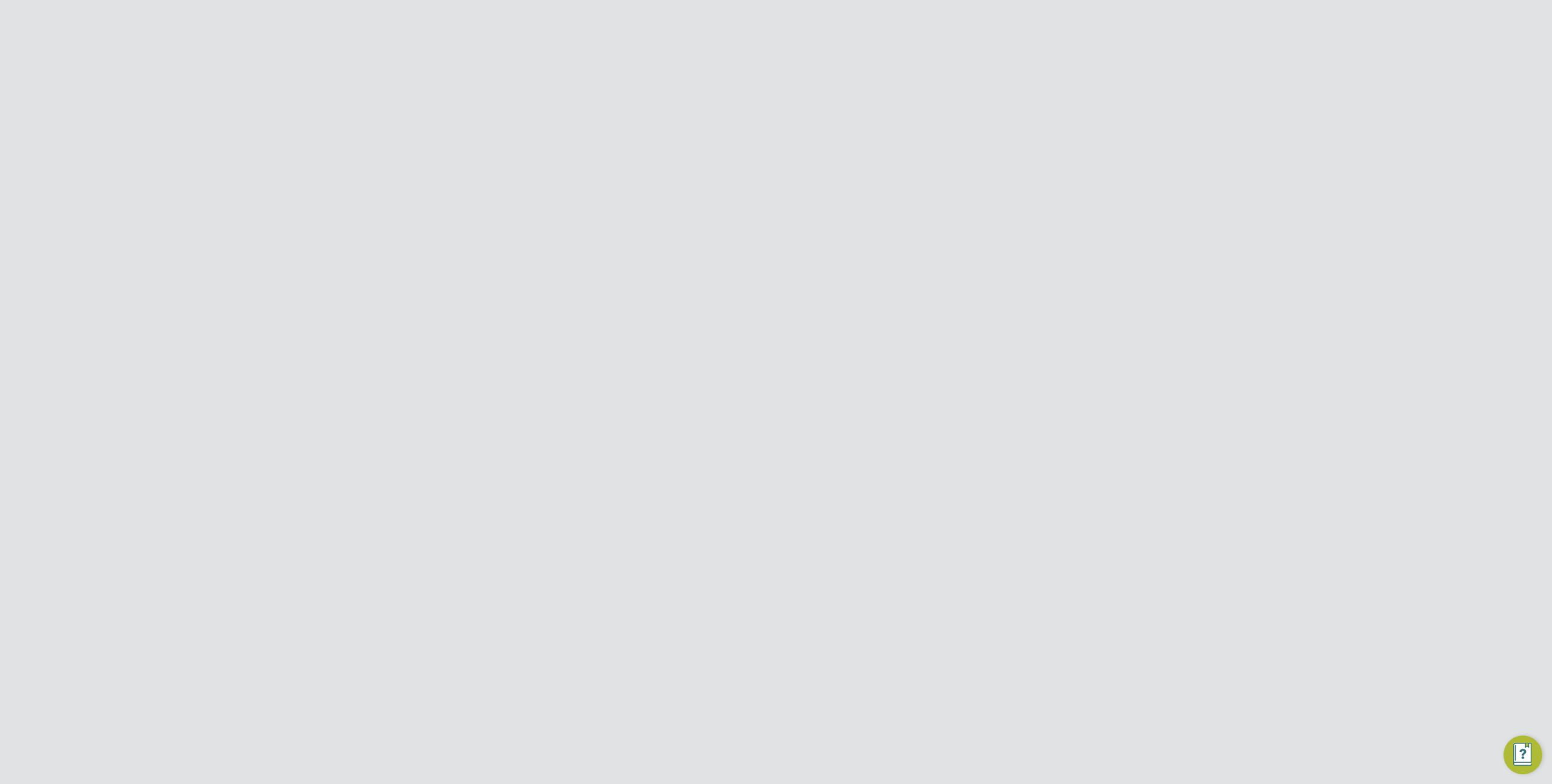
click at [742, 20] on input "[PERSON_NAME] Construction & Infrastructure Ltd" at bounding box center [796, 19] width 206 height 28
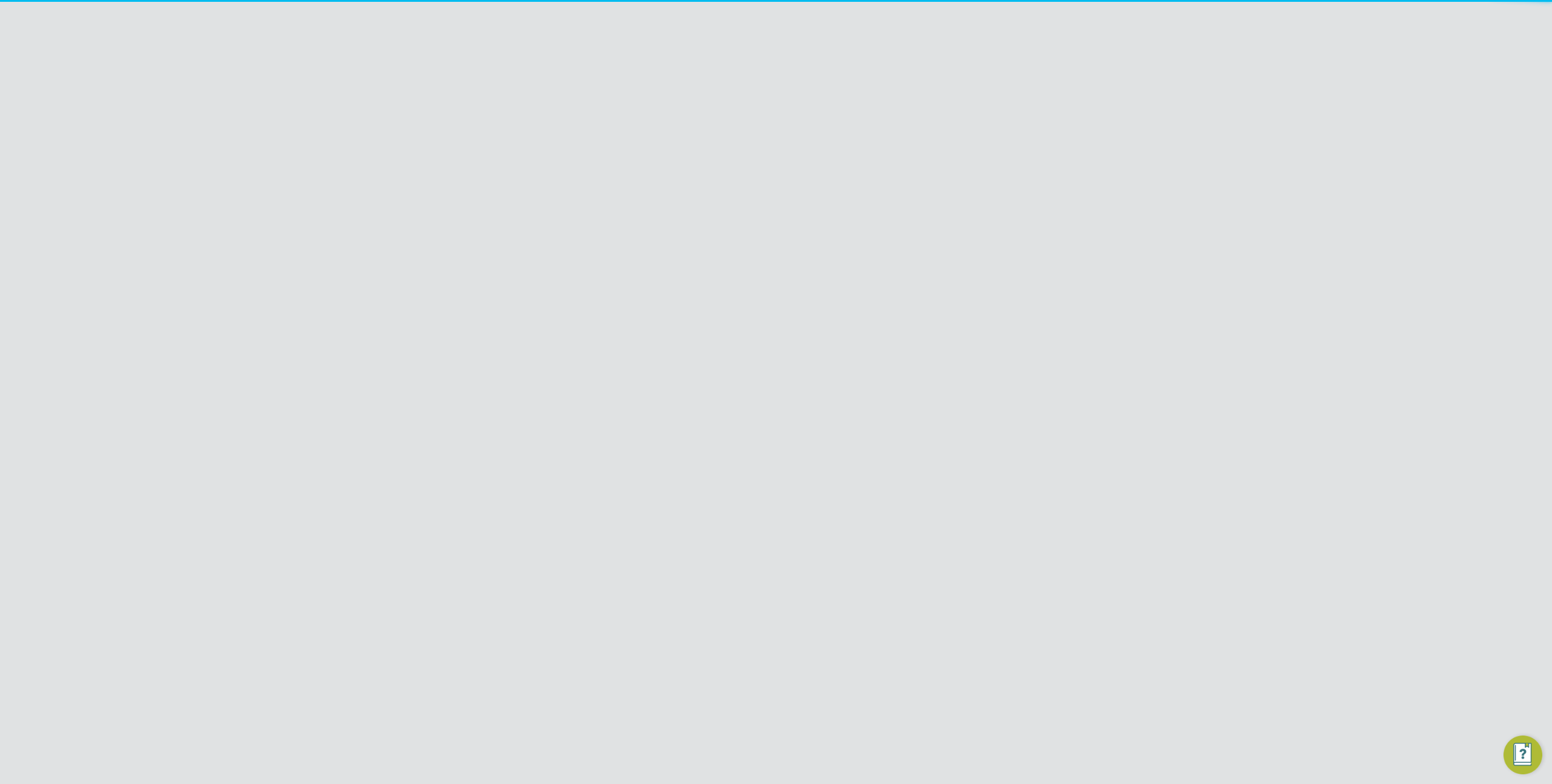
click at [767, 82] on span "Randstad Solutions Limited" at bounding box center [763, 79] width 120 height 15
type input "Randstad Solutions Limited"
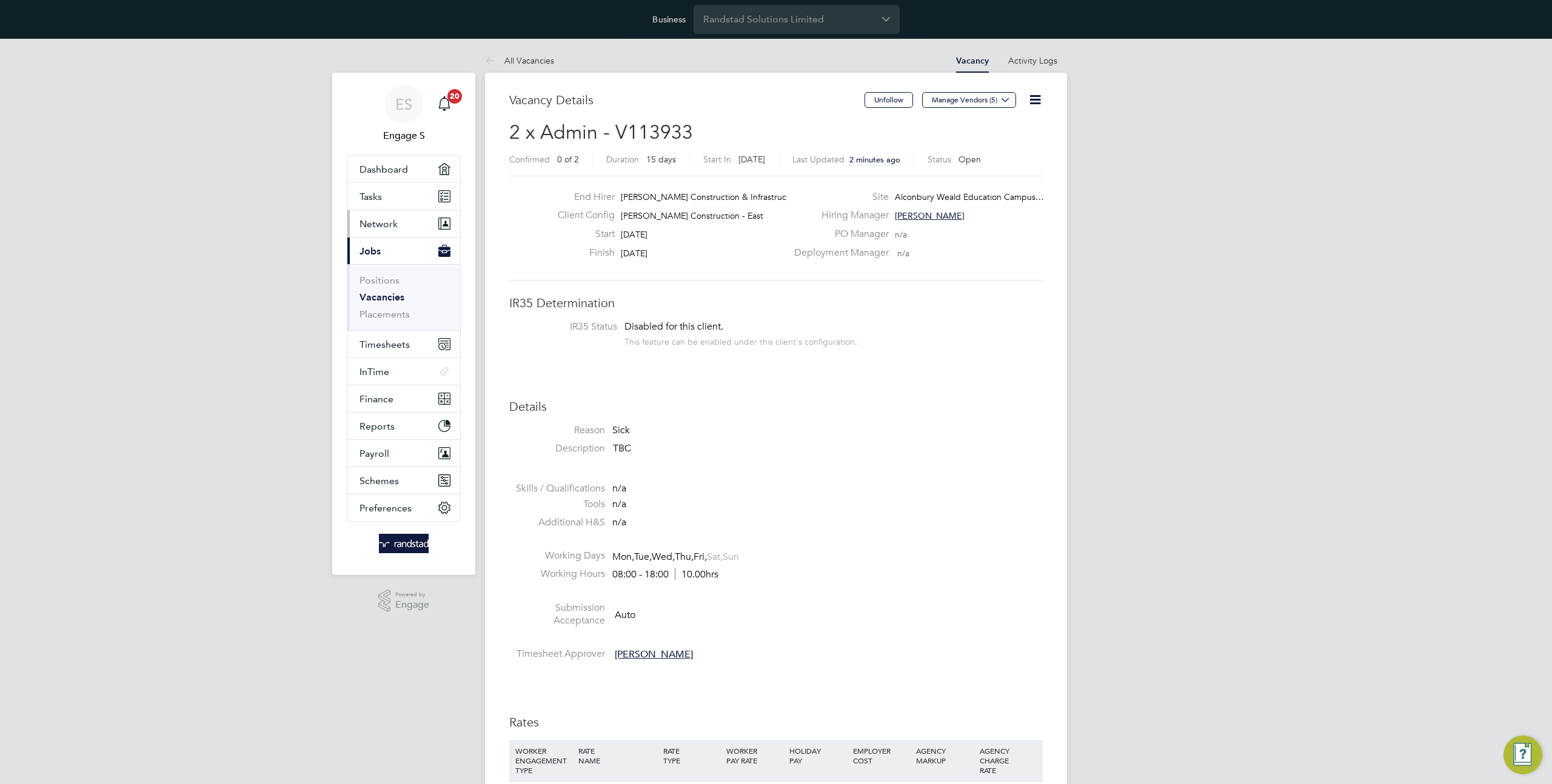
click at [383, 216] on button "Network" at bounding box center [404, 223] width 113 height 26
click at [391, 255] on link "Team Members" at bounding box center [393, 253] width 68 height 11
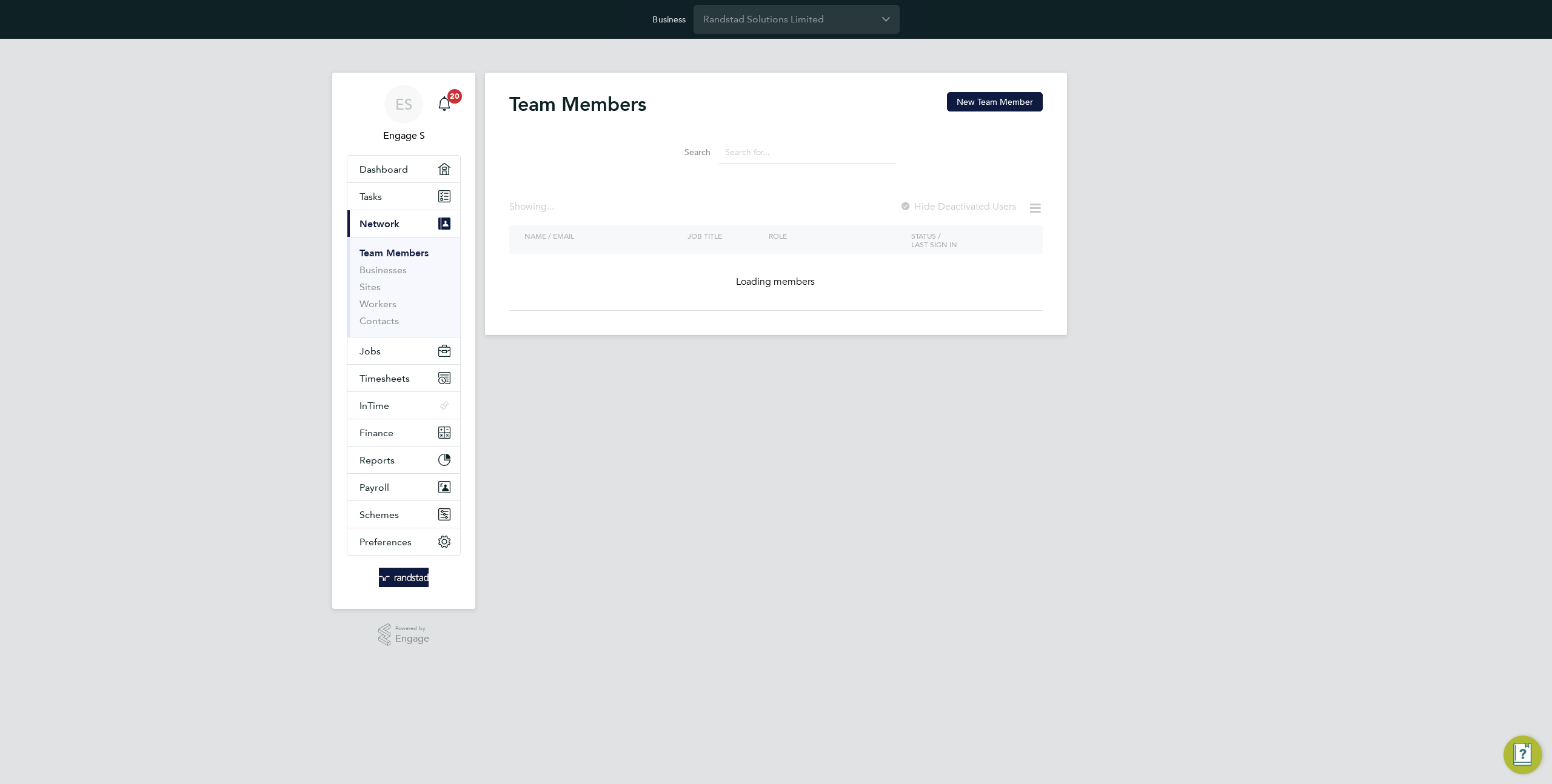
click at [765, 155] on input at bounding box center [808, 152] width 177 height 24
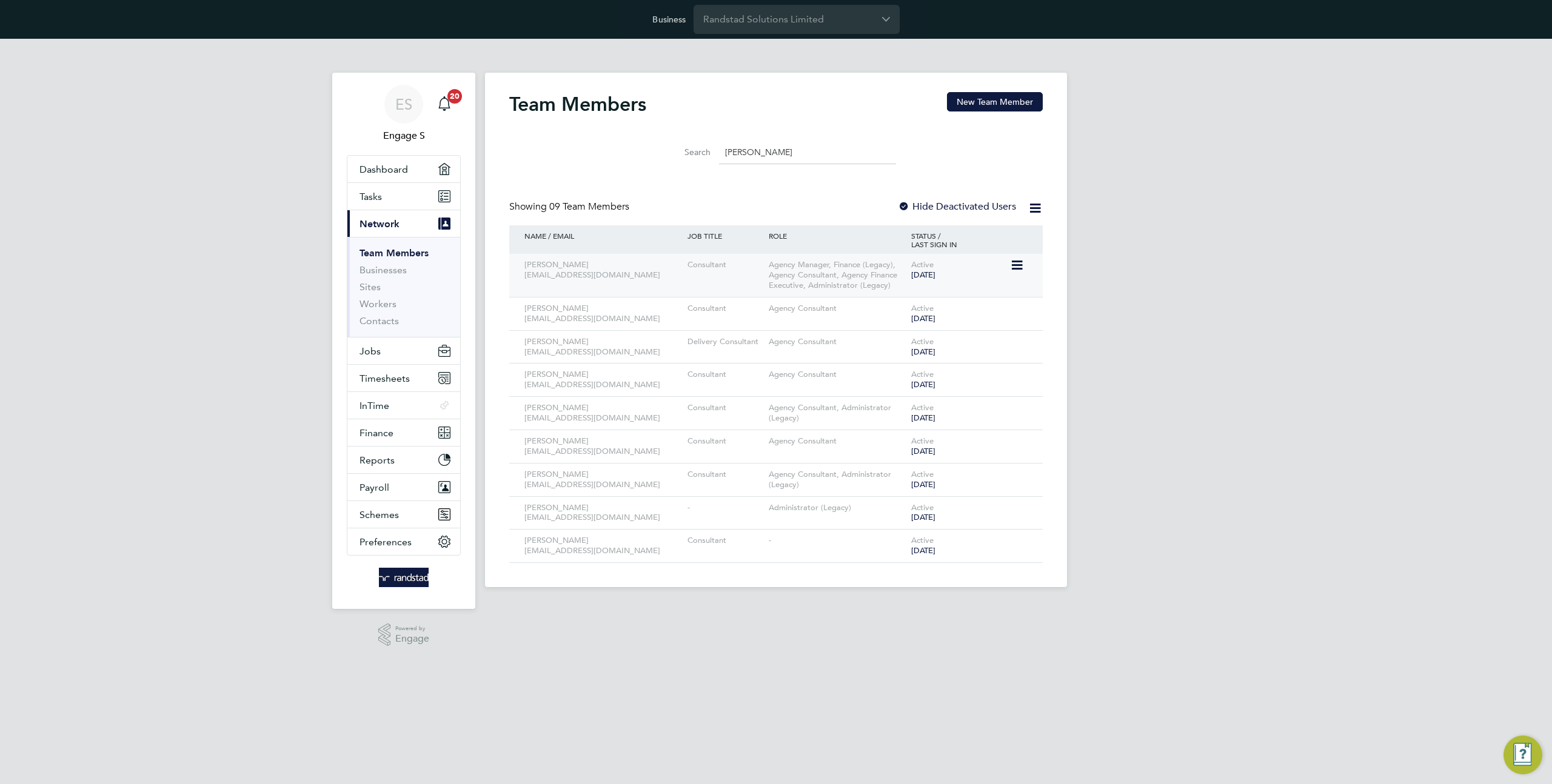
type input "[PERSON_NAME]"
click at [1016, 265] on icon at bounding box center [1016, 266] width 12 height 15
click at [904, 422] on li "Impersonate" at bounding box center [949, 420] width 146 height 17
click at [797, 27] on input "Randstad Solutions Limited" at bounding box center [796, 19] width 206 height 28
type input "Demo ENGAGE End Hirer"
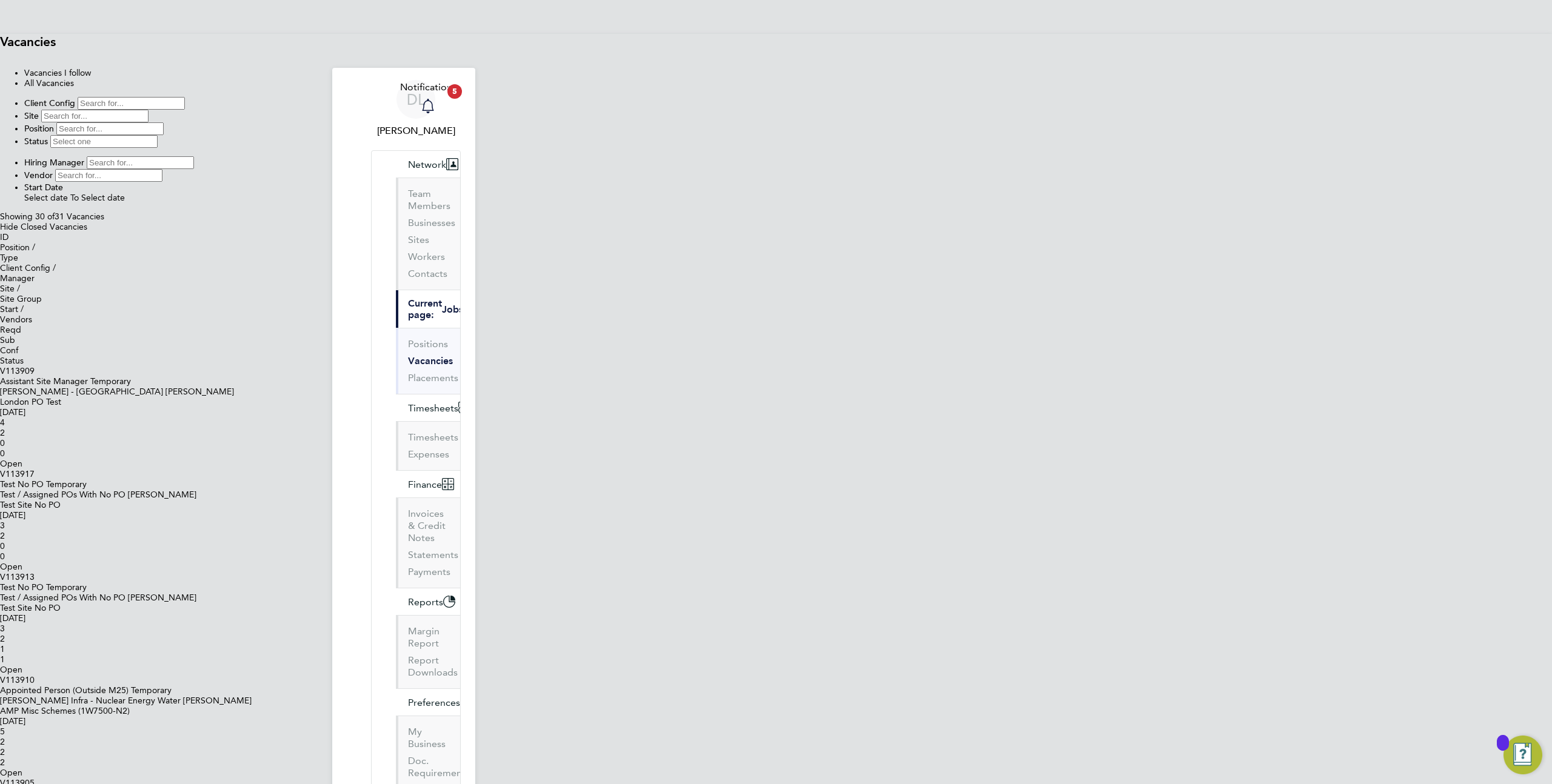
click at [435, 99] on icon "Main navigation" at bounding box center [428, 106] width 15 height 15
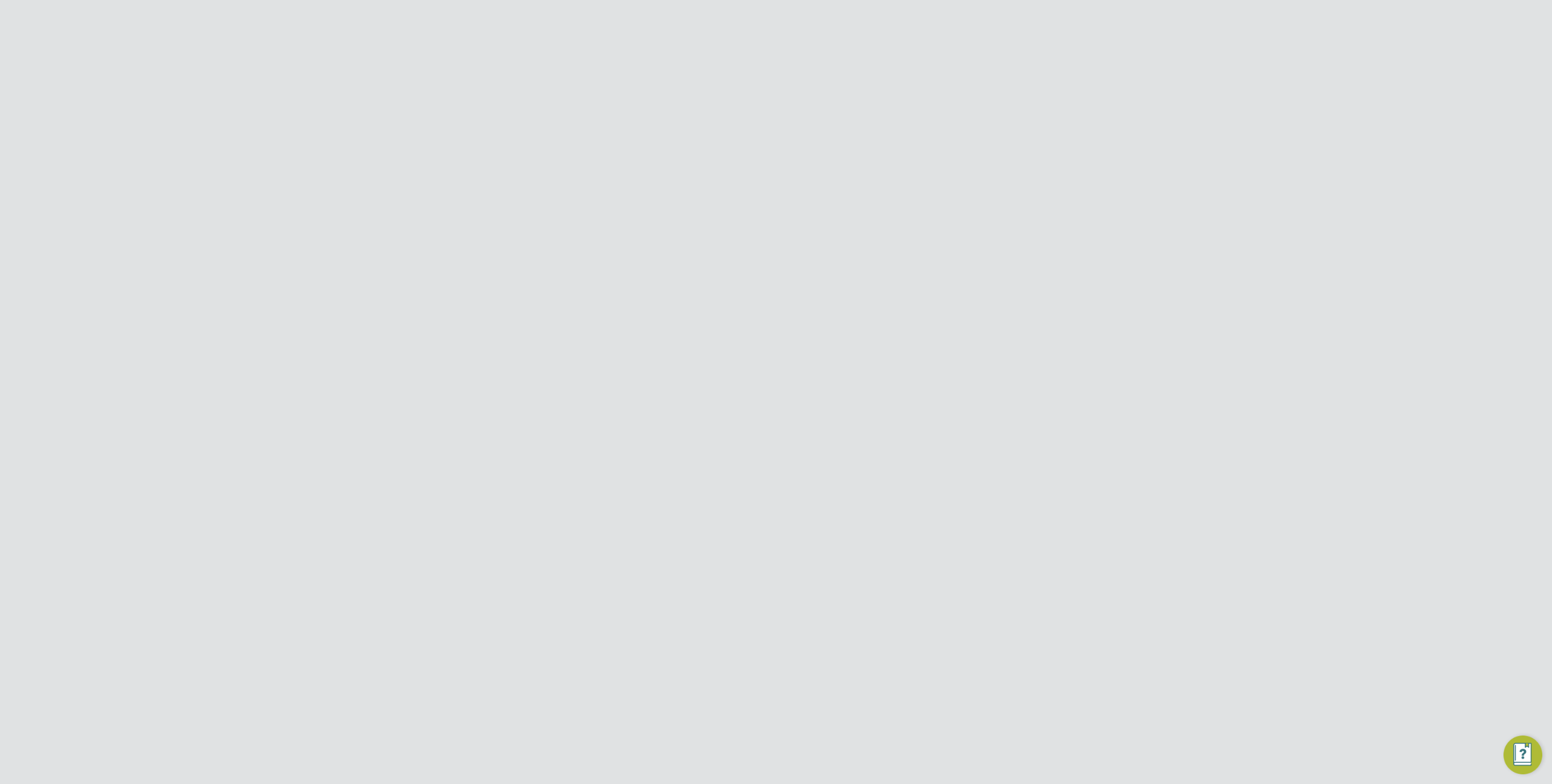
click at [391, 290] on button "Jobs" at bounding box center [404, 296] width 113 height 26
click at [384, 244] on link "Vacancies" at bounding box center [381, 243] width 43 height 11
click at [649, 255] on input at bounding box center [685, 258] width 120 height 17
click at [660, 309] on li "Open" at bounding box center [685, 305] width 120 height 16
type input "Open"
